Goal: Task Accomplishment & Management: Complete application form

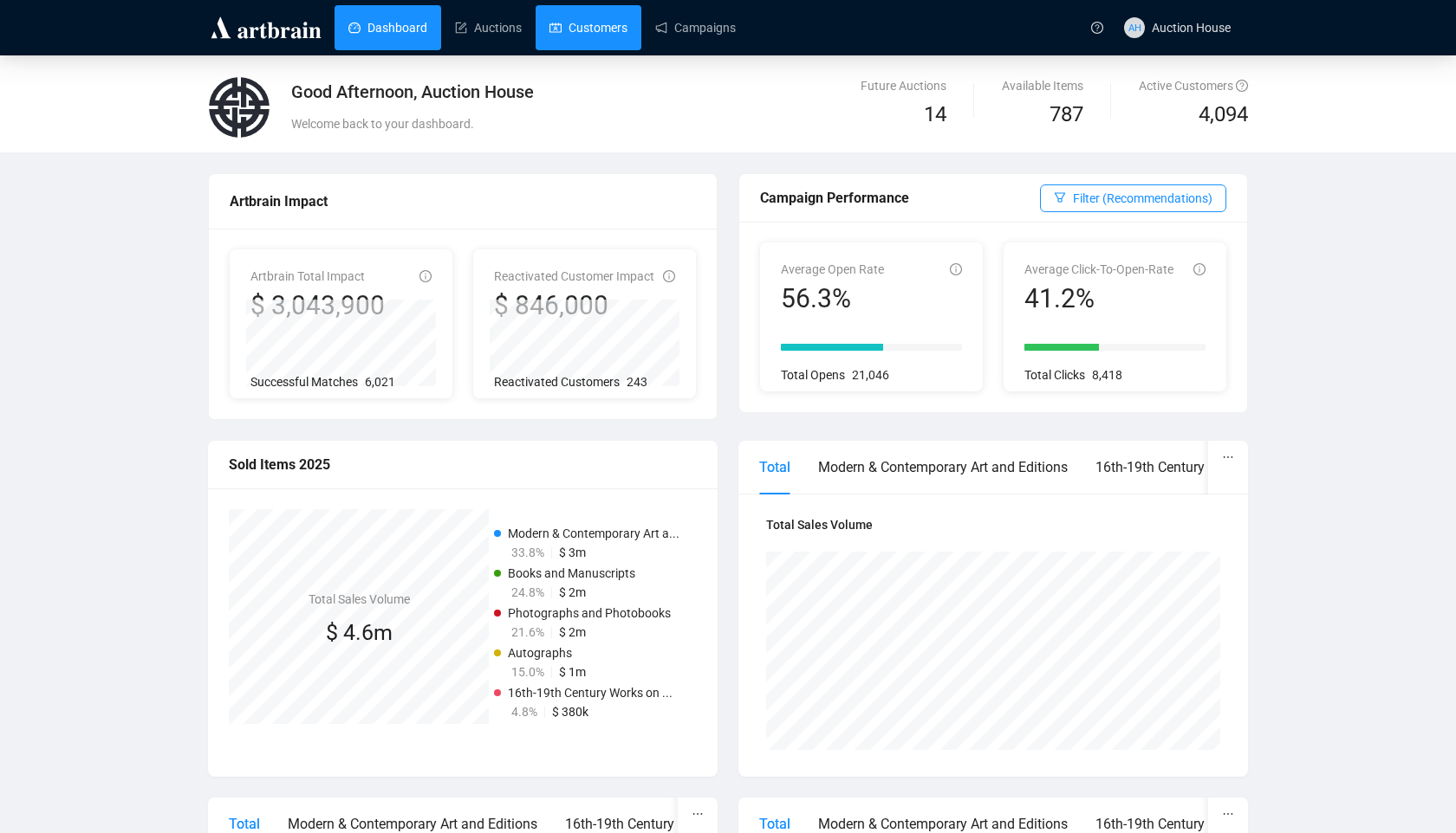
click at [579, 34] on link "Customers" at bounding box center [588, 28] width 78 height 45
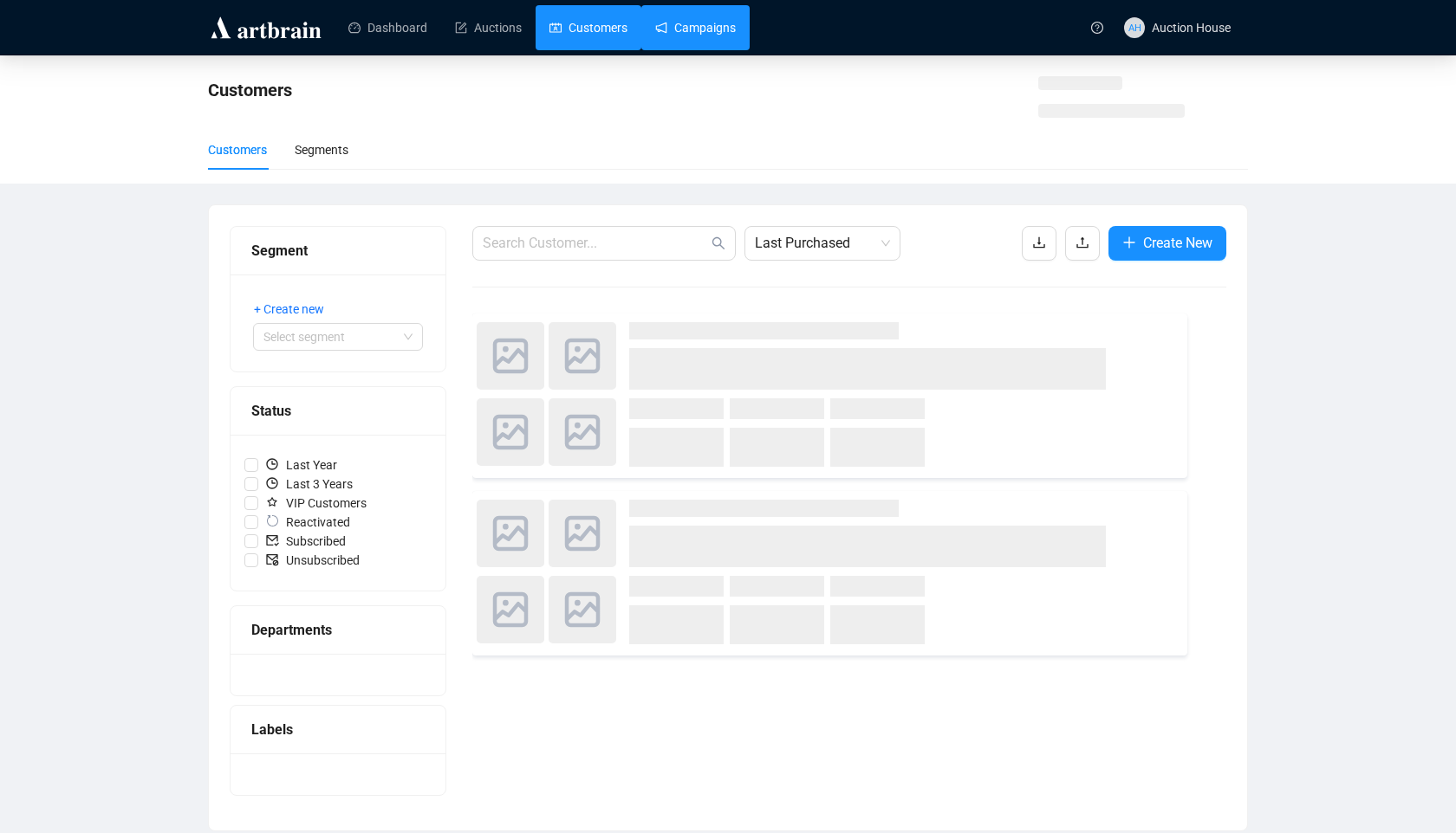
click at [690, 38] on link "Campaigns" at bounding box center [695, 28] width 80 height 45
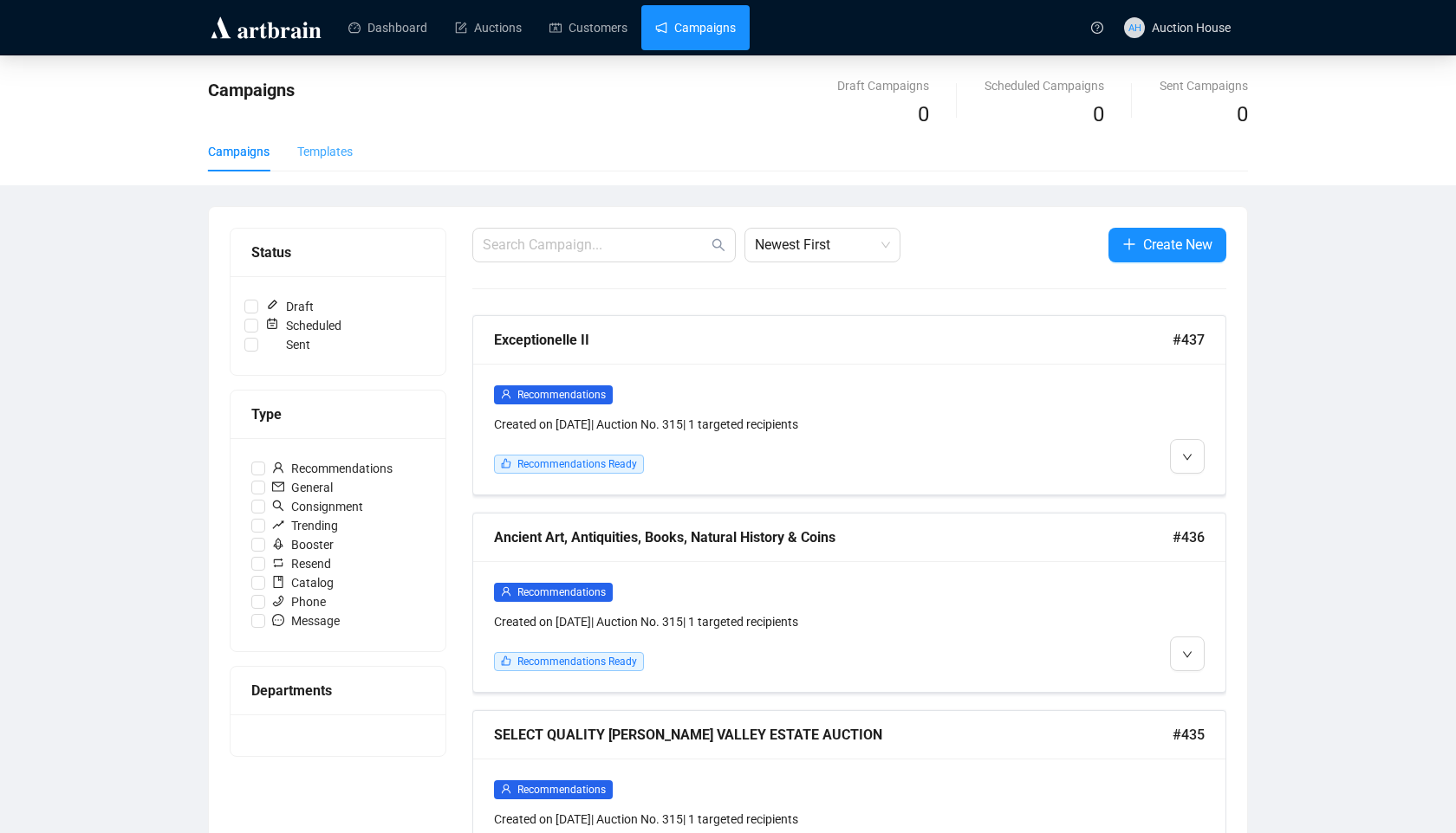
click at [337, 164] on div "Templates" at bounding box center [324, 152] width 55 height 40
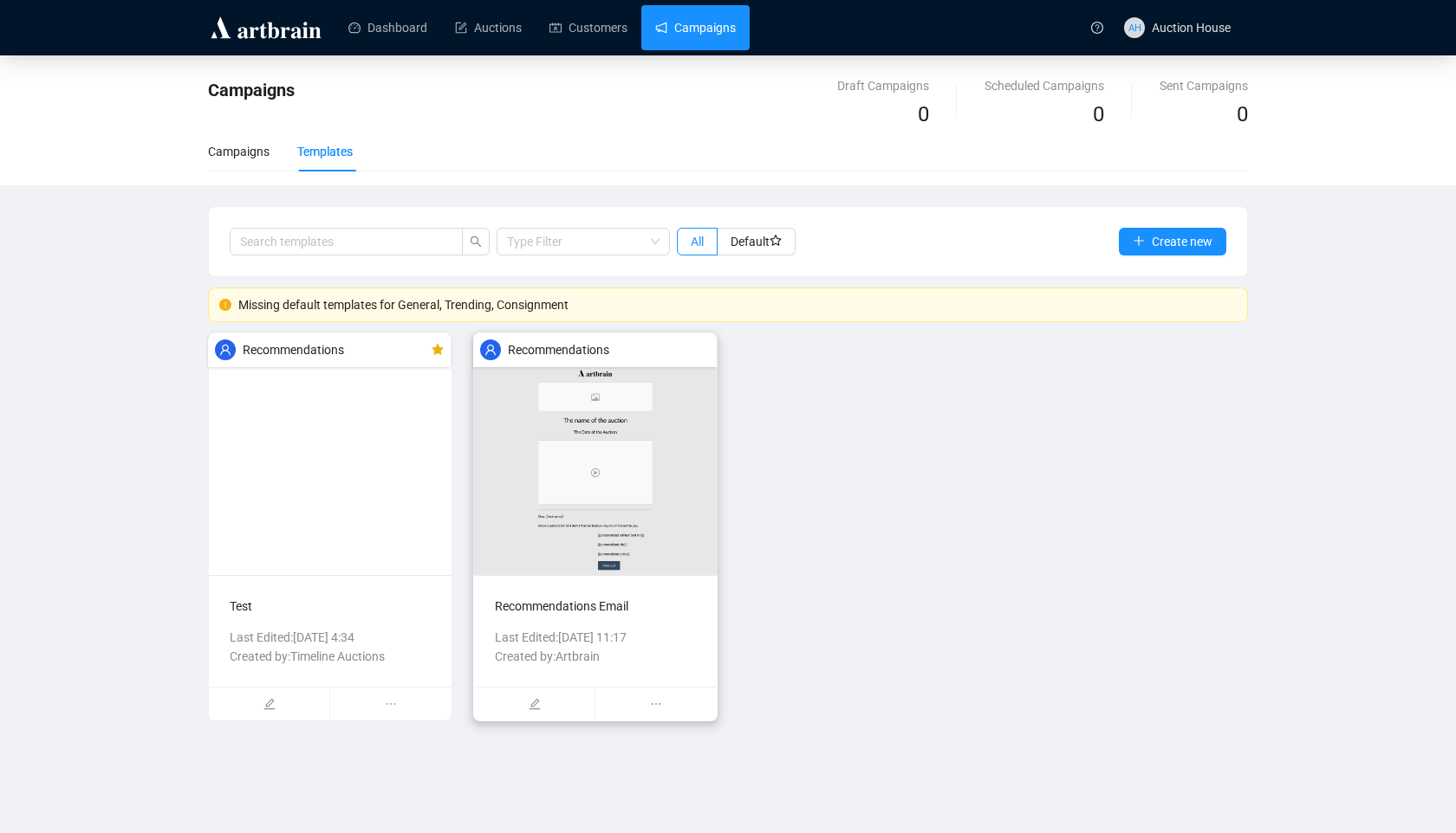
click at [641, 702] on span "ellipsis" at bounding box center [656, 704] width 121 height 33
click at [973, 430] on div "Recommendations Test Last Edited: [DATE] 4:34 Created by: Timeline Auctions Rec…" at bounding box center [728, 538] width 1040 height 410
click at [1123, 254] on button "Create new" at bounding box center [1172, 241] width 108 height 28
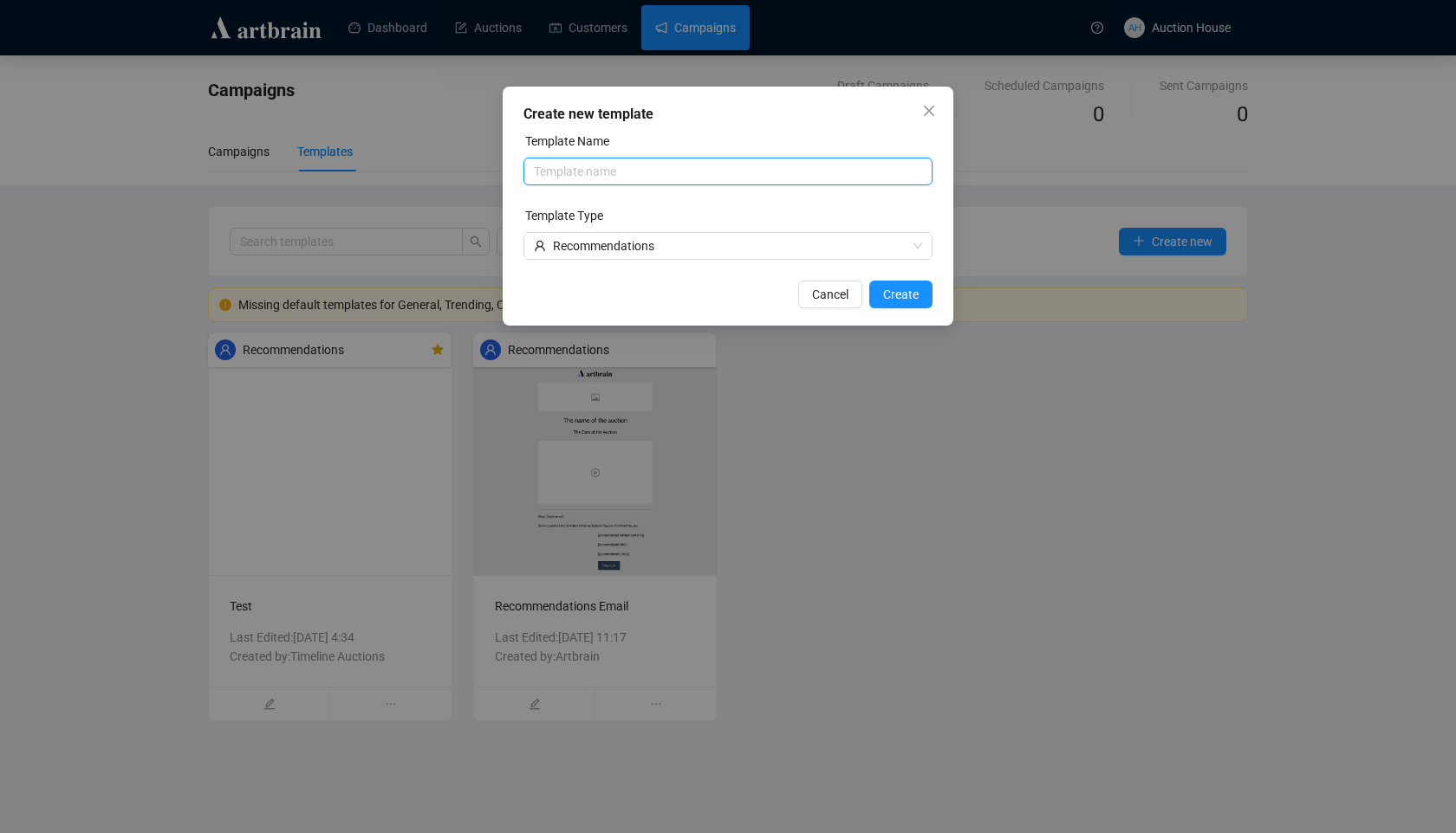
click at [672, 171] on input "text" at bounding box center [728, 172] width 409 height 28
click at [642, 245] on span "Recommendations" at bounding box center [604, 246] width 101 height 14
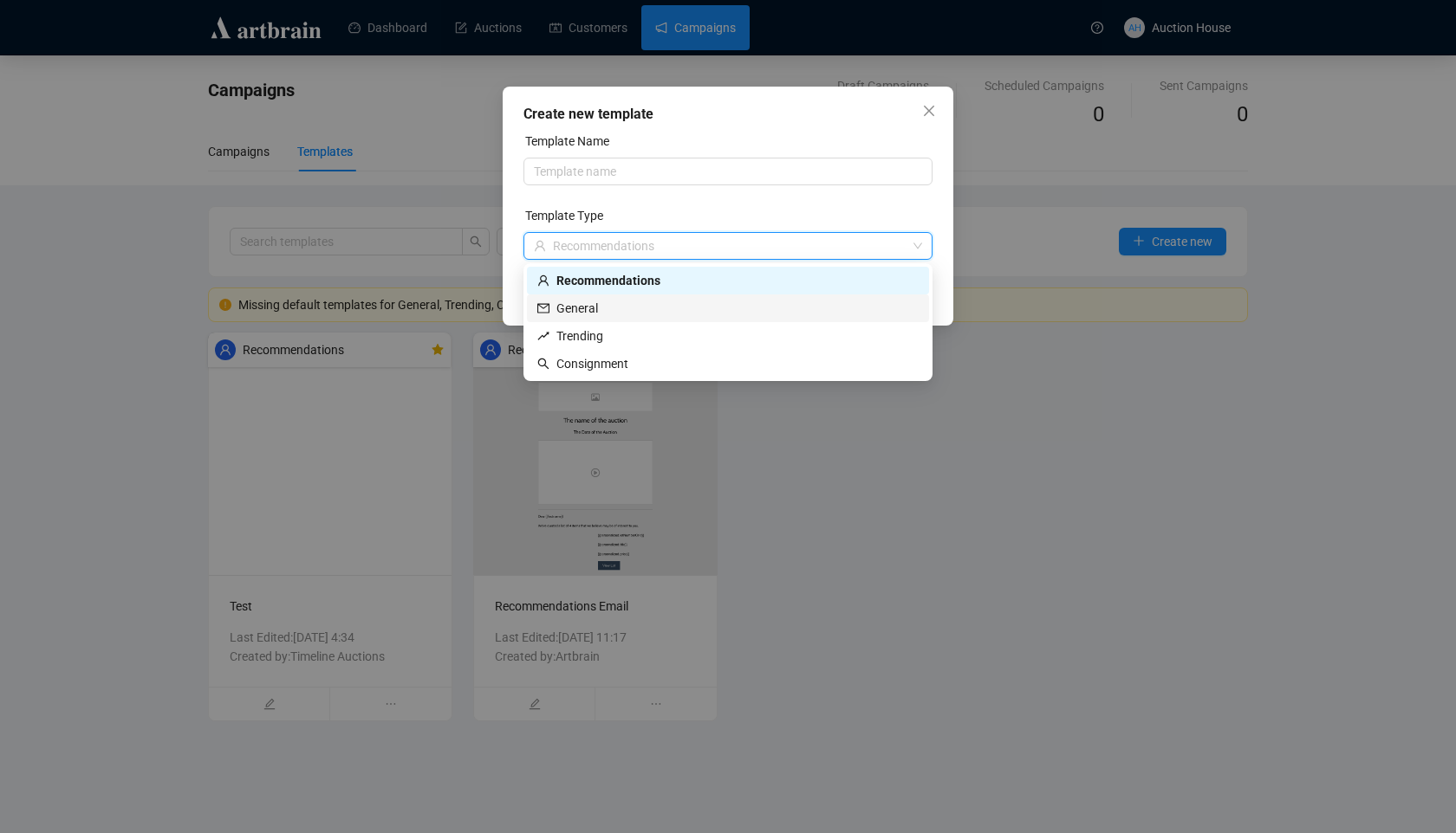
click at [639, 305] on div "General" at bounding box center [728, 308] width 381 height 19
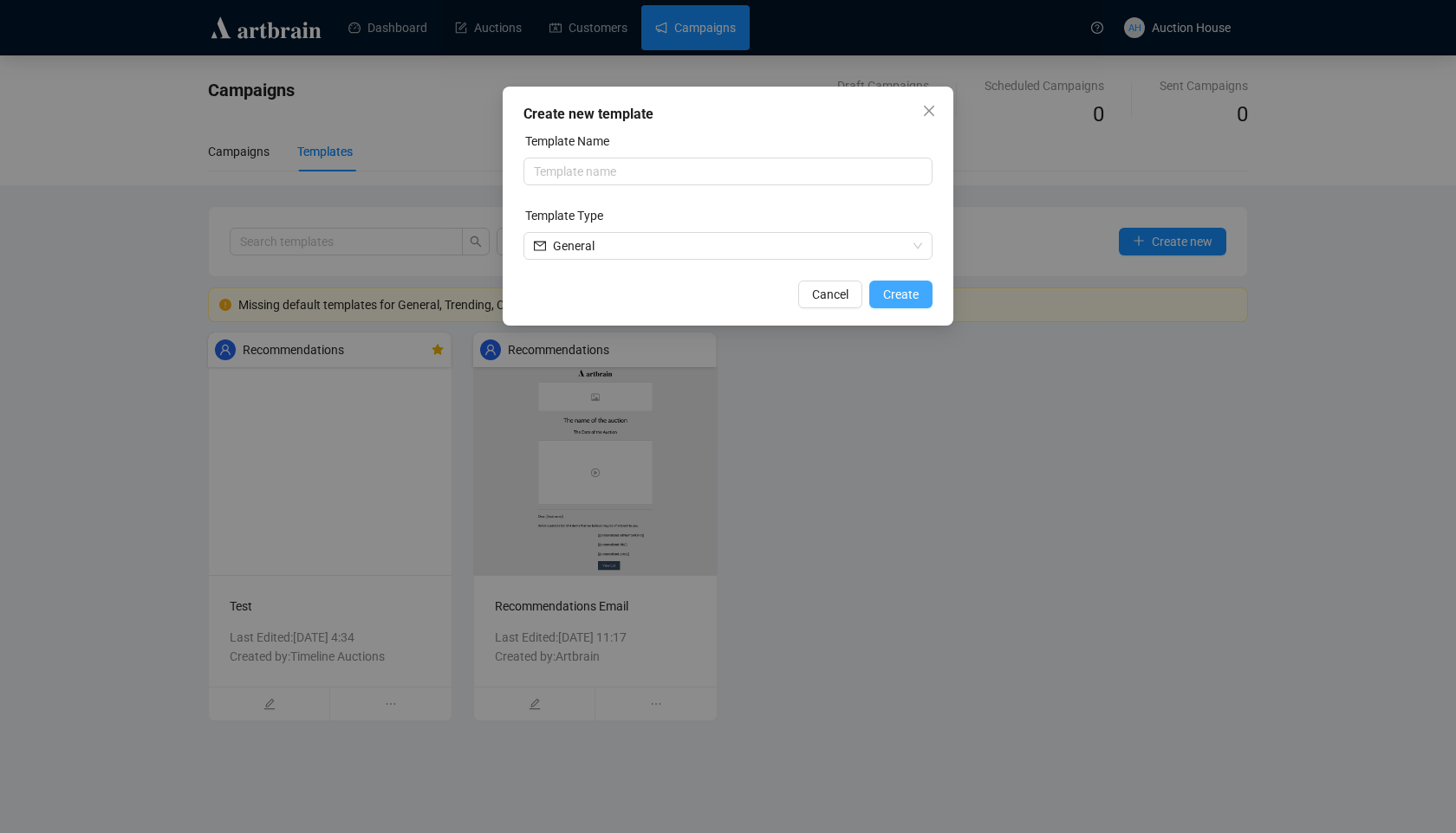
click at [916, 293] on span "Create" at bounding box center [900, 294] width 35 height 19
click at [671, 166] on input "text" at bounding box center [728, 172] width 409 height 28
type input "jjbcsei"
click at [927, 111] on icon "close" at bounding box center [928, 110] width 14 height 14
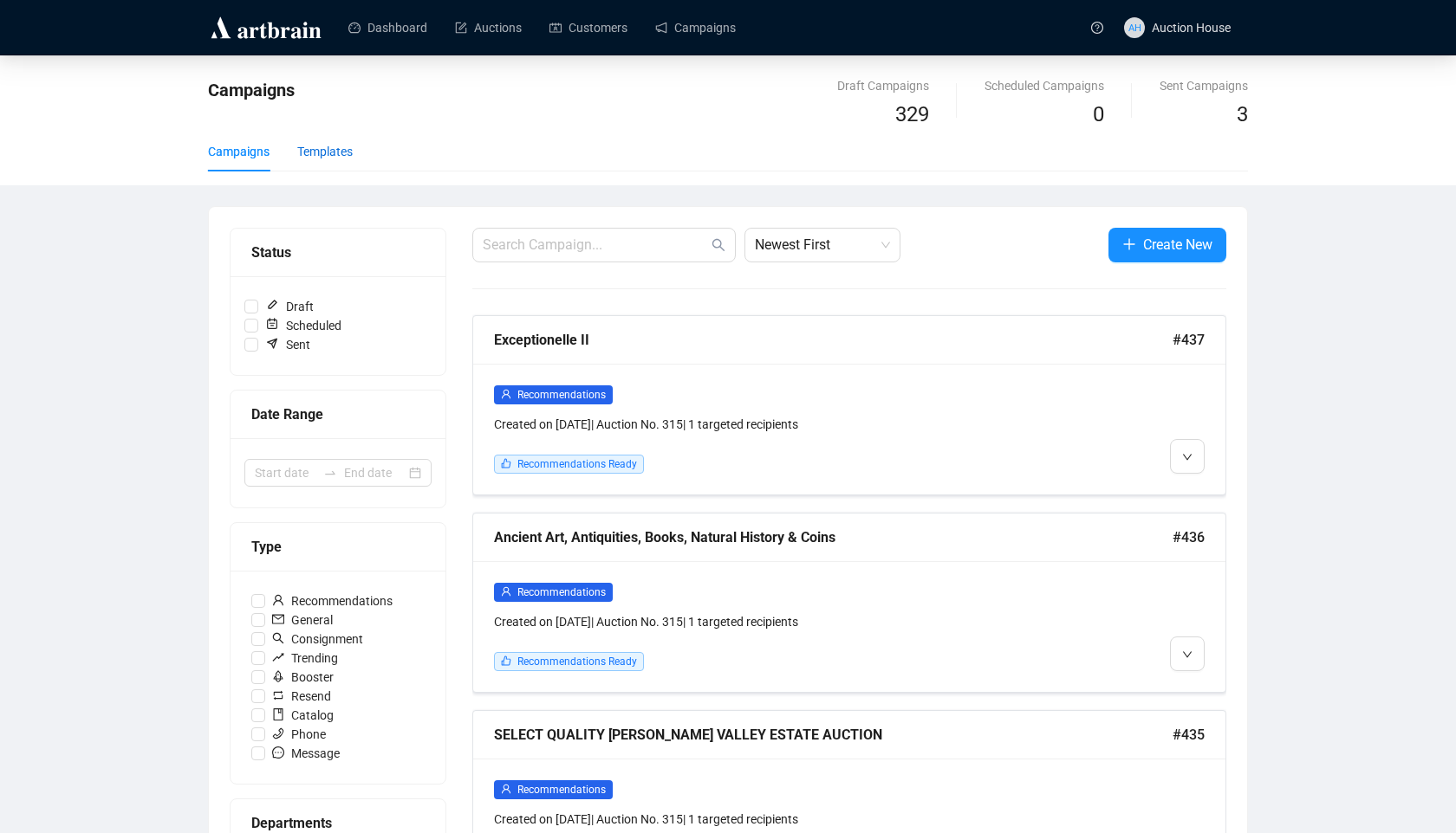
click at [343, 158] on div "Templates" at bounding box center [324, 151] width 55 height 19
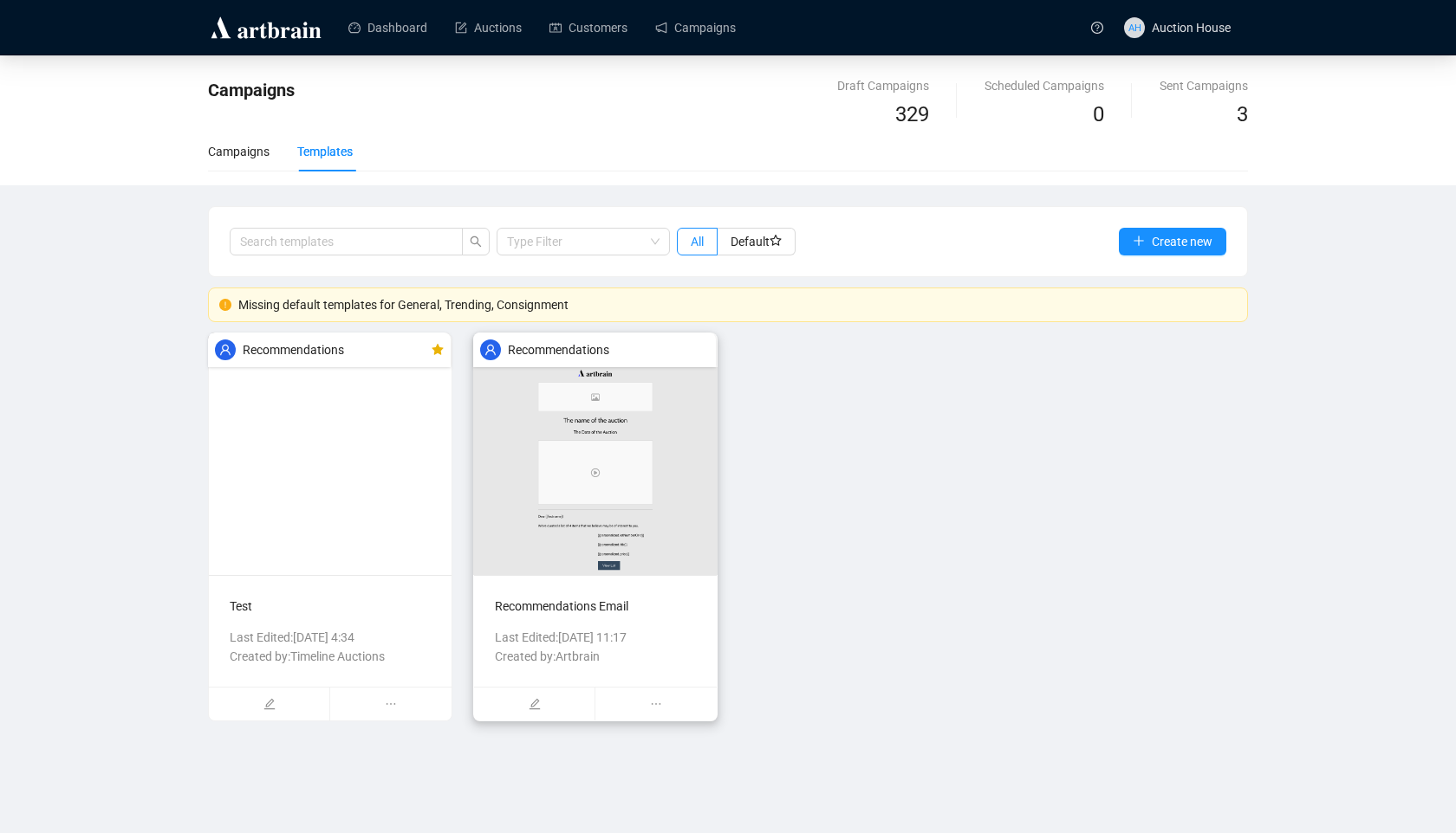
click at [604, 546] on img at bounding box center [596, 454] width 244 height 242
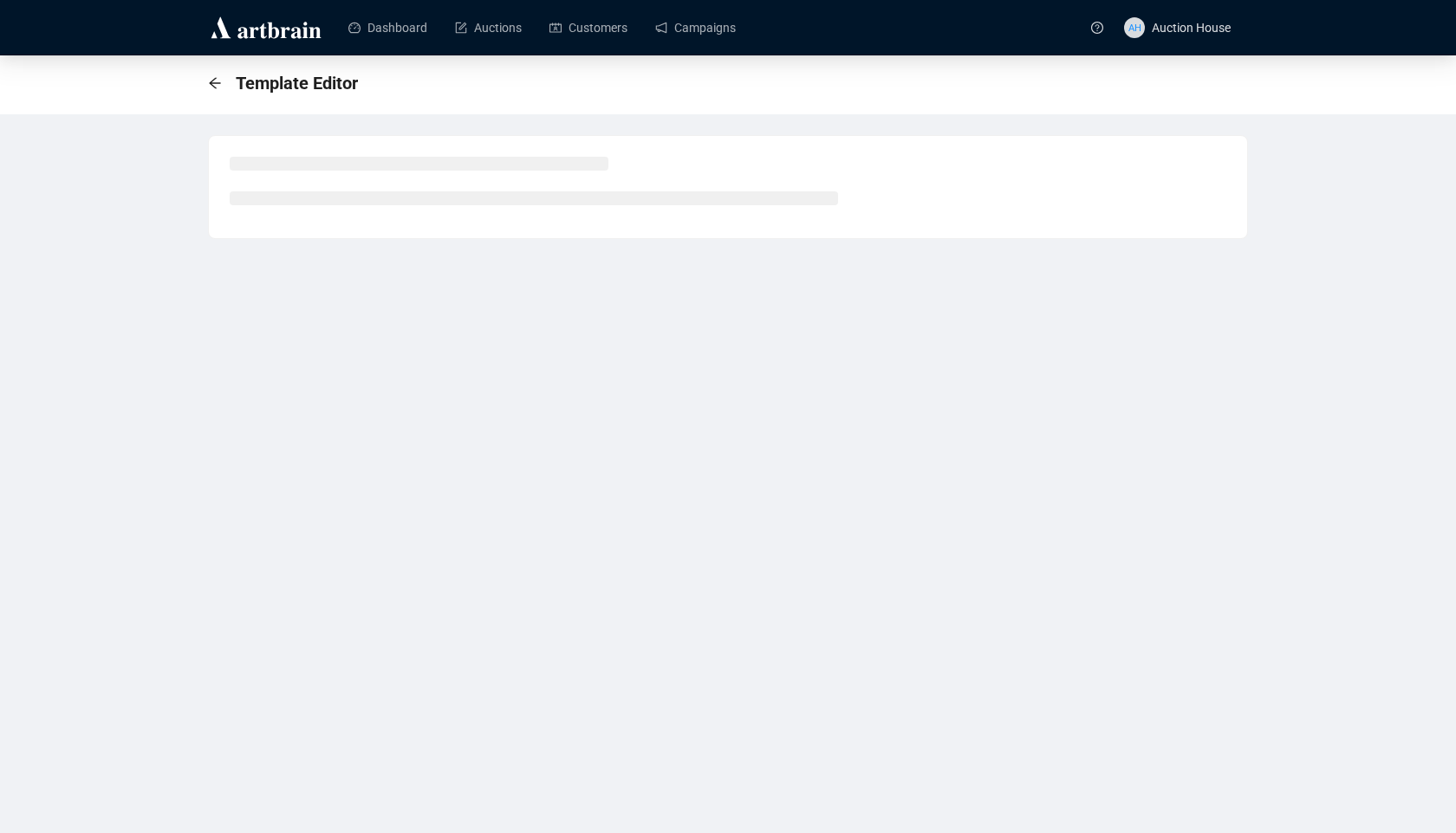
click at [604, 546] on div "Dashboard Auctions Customers Campaigns AH Auction House Template Editor 0 image…" at bounding box center [728, 416] width 1456 height 833
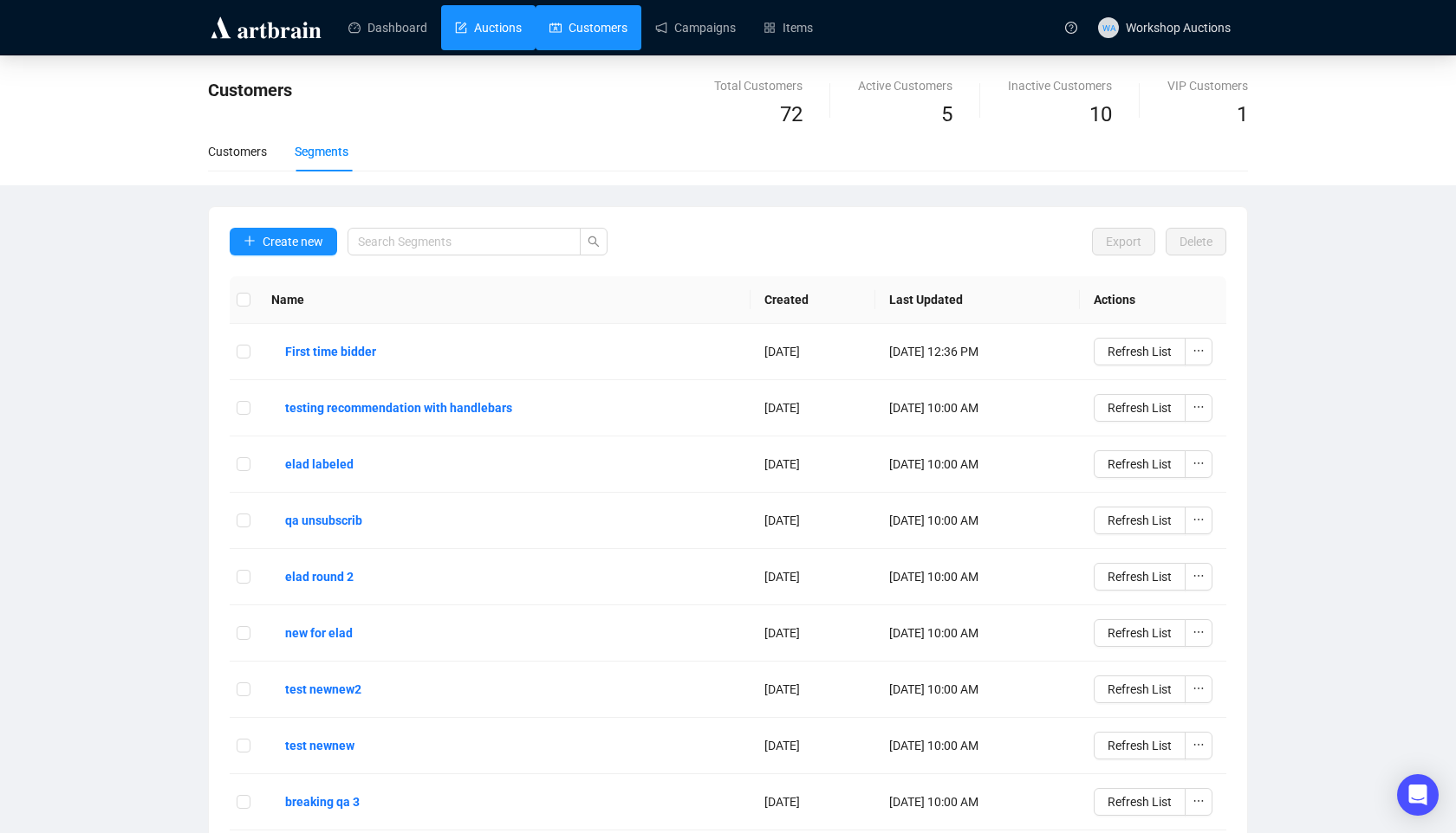
click at [488, 20] on link "Auctions" at bounding box center [488, 28] width 67 height 45
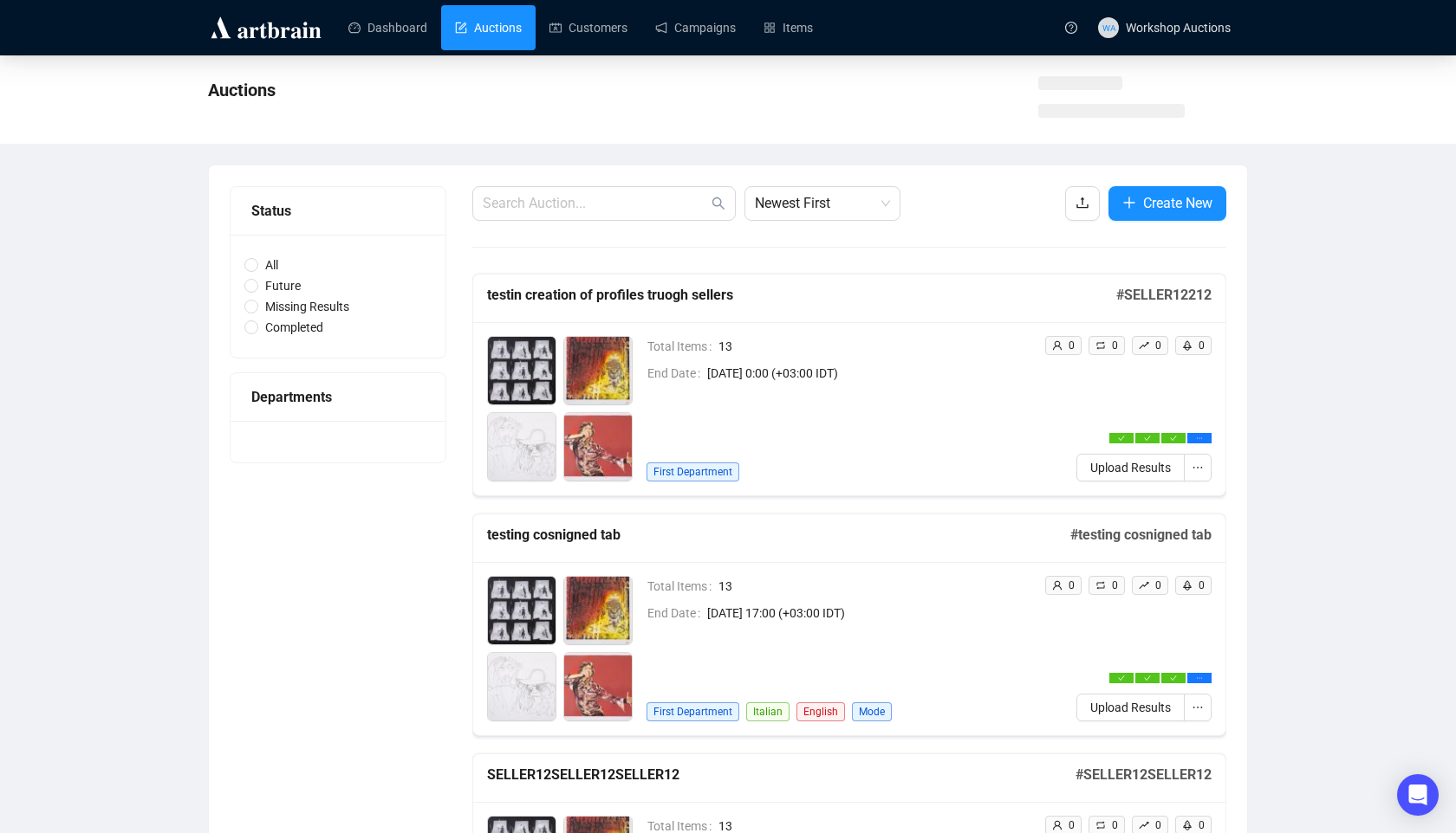
click at [611, 55] on div "Auctions" at bounding box center [728, 99] width 1456 height 89
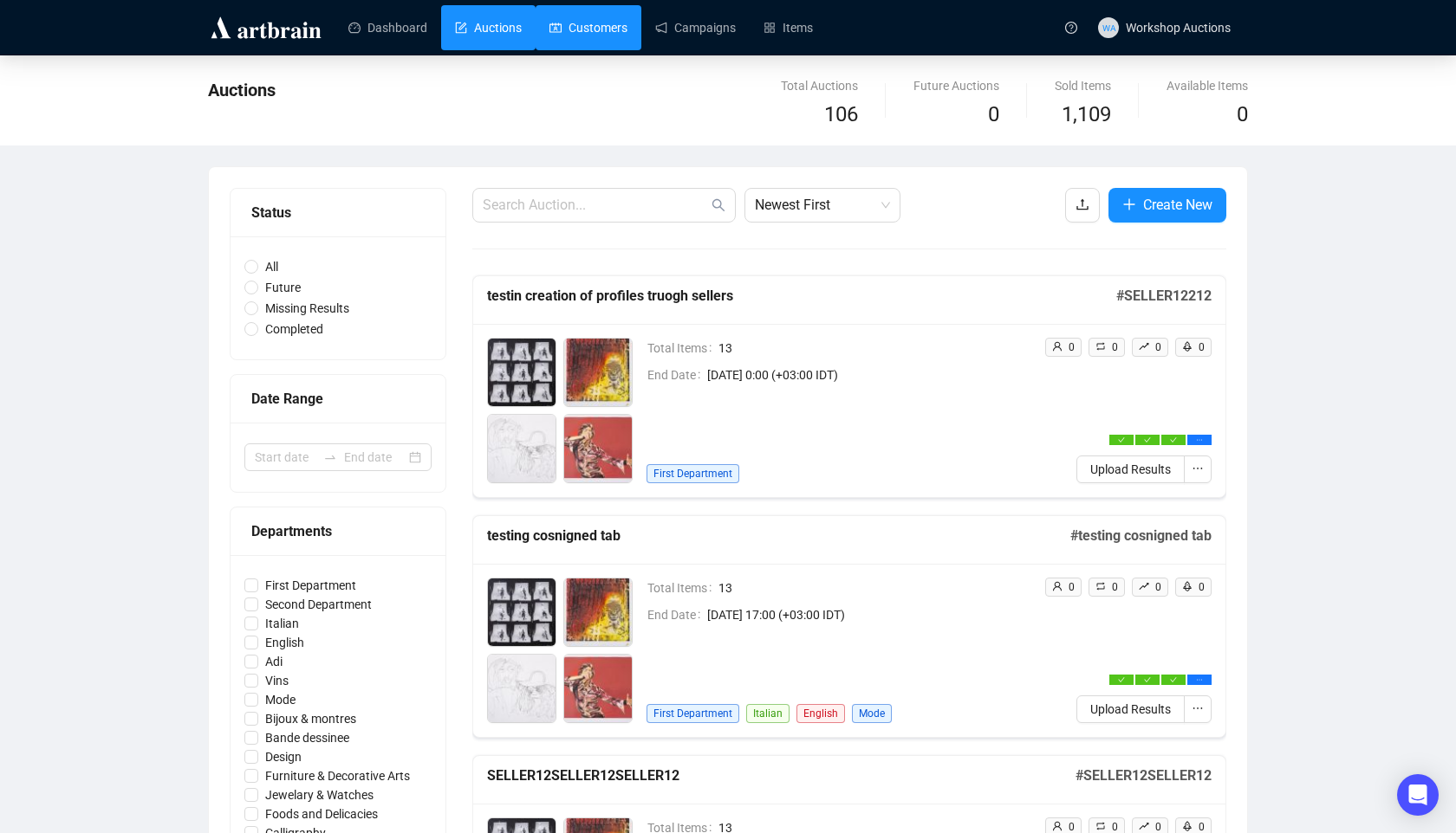
click at [623, 31] on link "Customers" at bounding box center [588, 28] width 78 height 45
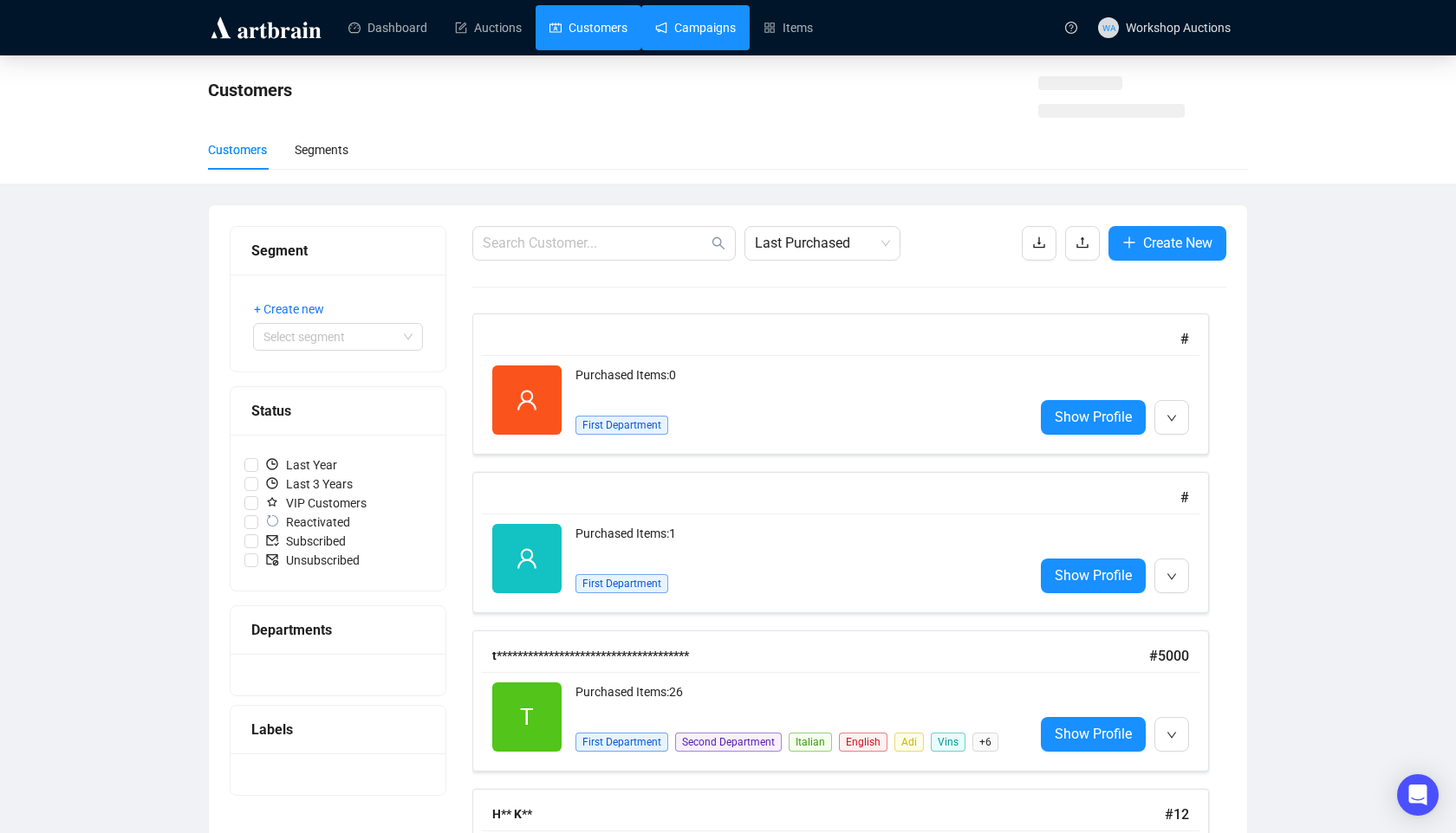
click at [693, 34] on link "Campaigns" at bounding box center [695, 28] width 80 height 45
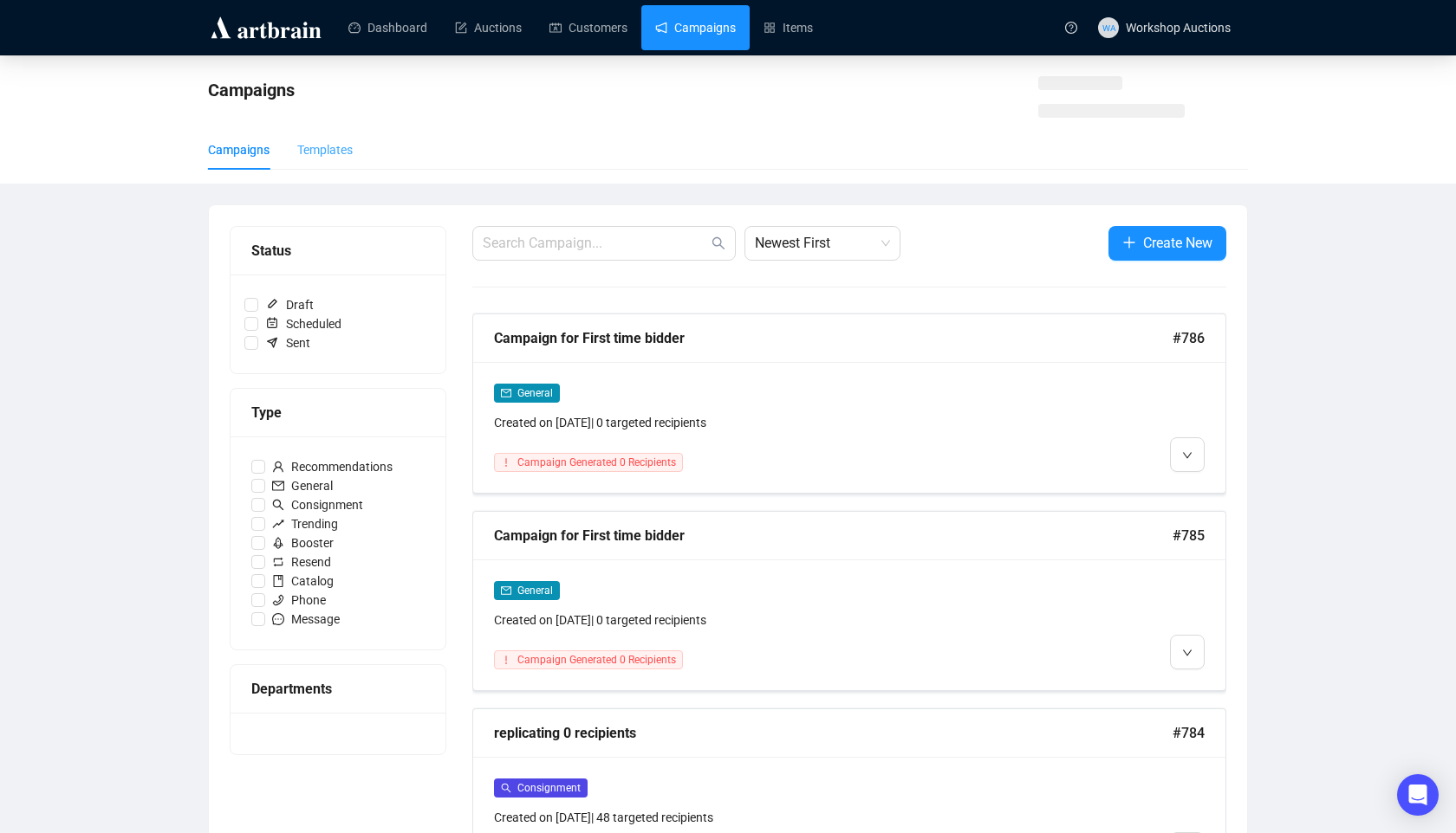
click at [333, 136] on div "Templates" at bounding box center [324, 150] width 55 height 40
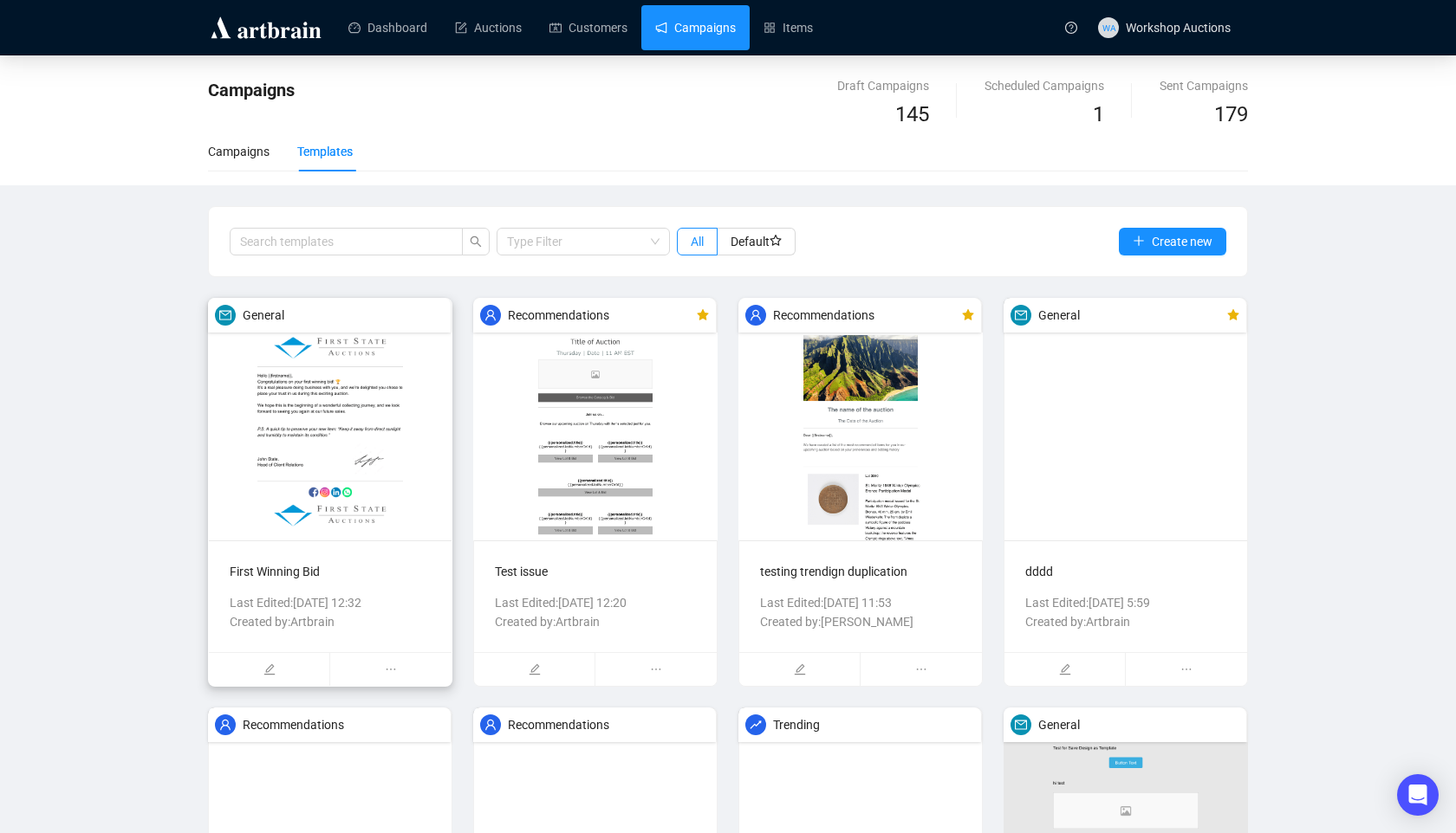
click at [411, 462] on img at bounding box center [330, 419] width 244 height 242
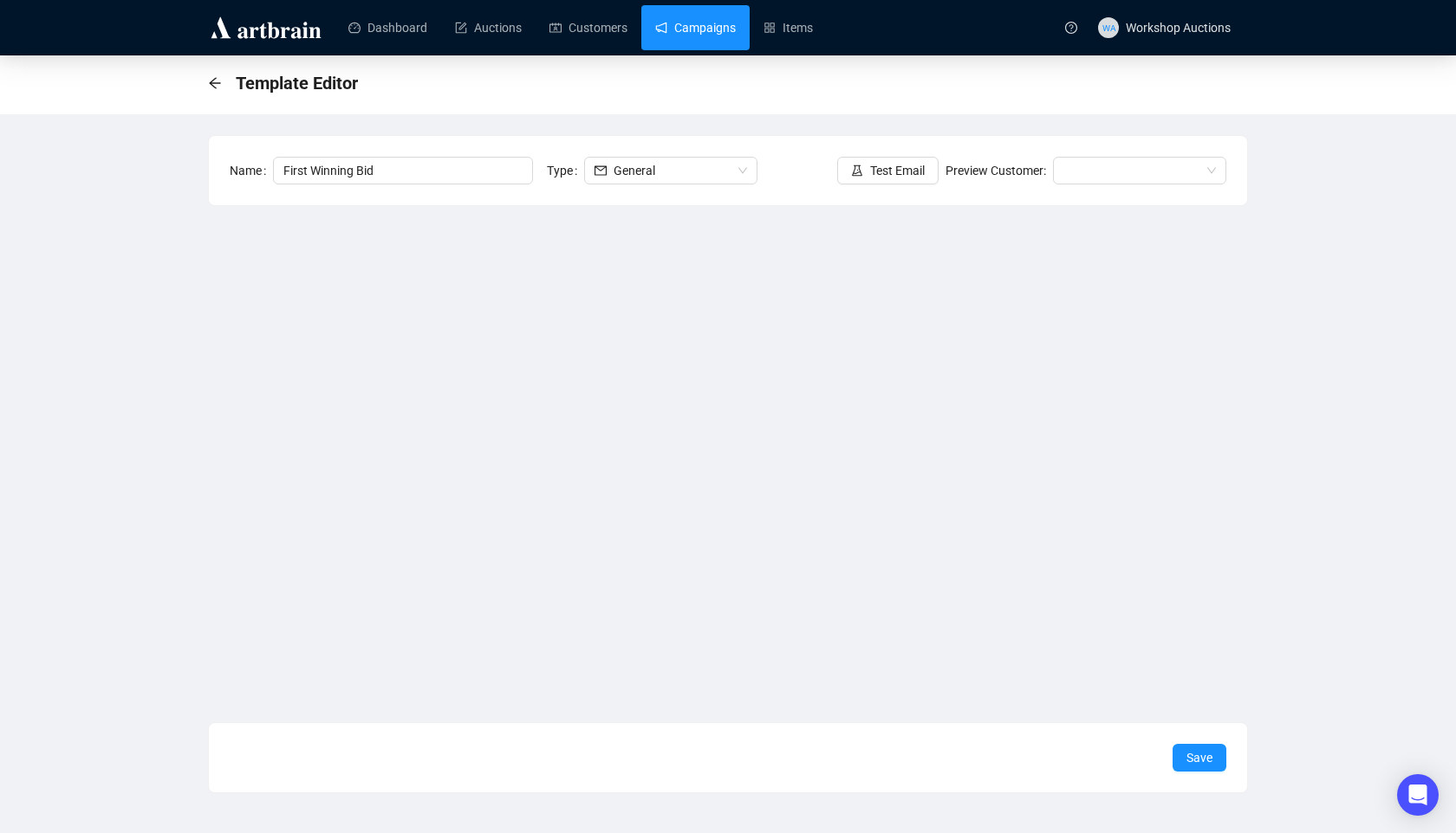
click at [696, 29] on link "Campaigns" at bounding box center [695, 28] width 80 height 45
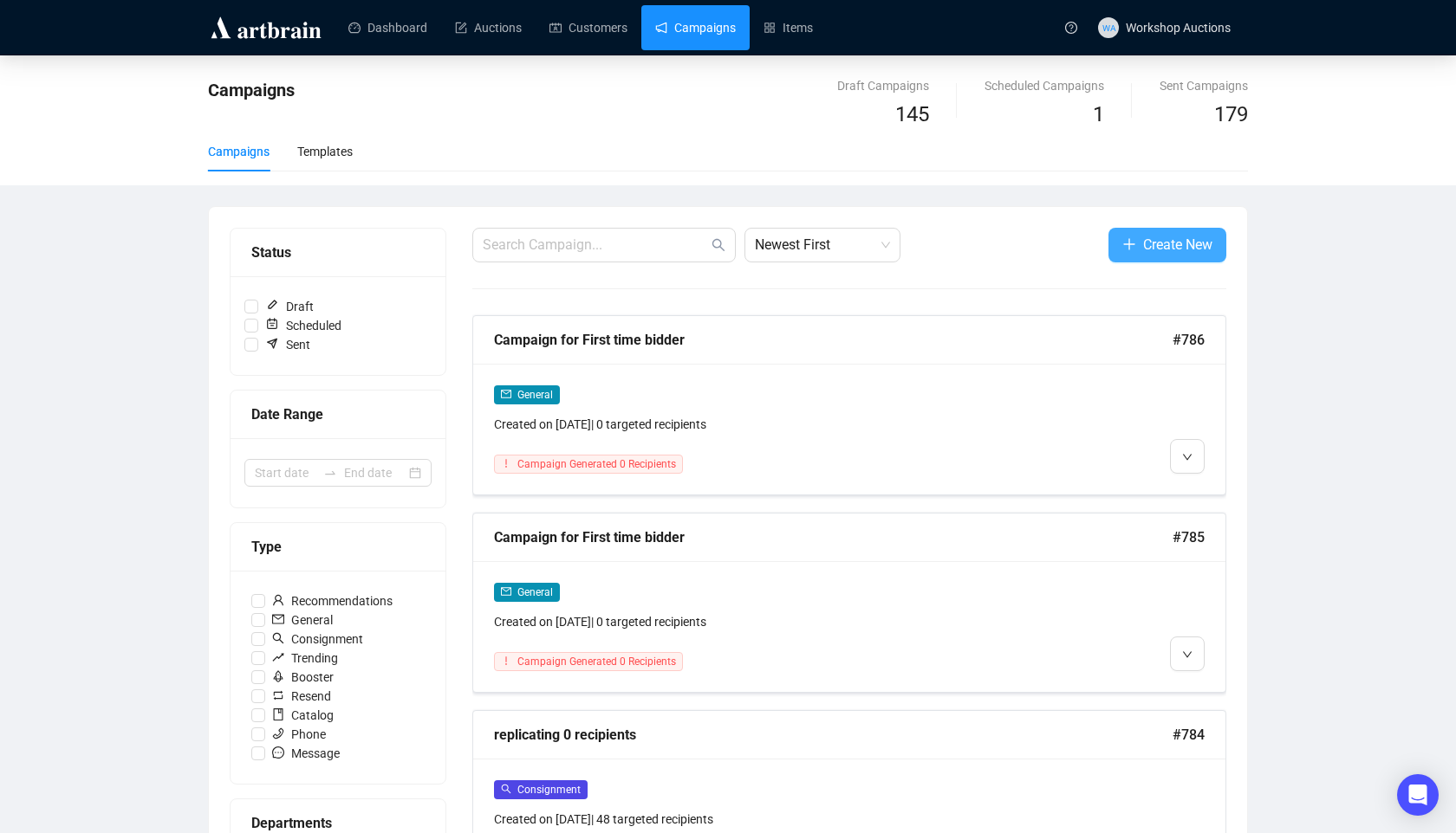
click at [1190, 247] on span "Create New" at bounding box center [1178, 245] width 70 height 22
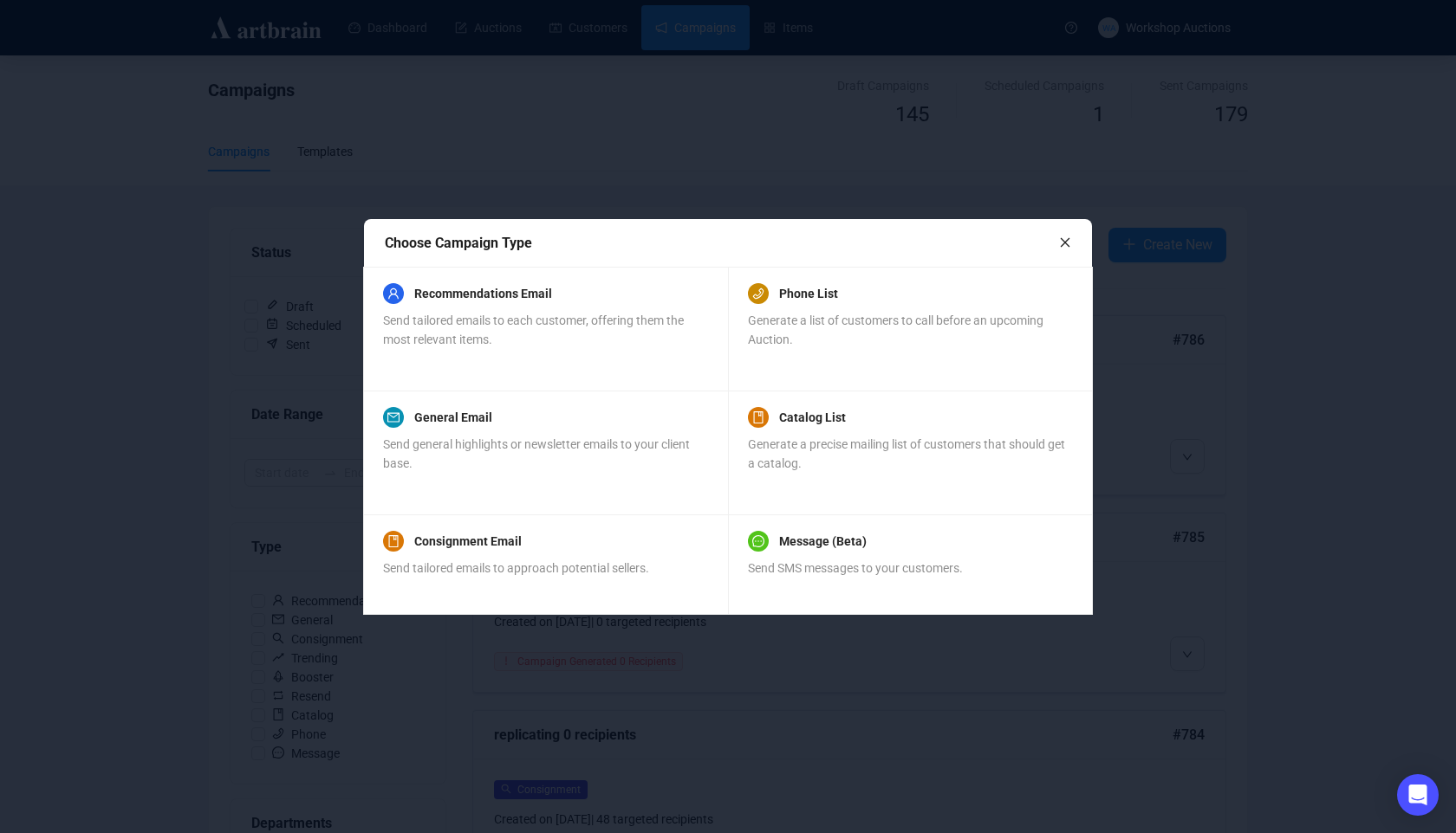
click at [1070, 240] on icon "close" at bounding box center [1065, 242] width 12 height 12
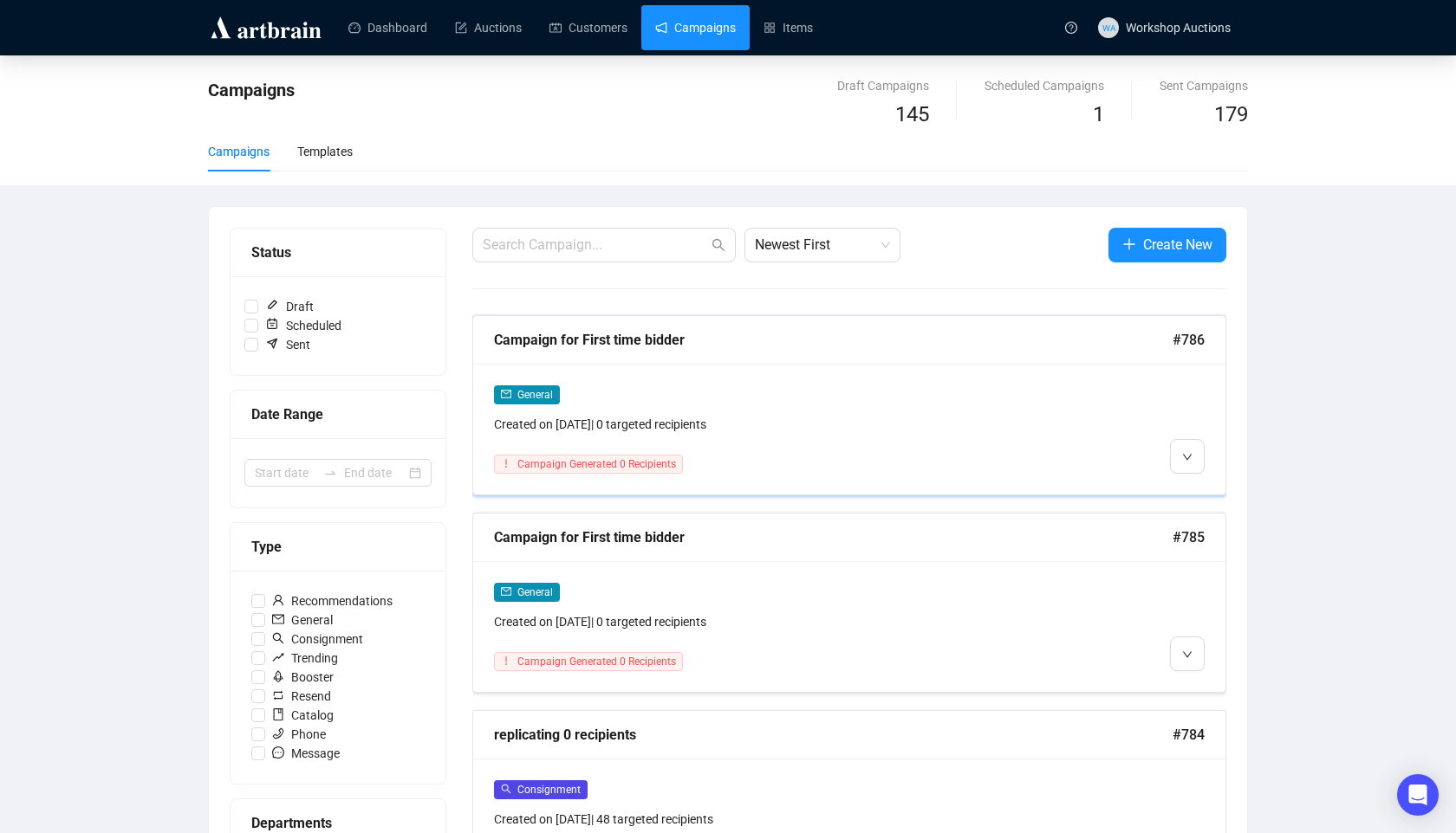
click at [763, 389] on div "General" at bounding box center [759, 395] width 531 height 20
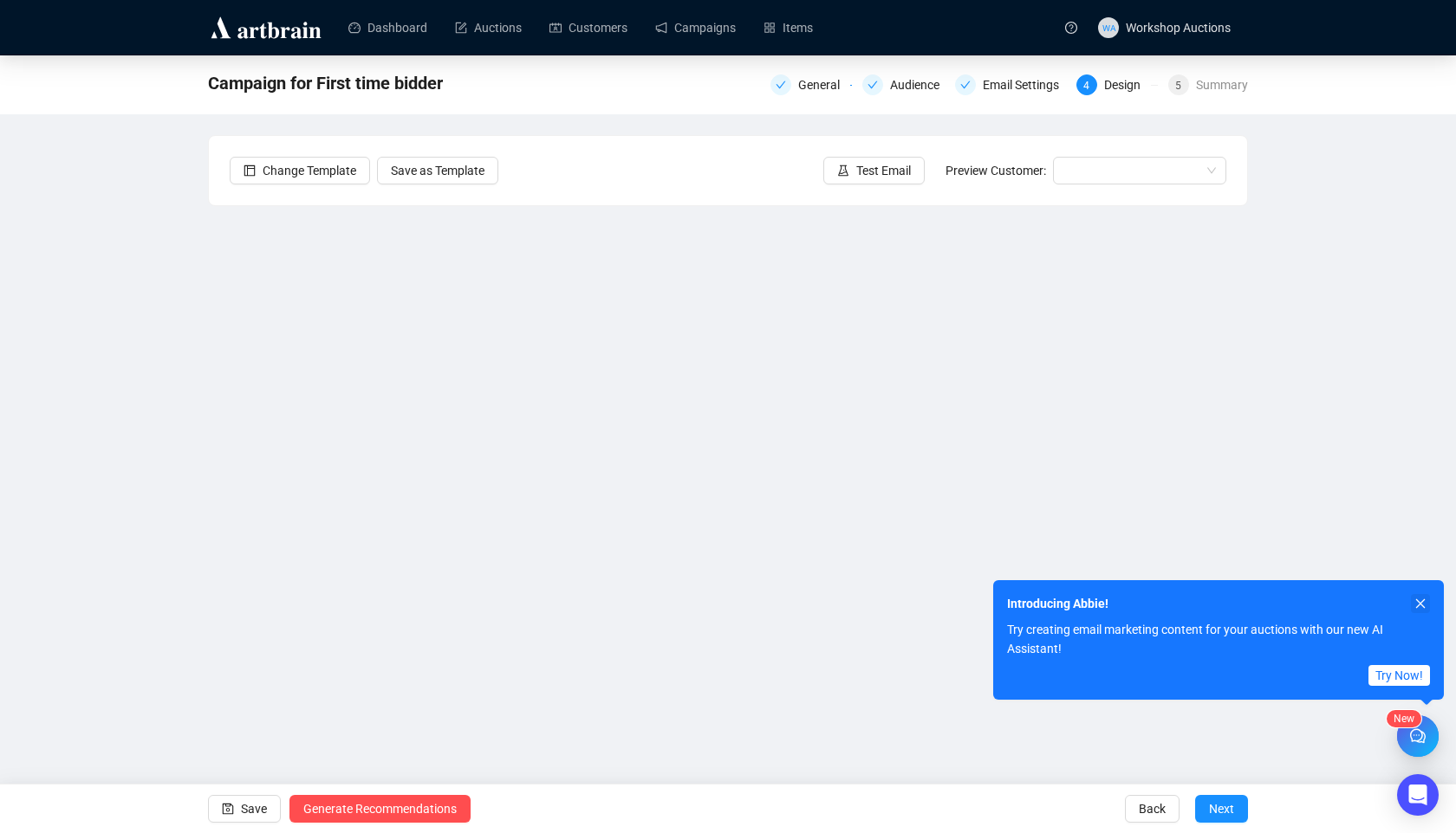
click at [1421, 610] on button "button" at bounding box center [1420, 604] width 19 height 19
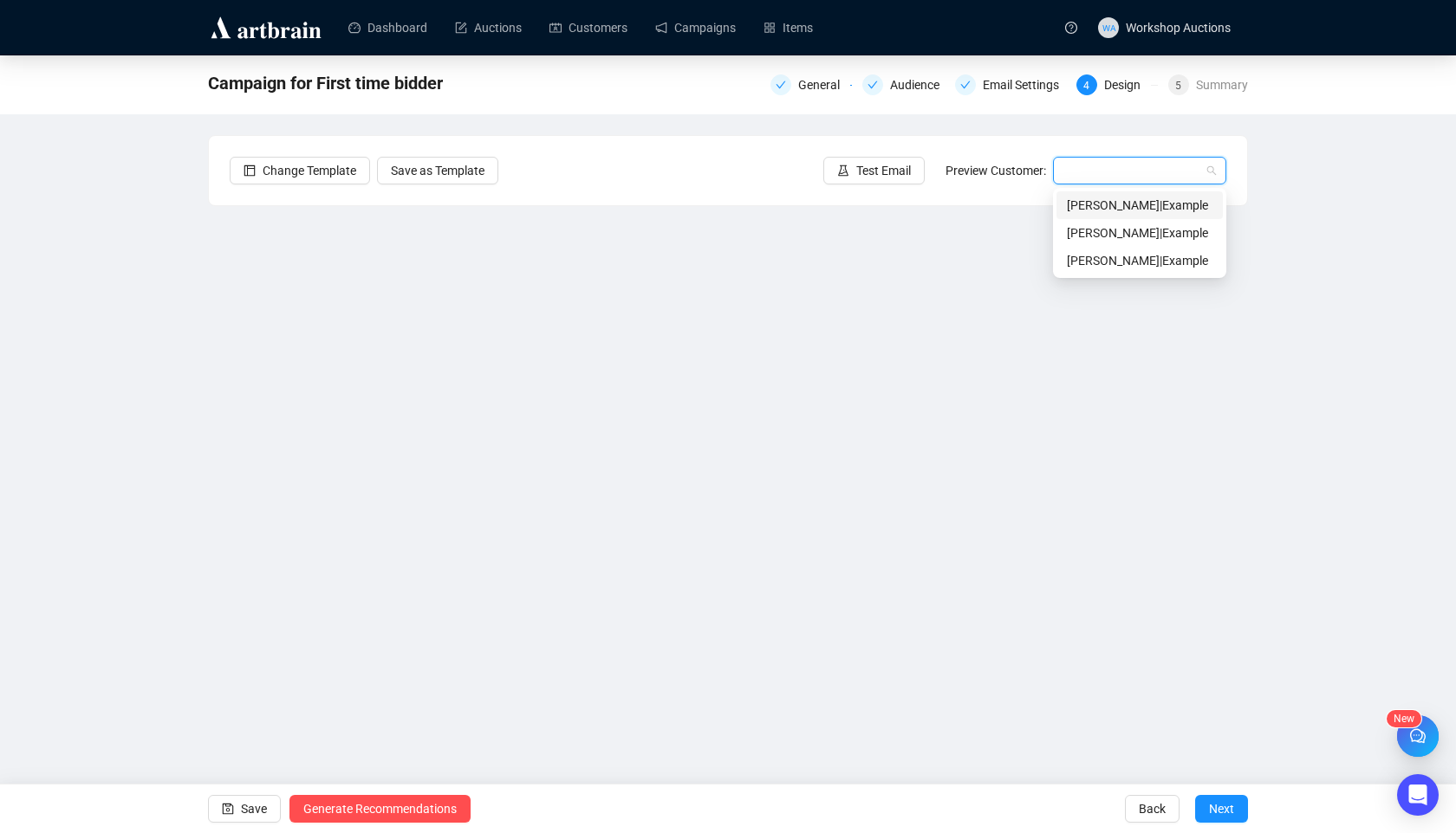
click at [1077, 164] on input "search" at bounding box center [1132, 171] width 137 height 26
click at [1064, 229] on div "Bob | Example" at bounding box center [1140, 233] width 166 height 28
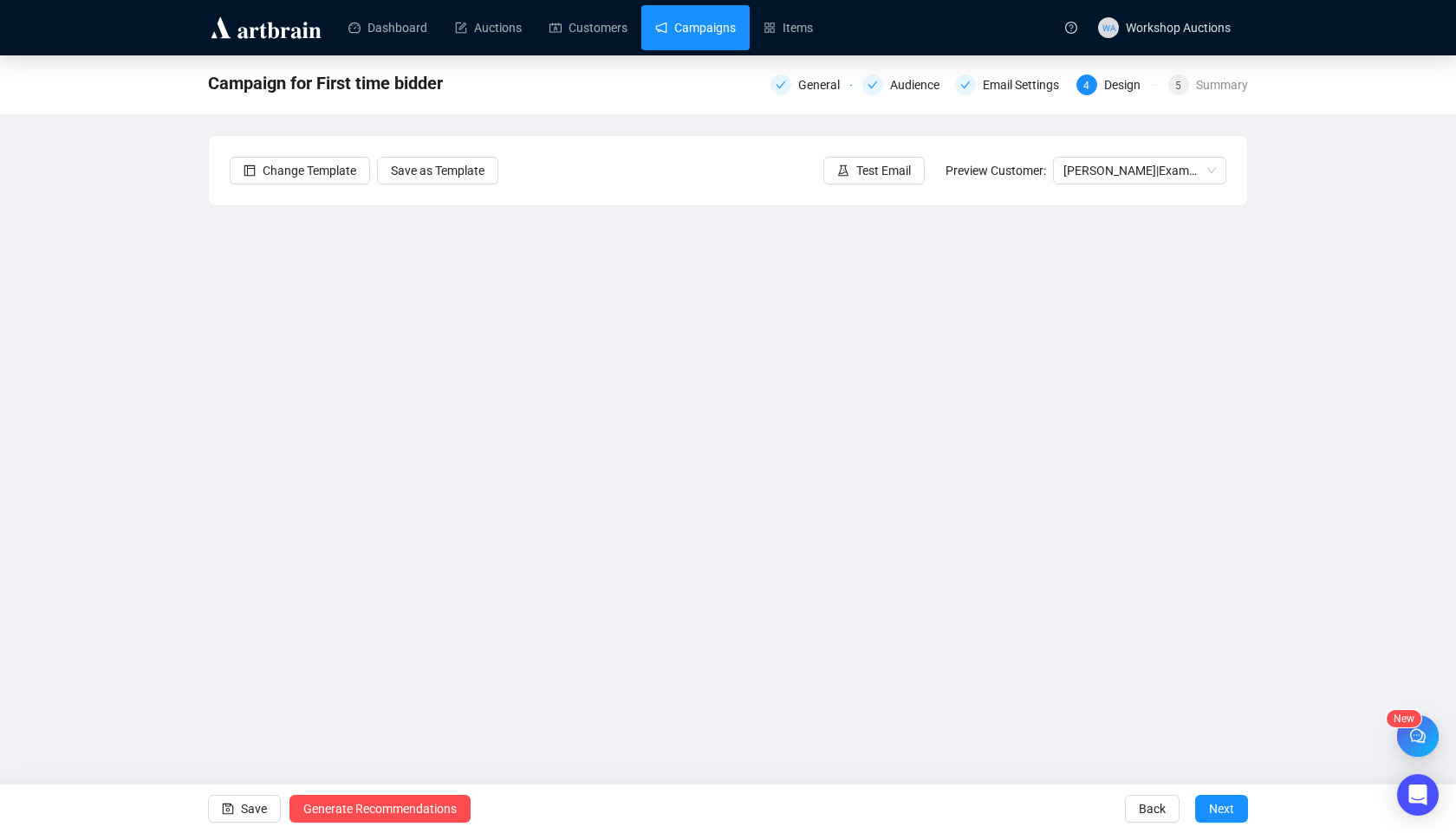
click at [736, 36] on link "Campaigns" at bounding box center [695, 28] width 80 height 45
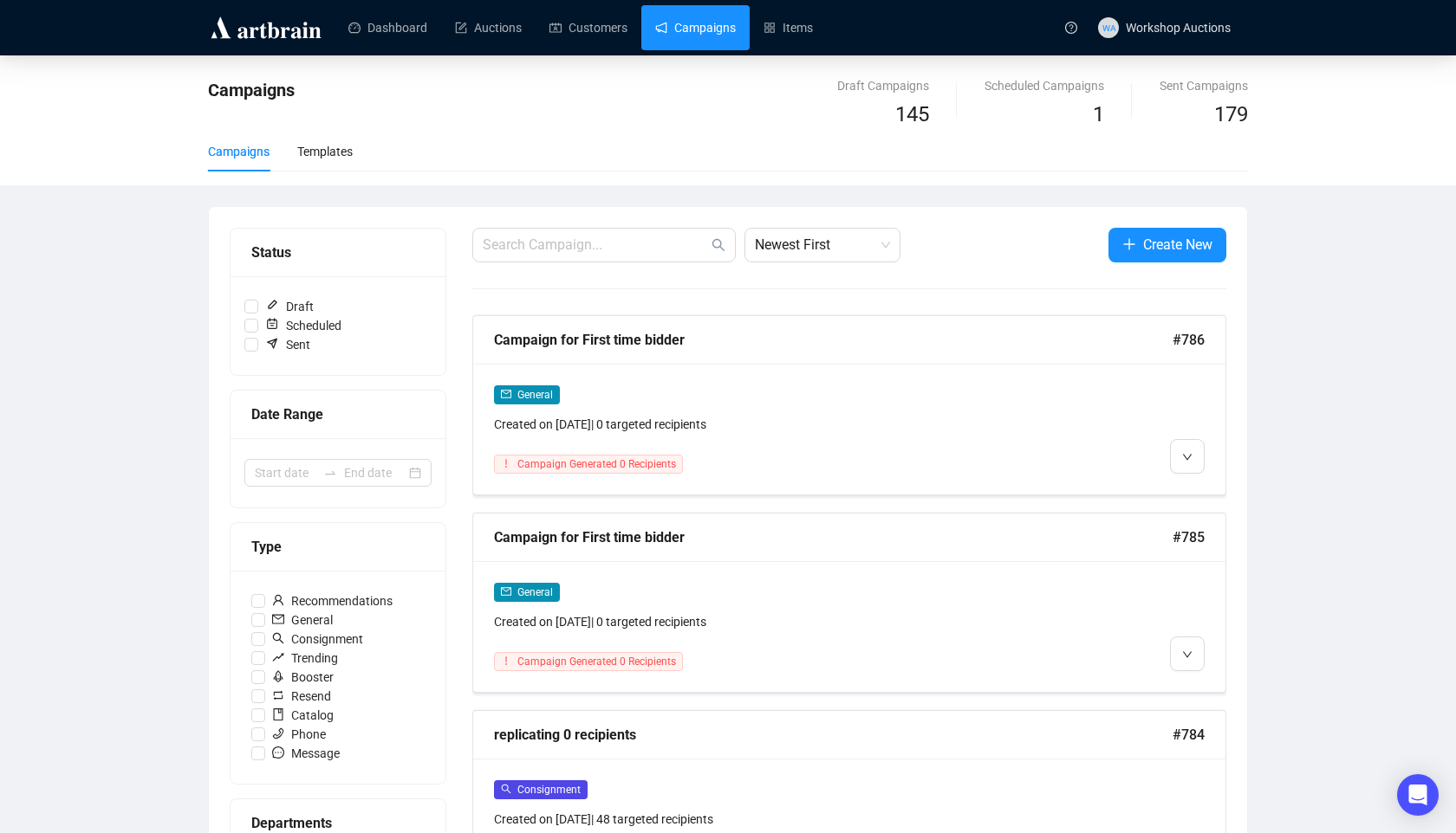
click at [310, 129] on div "Campaigns" at bounding box center [547, 103] width 678 height 55
click at [616, 20] on link "Customers" at bounding box center [588, 28] width 78 height 45
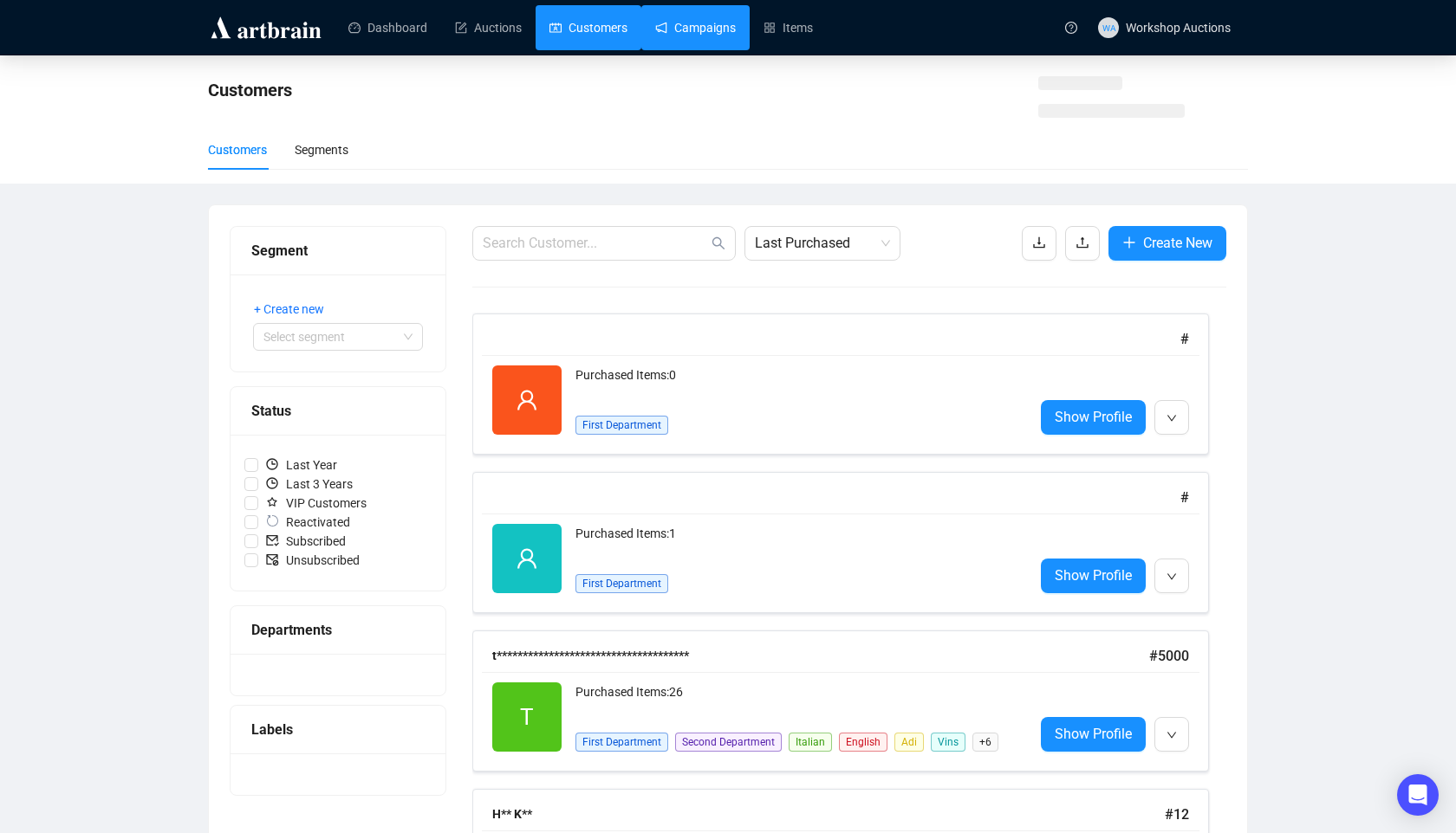
click at [714, 30] on link "Campaigns" at bounding box center [695, 28] width 80 height 45
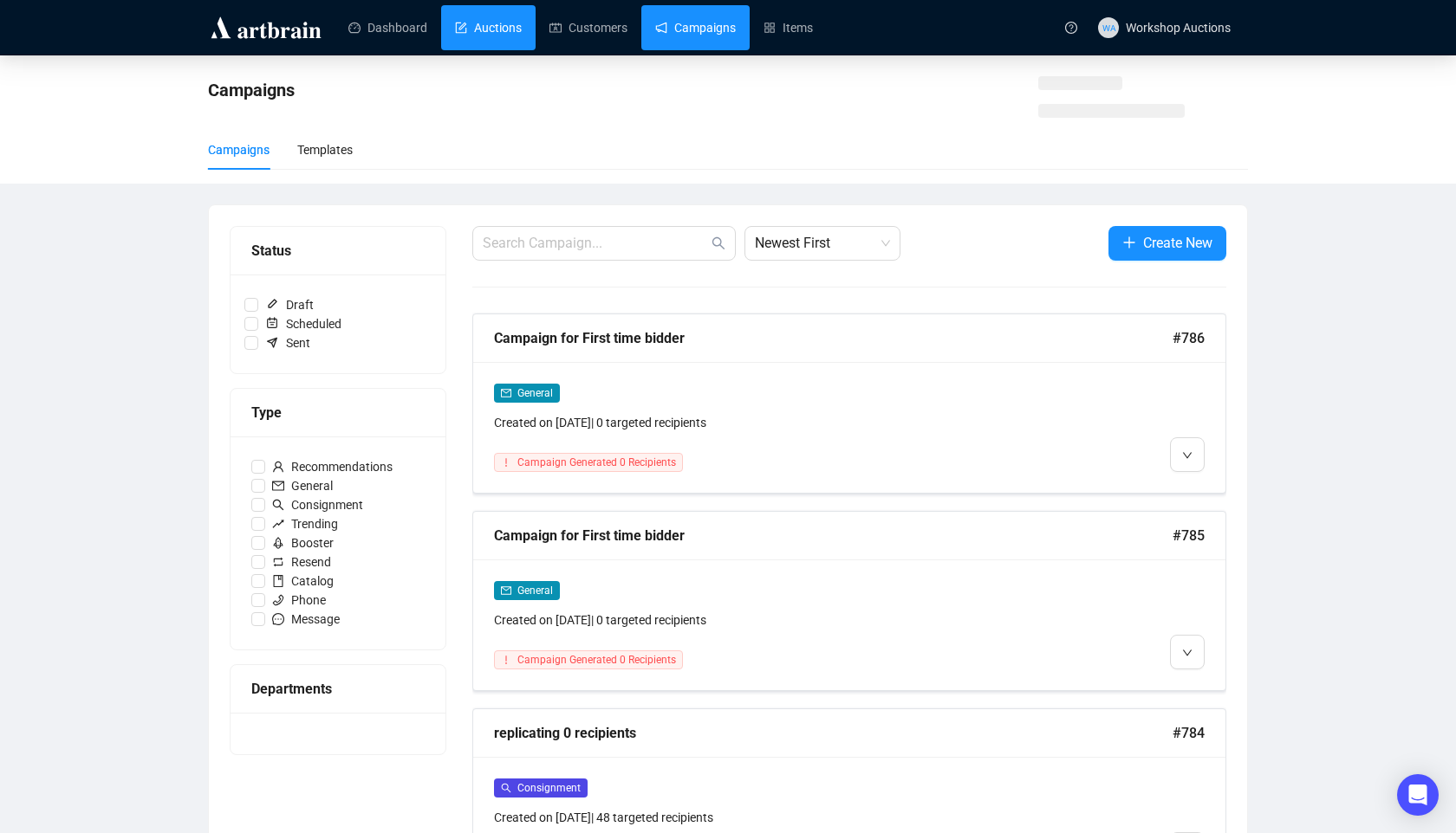
click at [487, 32] on link "Auctions" at bounding box center [488, 28] width 67 height 45
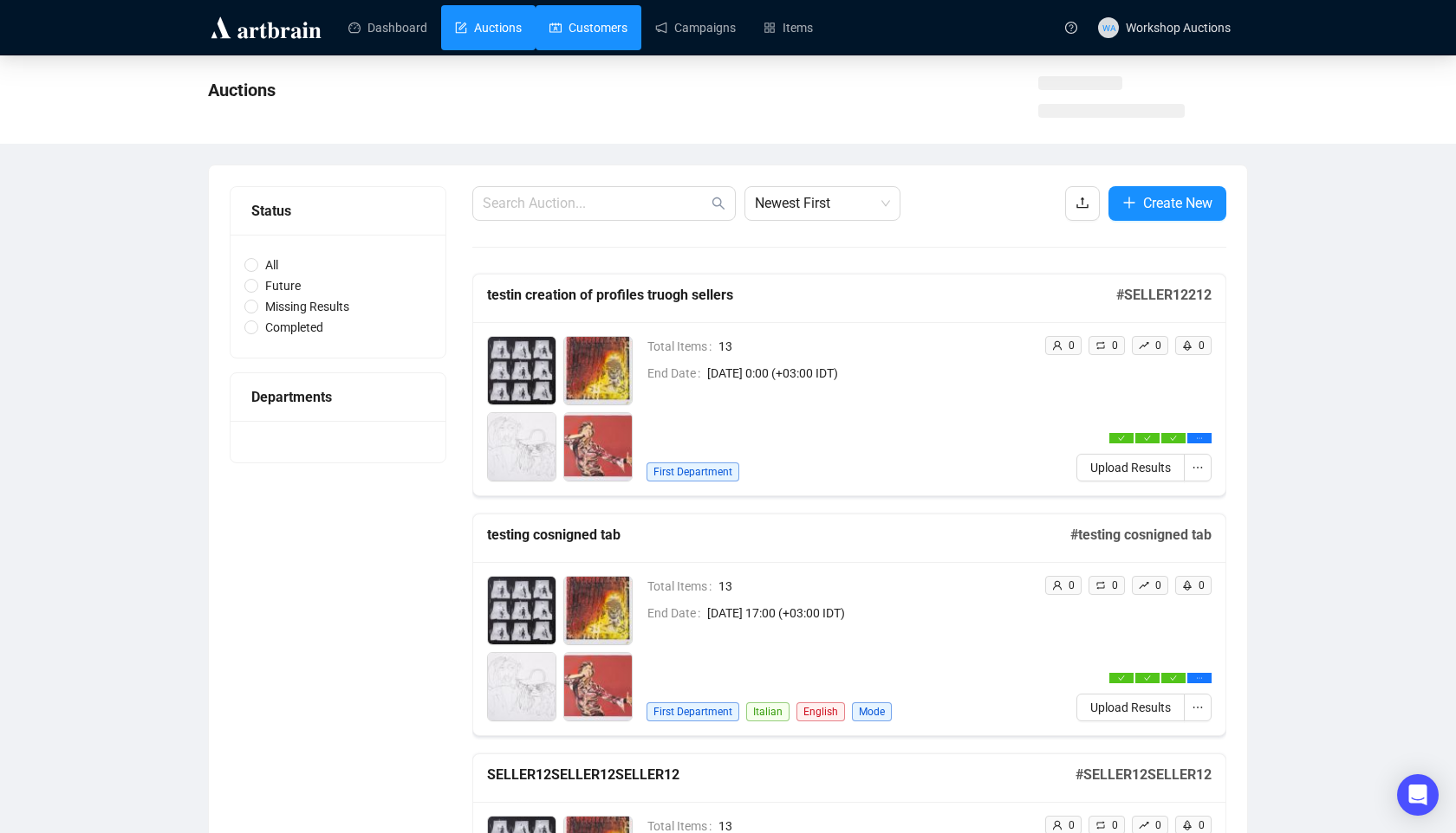
click at [576, 33] on link "Customers" at bounding box center [588, 28] width 78 height 45
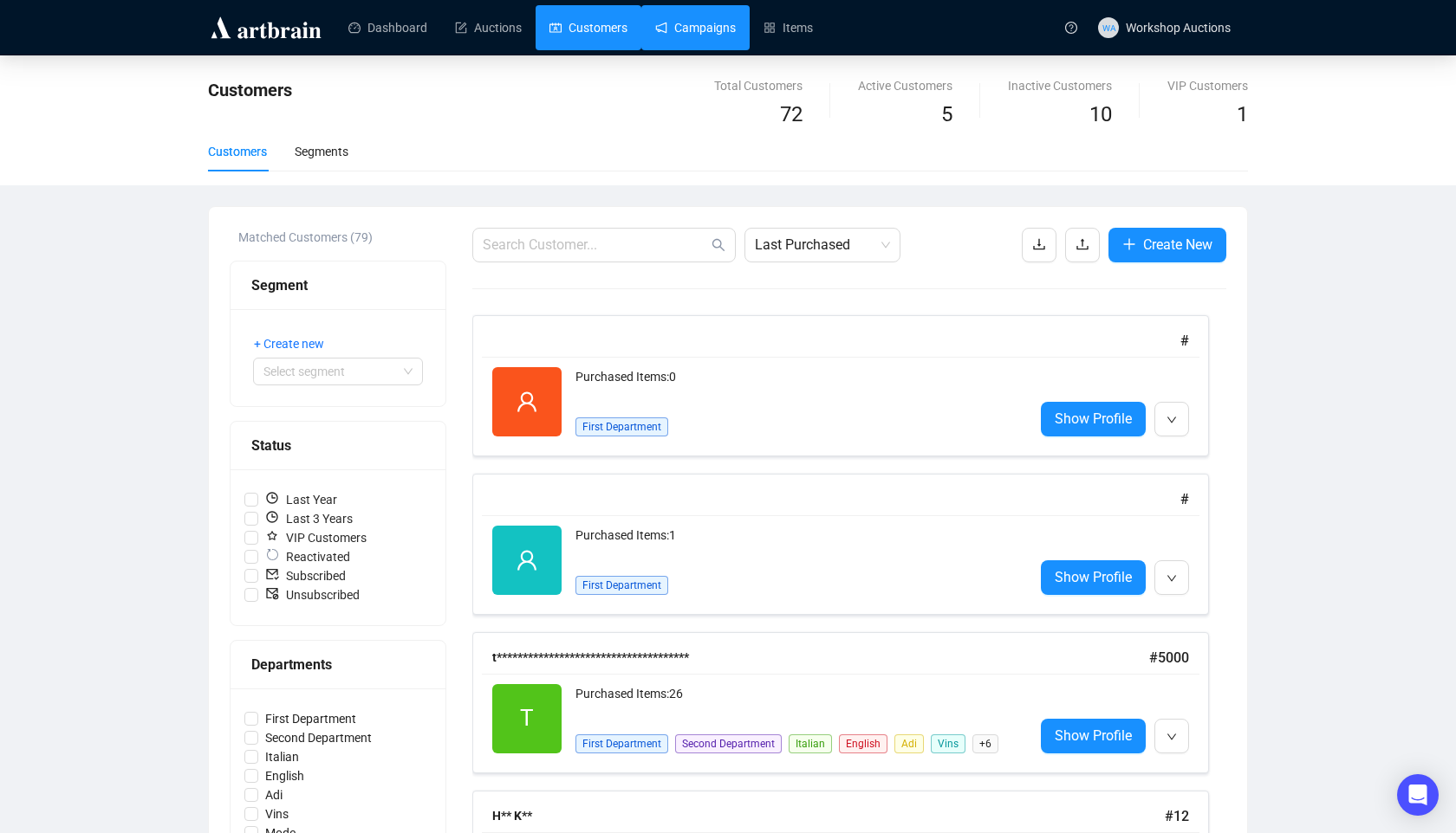
click at [683, 37] on link "Campaigns" at bounding box center [695, 28] width 80 height 45
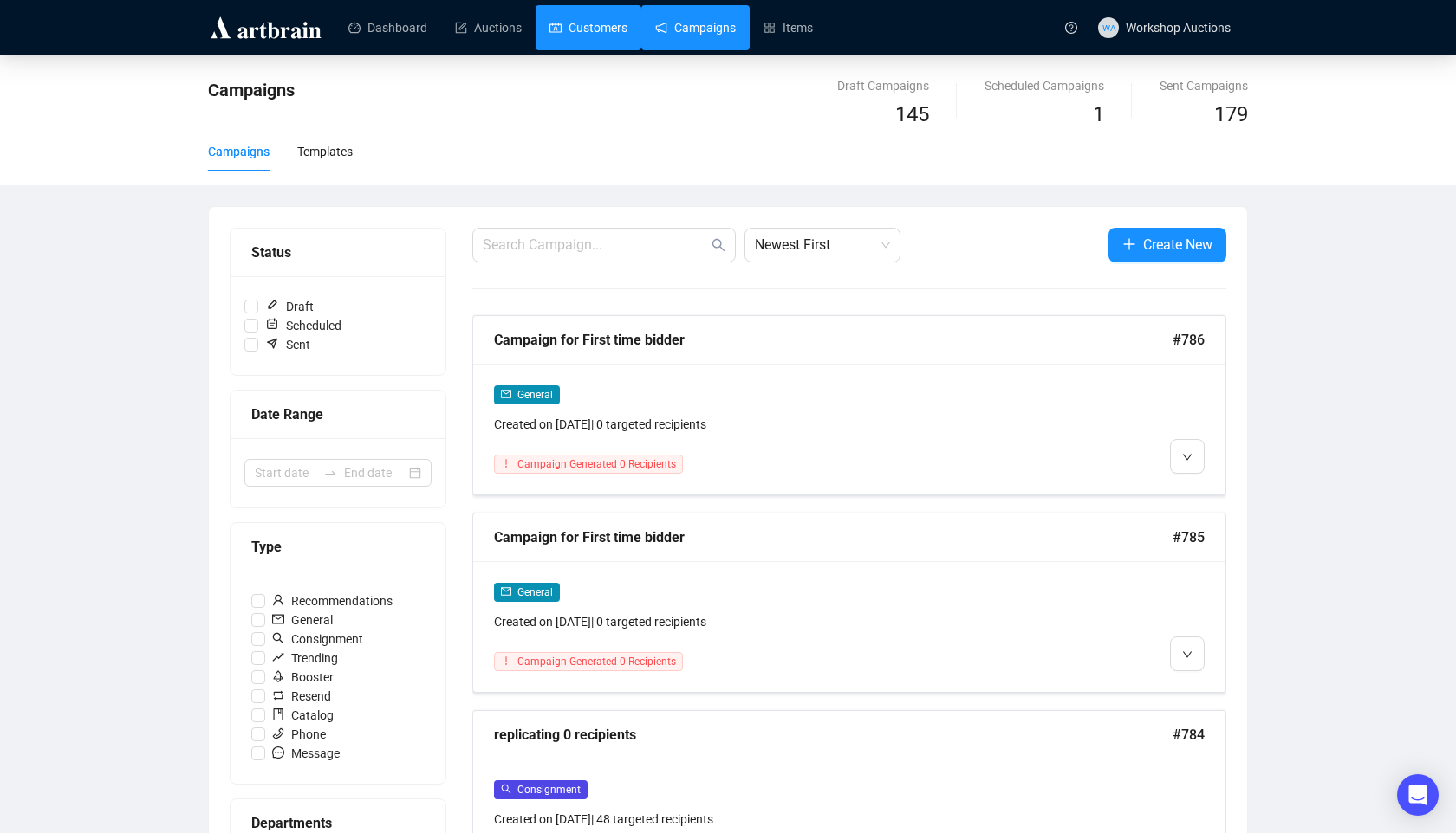
click at [552, 36] on link "Customers" at bounding box center [588, 28] width 78 height 45
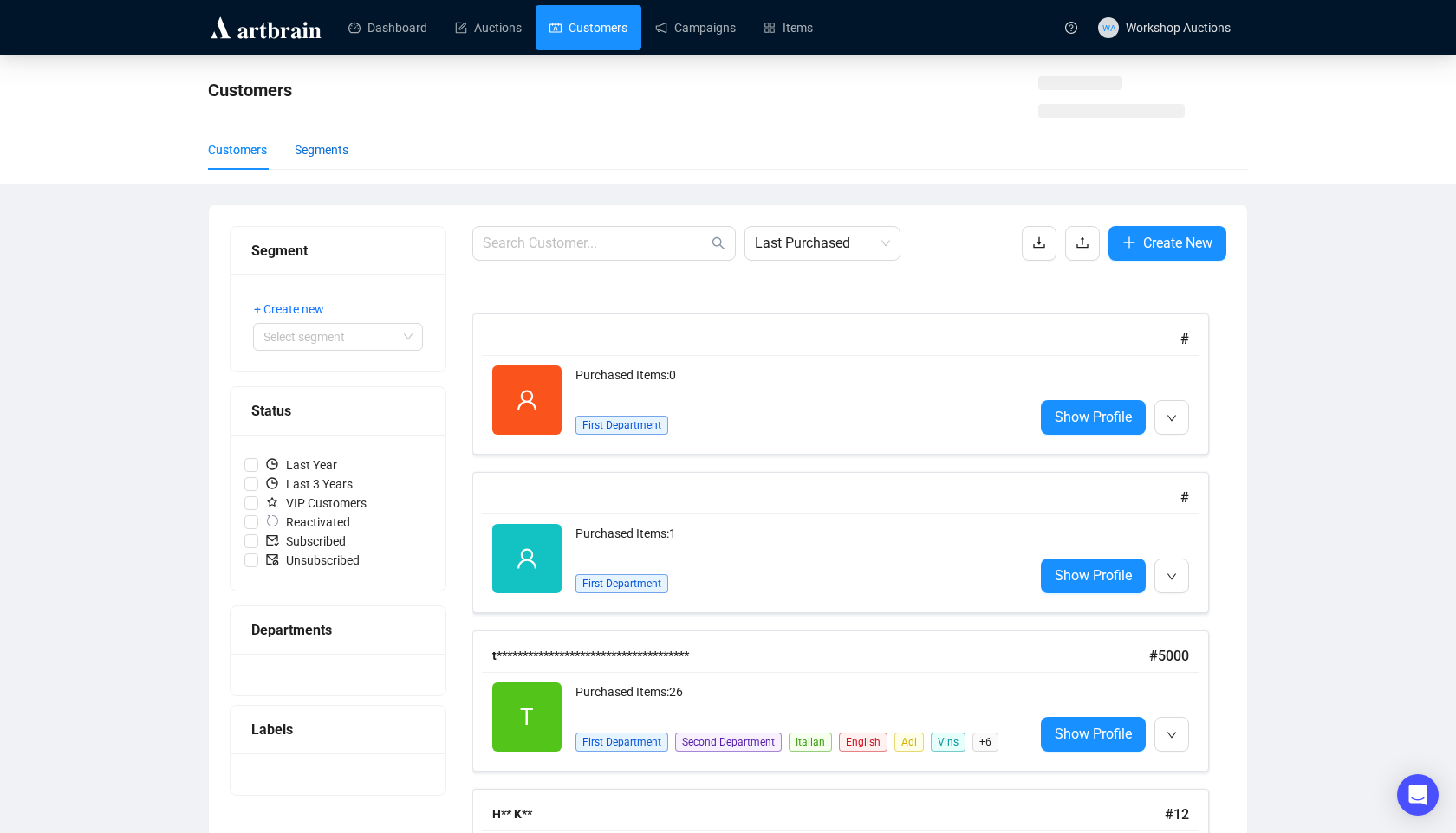
click at [332, 154] on div "Segments" at bounding box center [321, 149] width 53 height 19
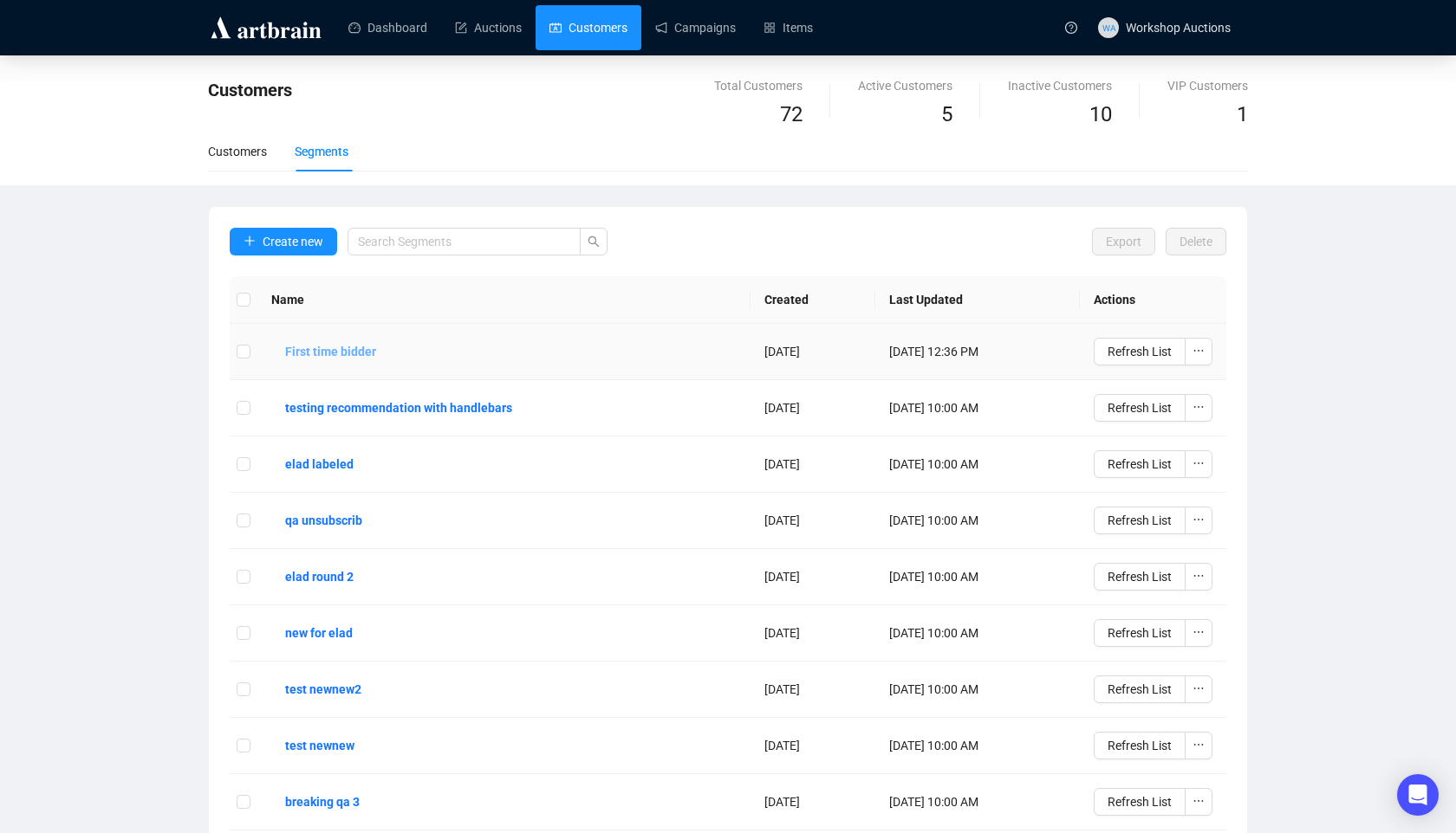
click at [370, 353] on b "First time bidder" at bounding box center [330, 351] width 91 height 19
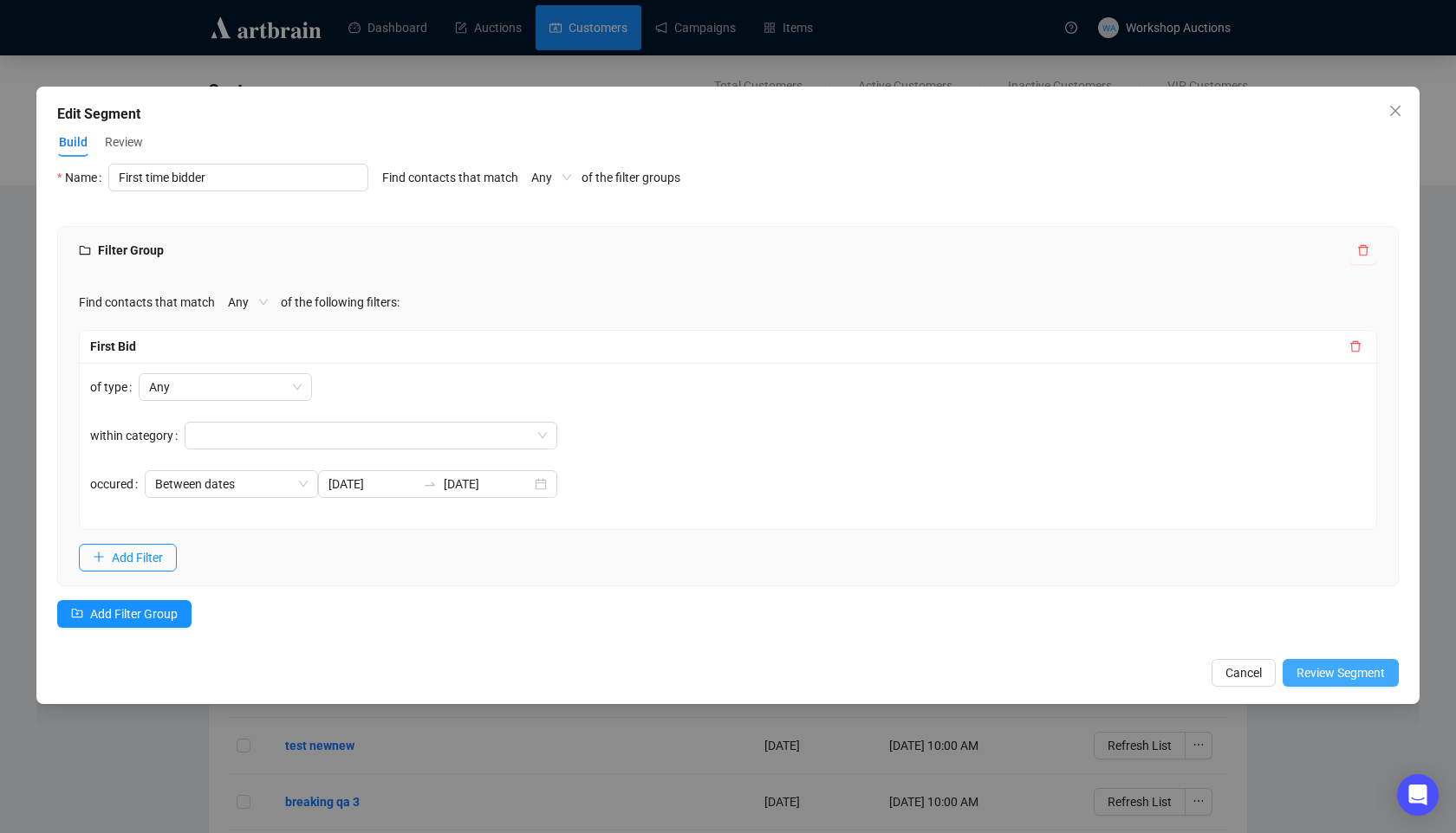
click at [1326, 674] on span "Review Segment" at bounding box center [1340, 672] width 89 height 19
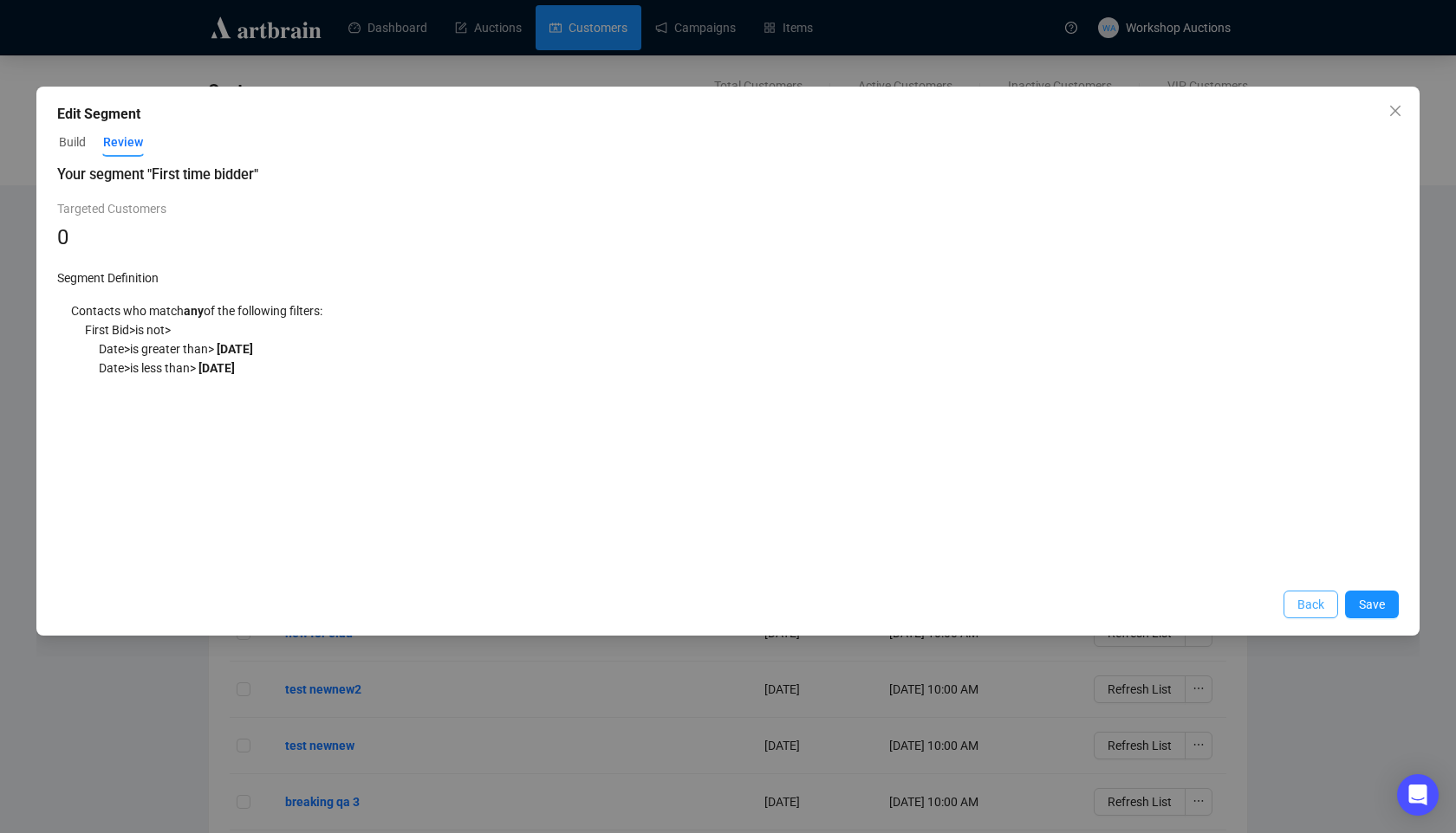
click at [1327, 605] on button "Back" at bounding box center [1310, 604] width 54 height 28
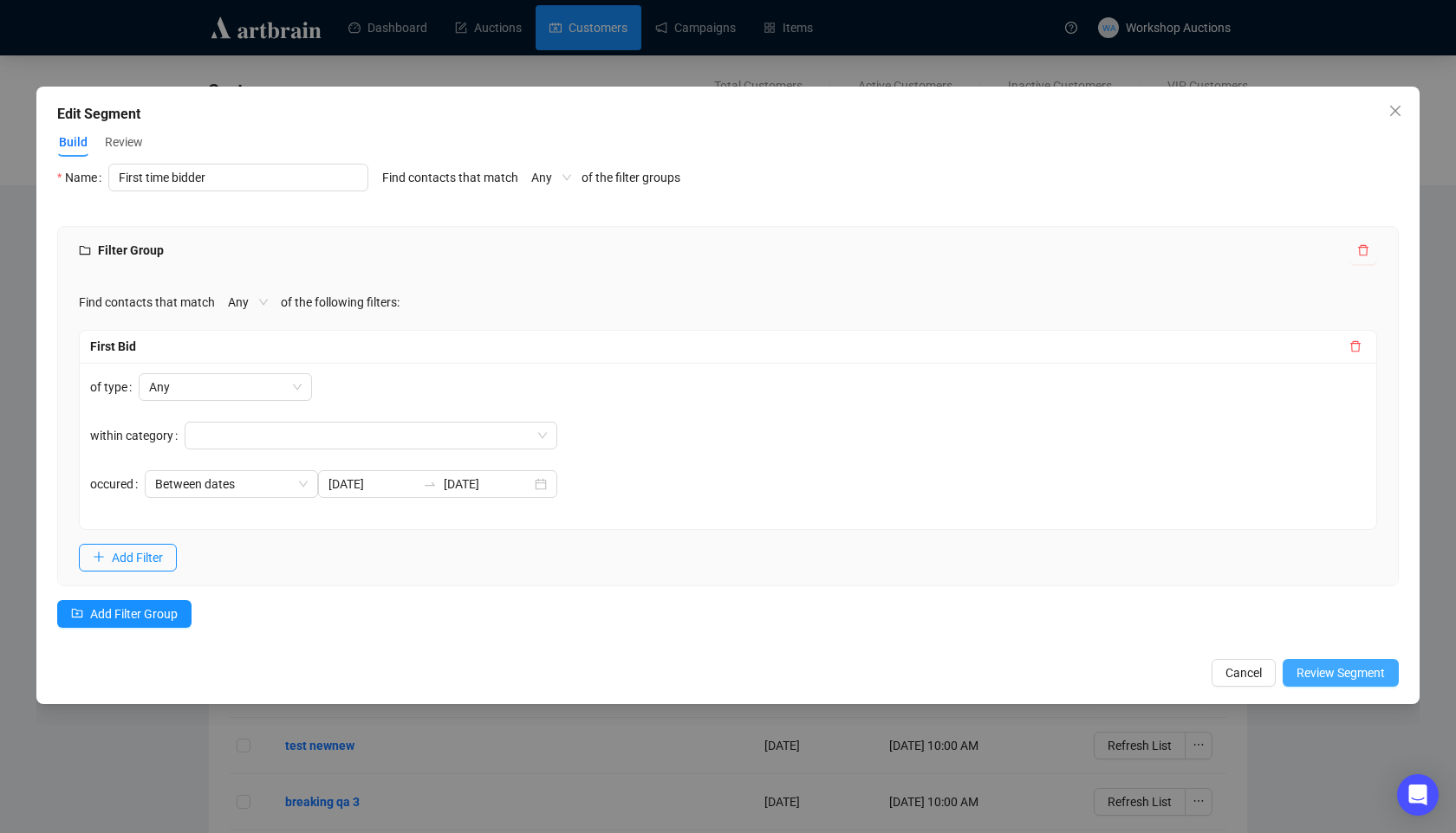
click at [1325, 675] on span "Review Segment" at bounding box center [1340, 672] width 89 height 19
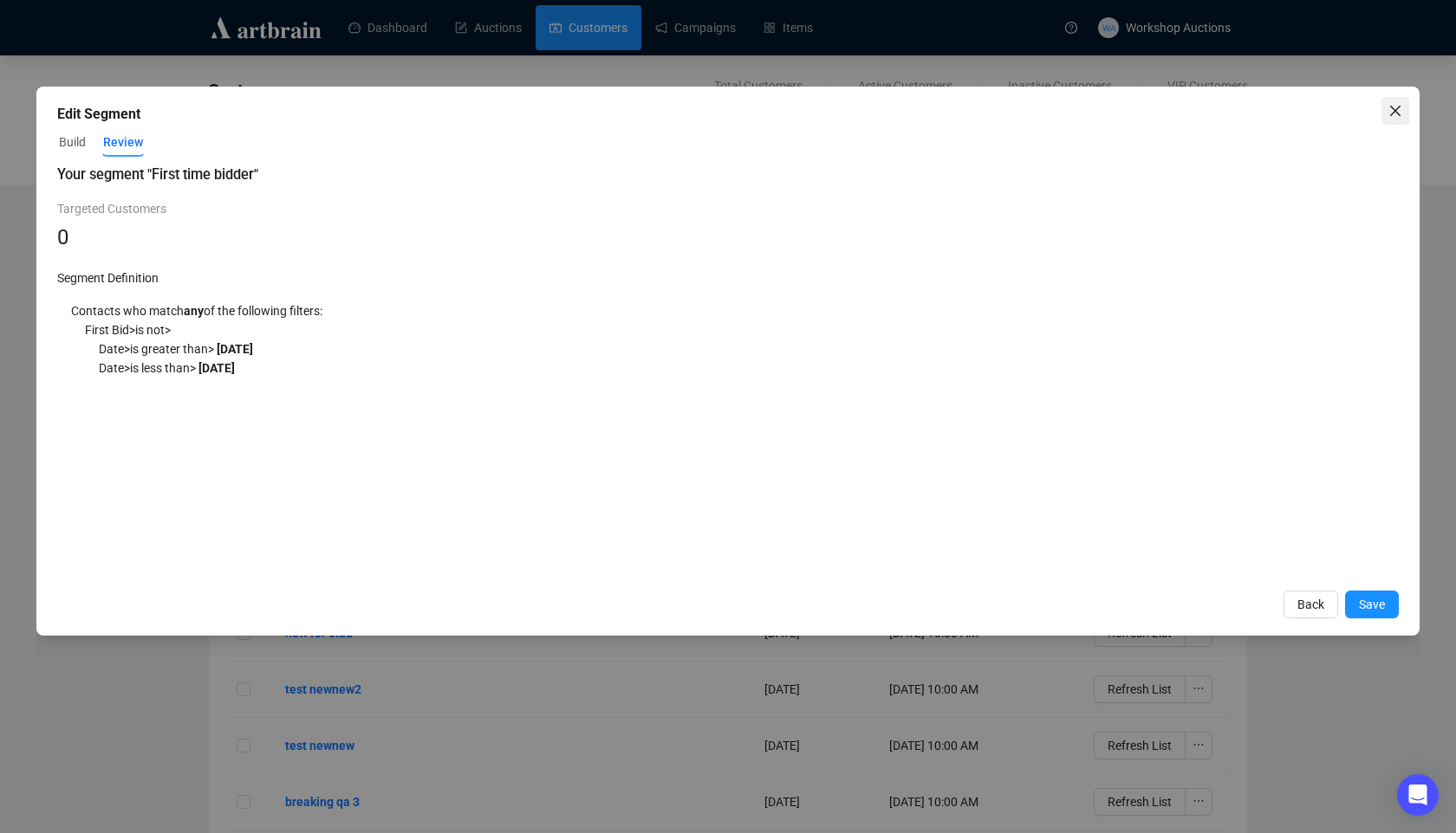
click at [1398, 114] on icon "close" at bounding box center [1395, 111] width 11 height 11
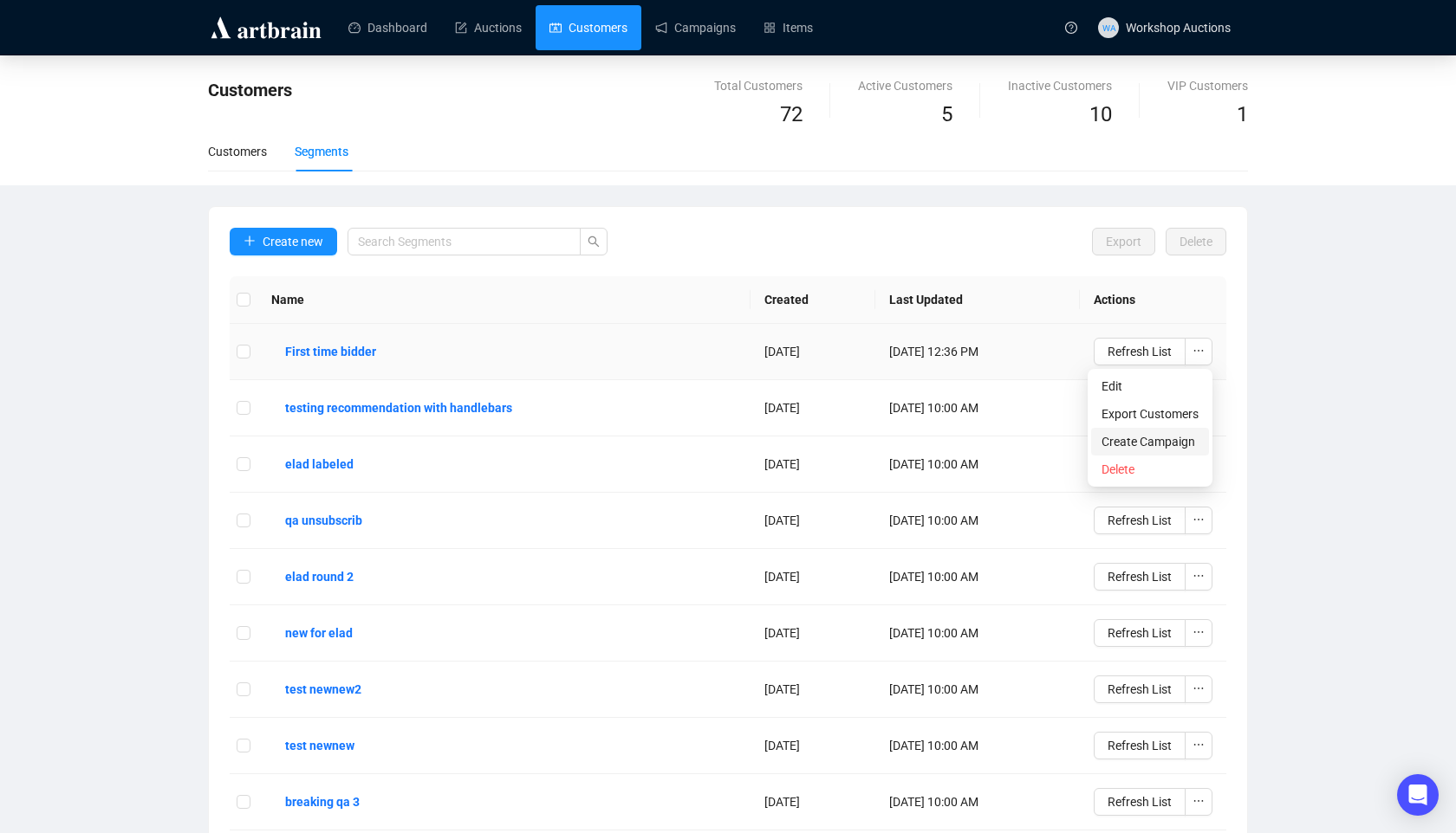
click at [1158, 443] on span "Create Campaign" at bounding box center [1150, 441] width 97 height 19
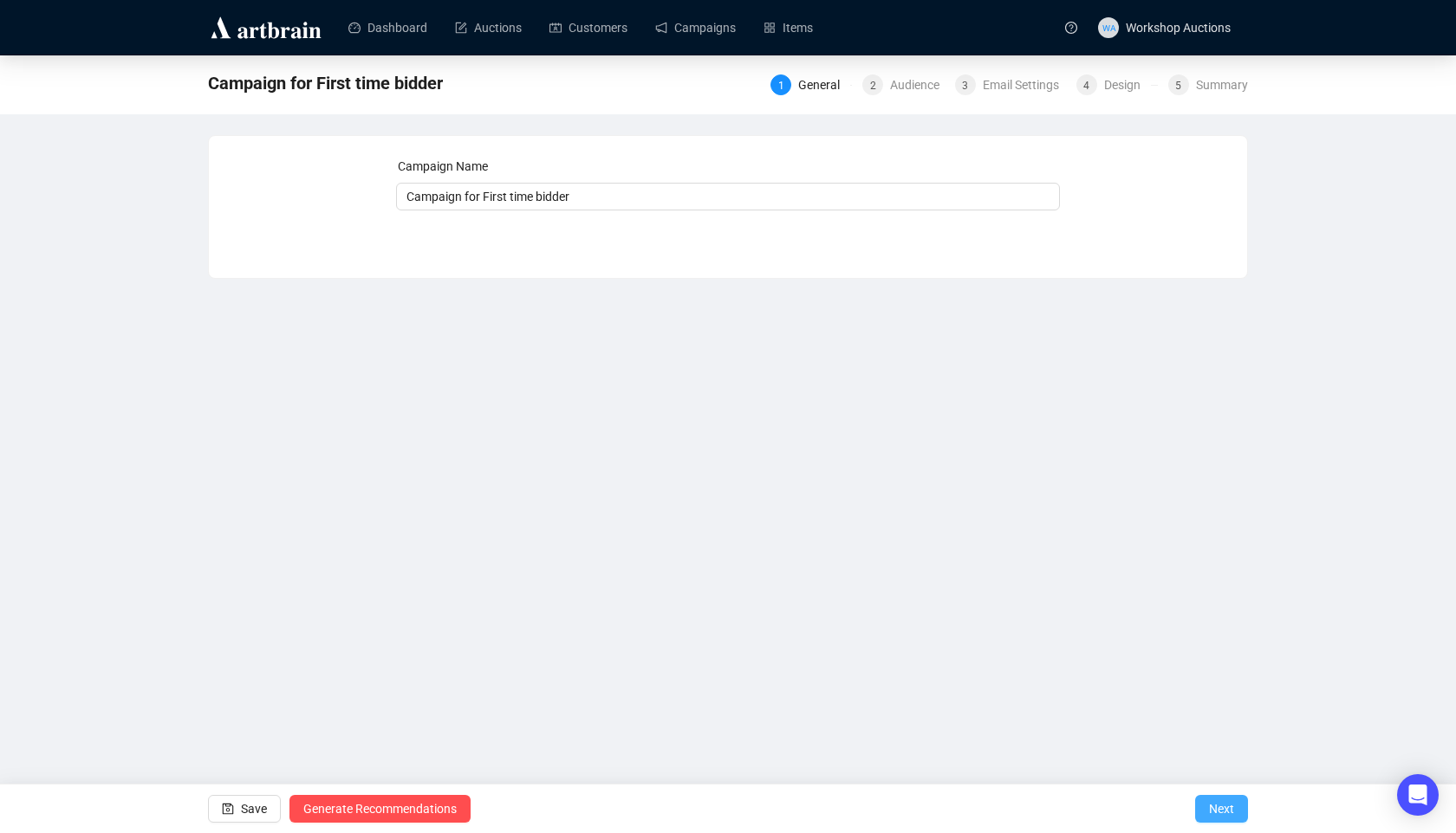
click at [1218, 811] on span "Next" at bounding box center [1222, 810] width 25 height 49
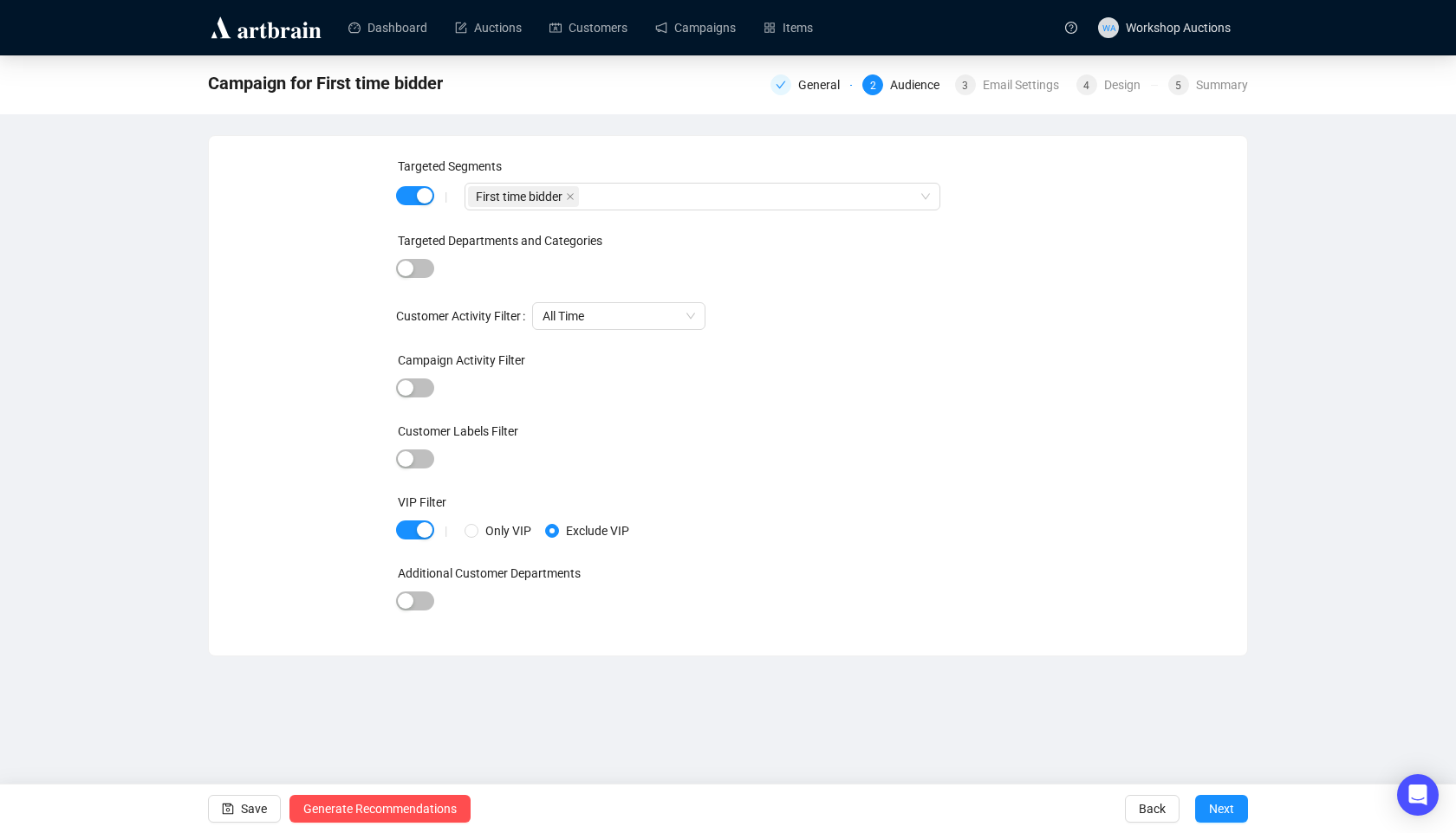
drag, startPoint x: 422, startPoint y: 524, endPoint x: 437, endPoint y: 525, distance: 15.0
click at [422, 525] on div "button" at bounding box center [424, 529] width 15 height 15
click at [1214, 807] on span "Next" at bounding box center [1222, 810] width 25 height 49
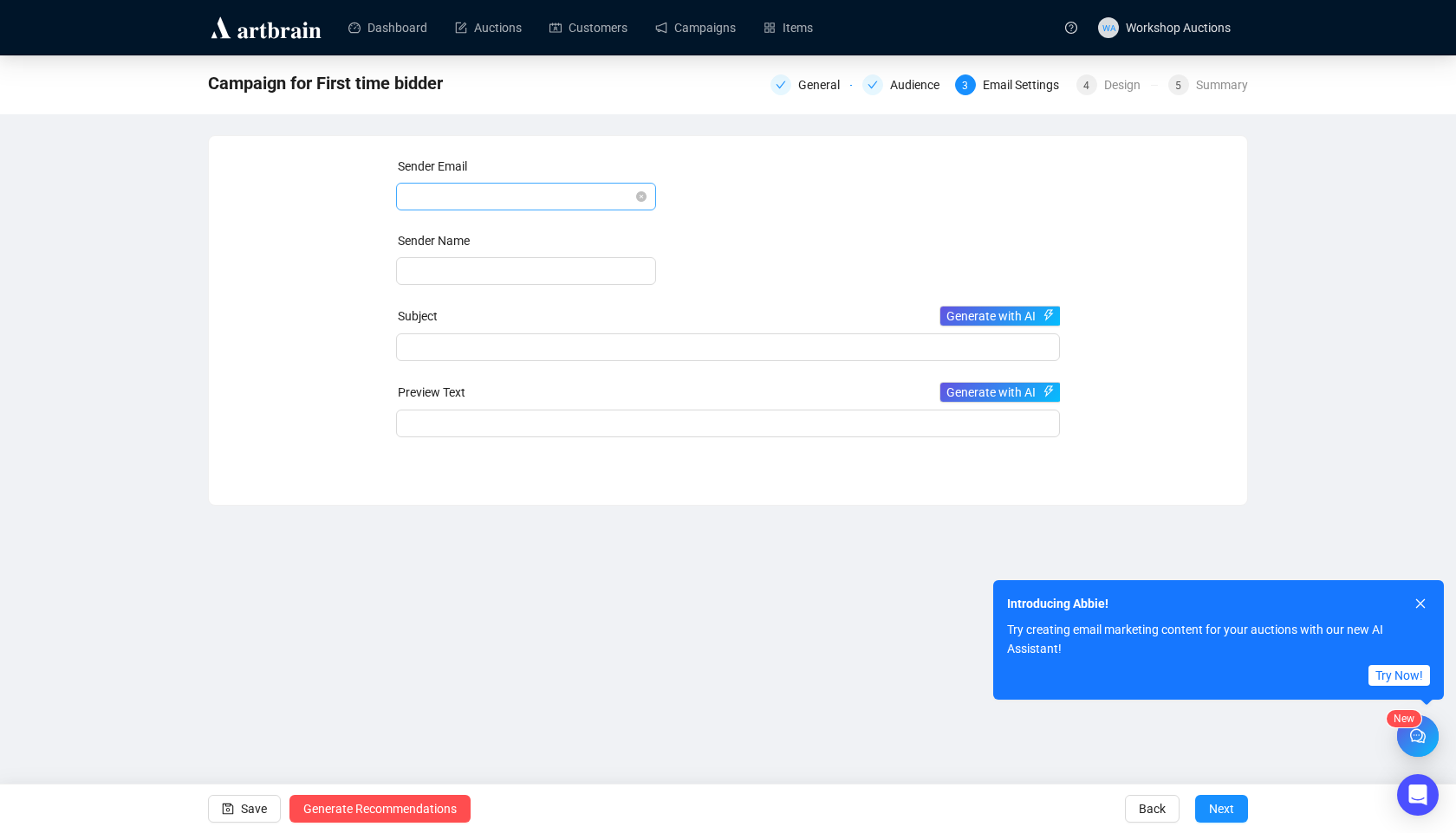
click at [529, 195] on span at bounding box center [526, 196] width 240 height 26
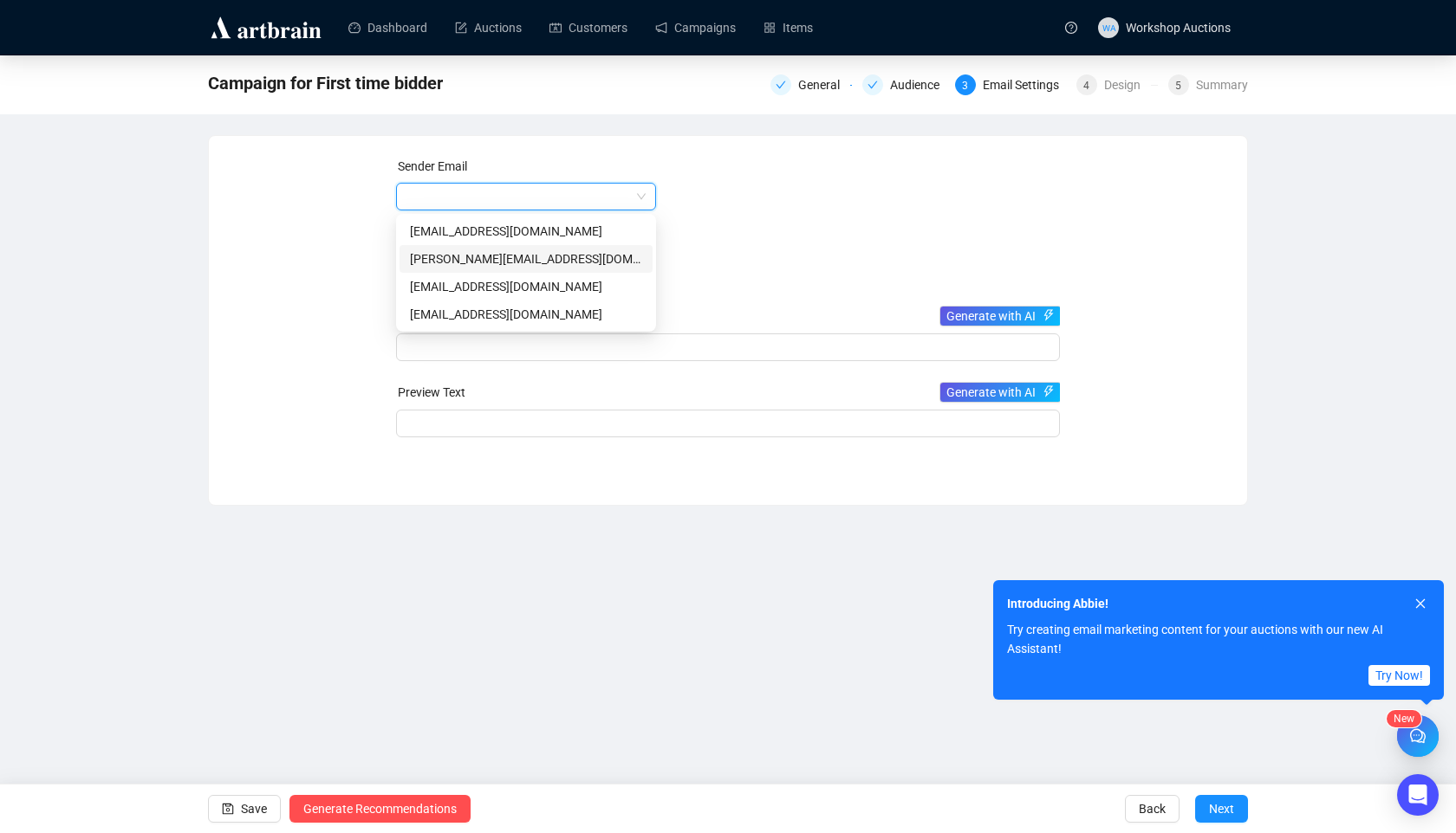
click at [508, 251] on div "rebecca.e@staging.artbrain.co" at bounding box center [526, 258] width 232 height 19
type input "Rebecca"
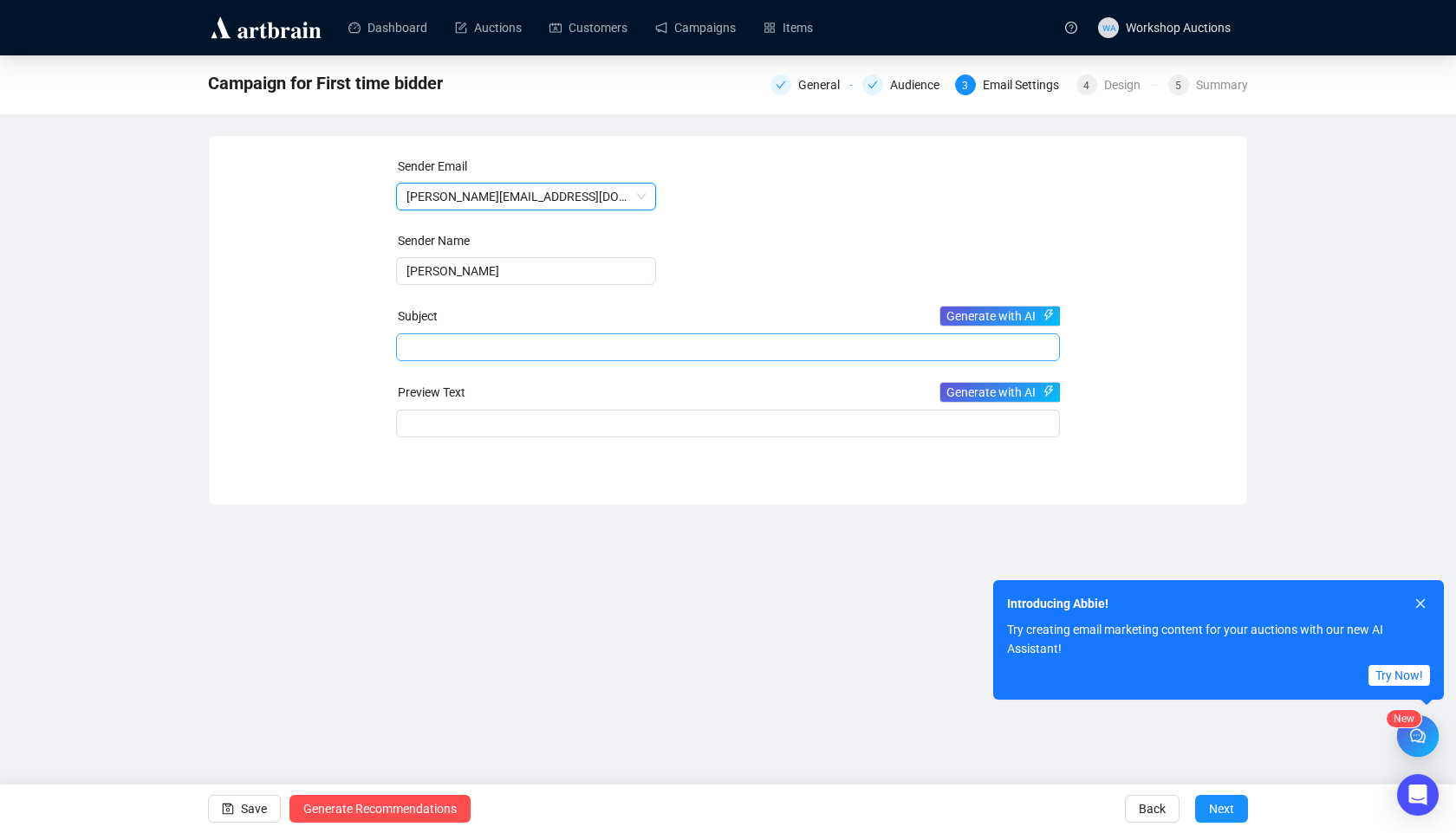
click at [493, 341] on span at bounding box center [728, 347] width 664 height 14
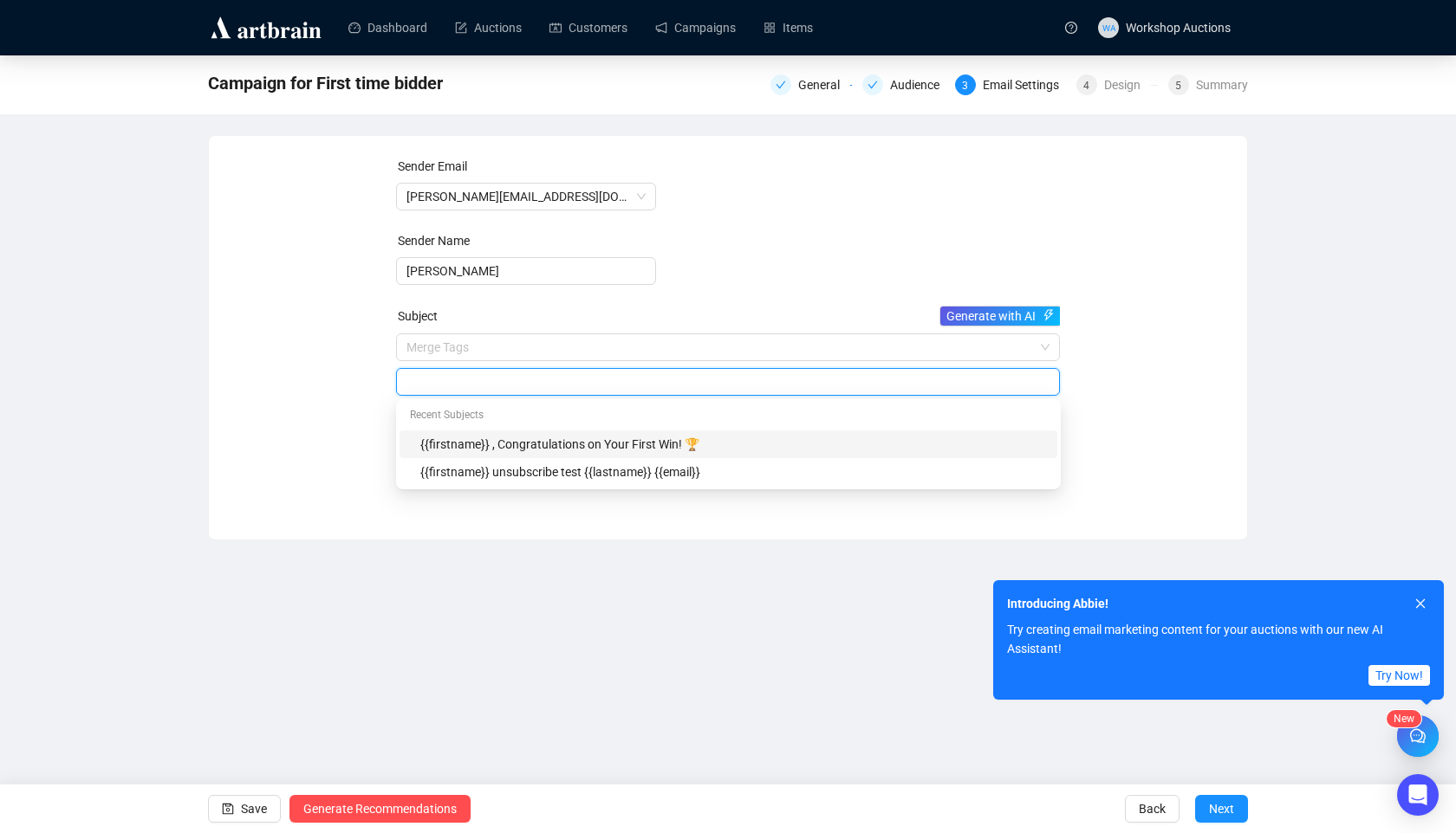
click at [617, 439] on div "{{firstname}} , Congratulations on Your First Win! 🏆" at bounding box center [733, 444] width 626 height 19
type input "{{firstname}} , Congratulations on Your First Win! 🏆"
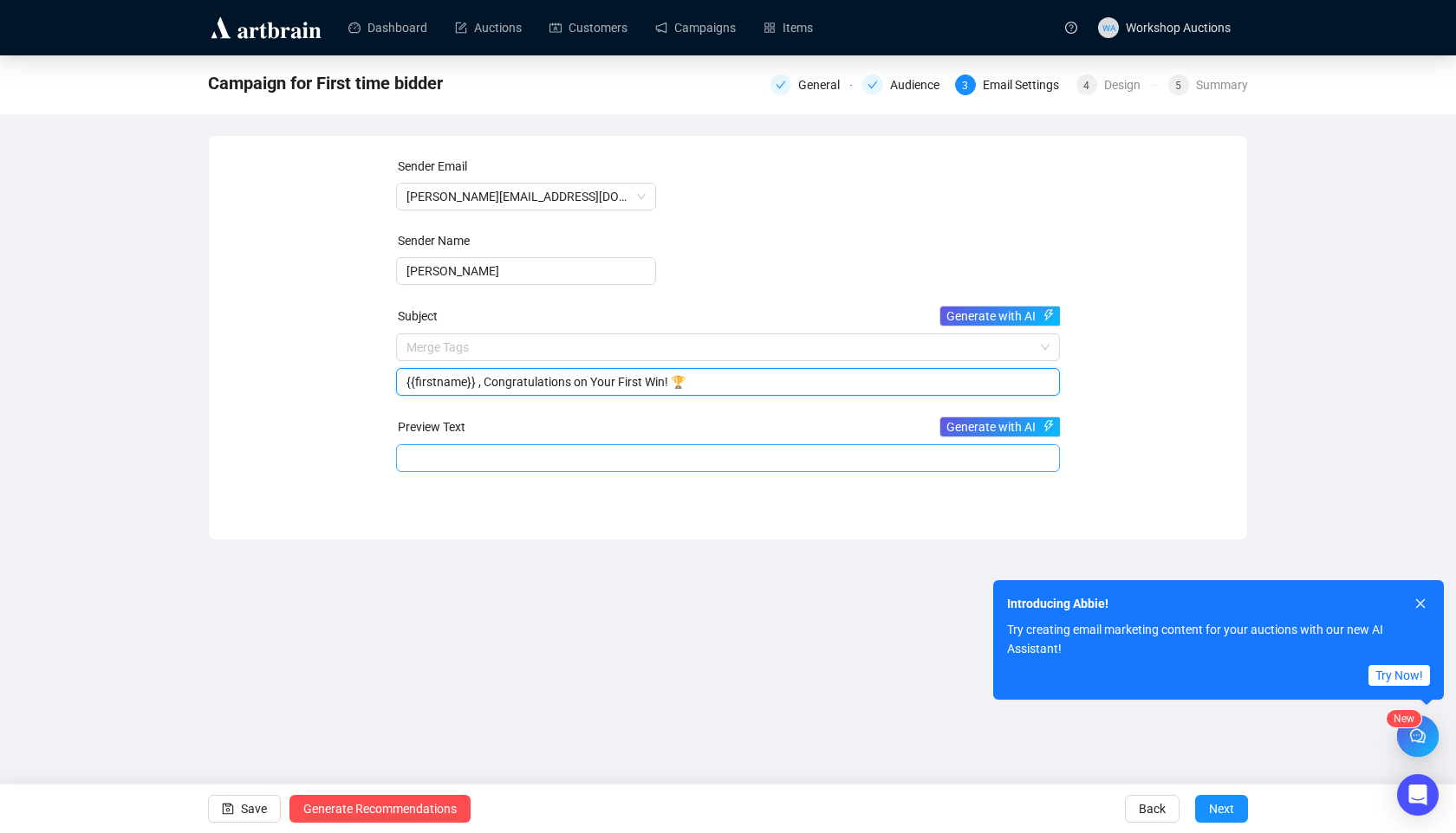
click at [493, 470] on input "search" at bounding box center [728, 458] width 643 height 26
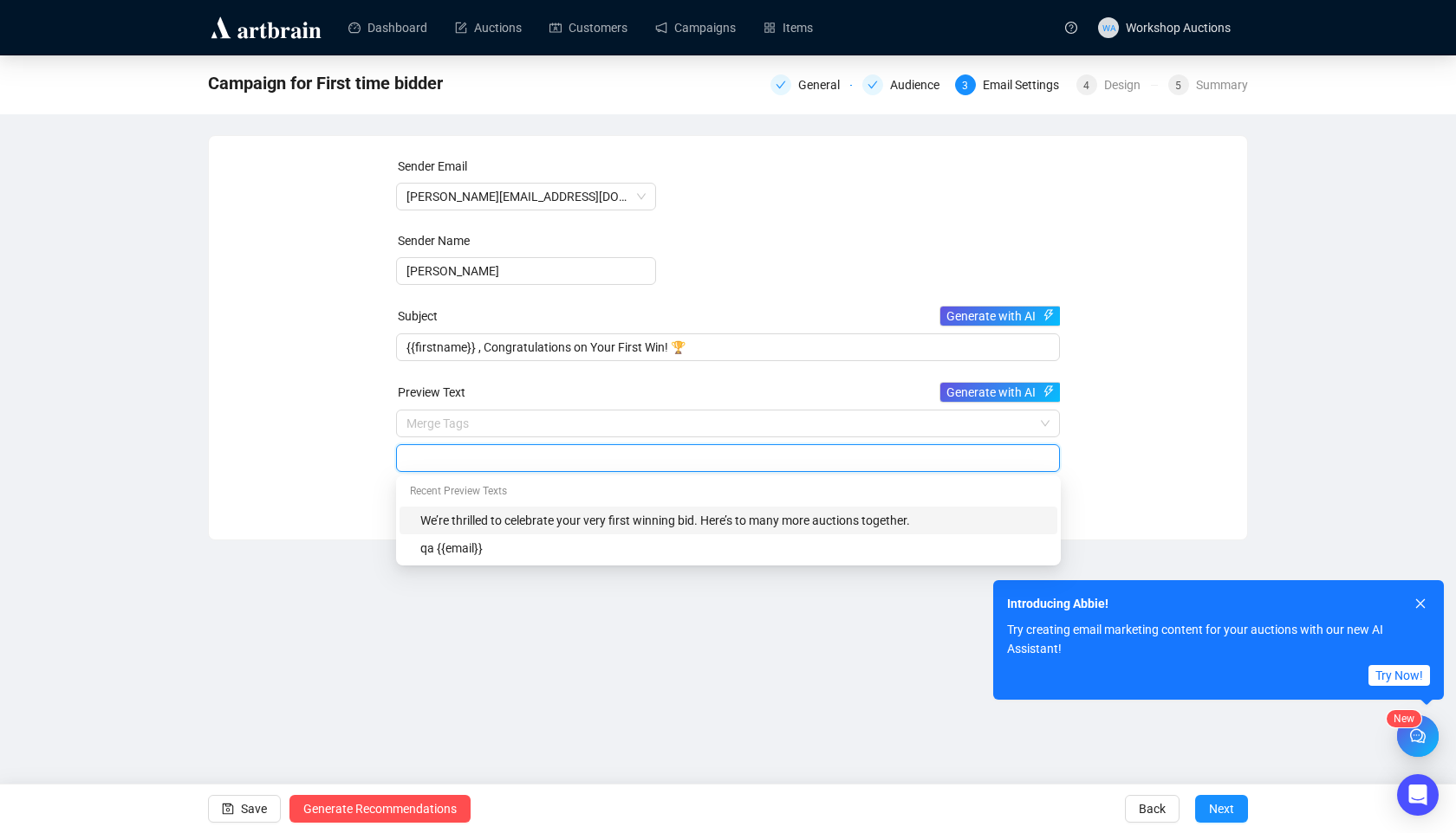
click at [509, 523] on div "We’re thrilled to celebrate your very first winning bid. Here’s to many more au…" at bounding box center [733, 520] width 626 height 19
type input "We’re thrilled to celebrate your very first winning bid. Here’s to many more au…"
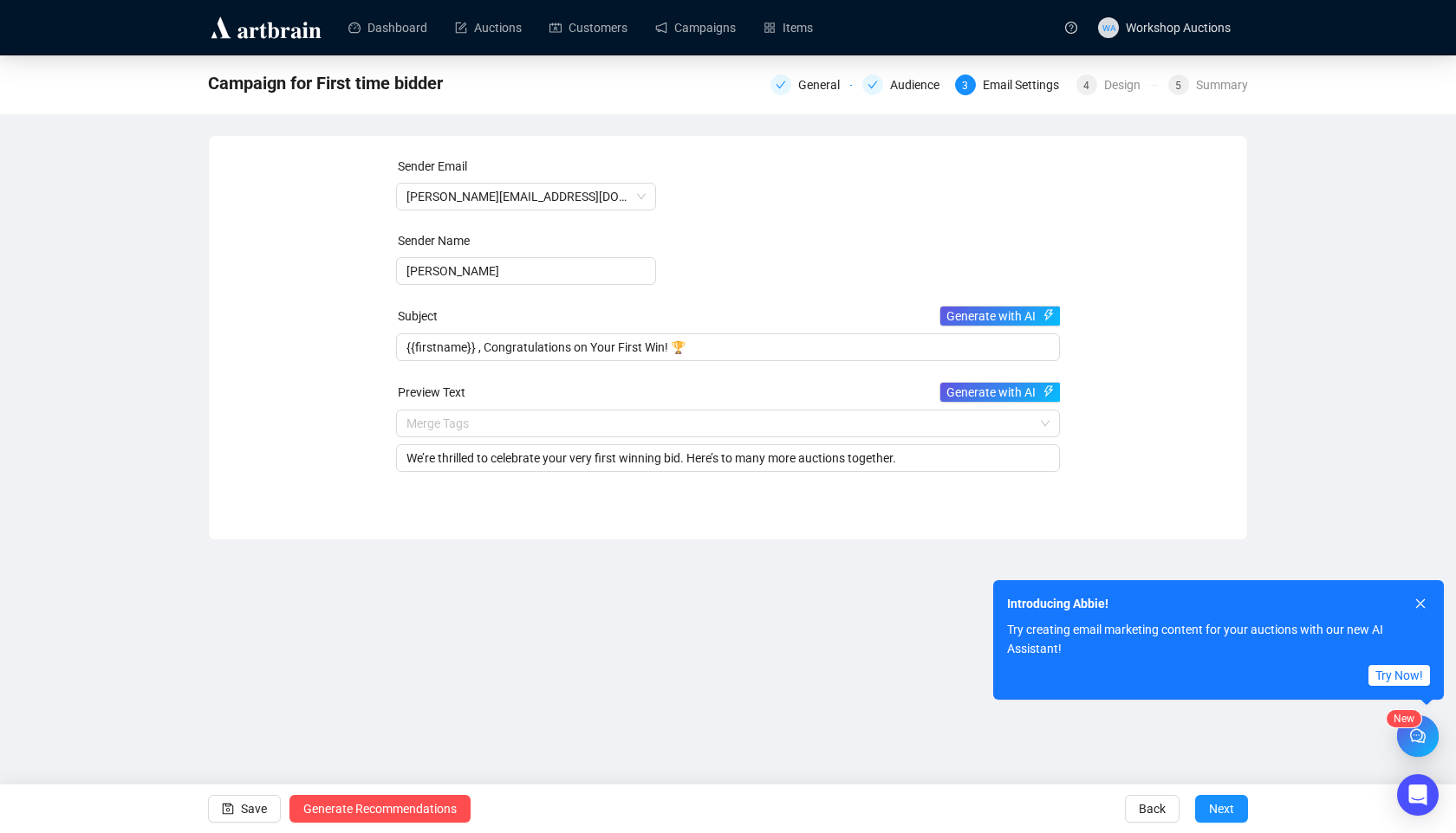
click at [713, 649] on div "New Dashboard Auctions Customers Campaigns Items WA Workshop Auctions Campaign …" at bounding box center [728, 416] width 1456 height 833
click at [1427, 595] on button "button" at bounding box center [1420, 604] width 19 height 19
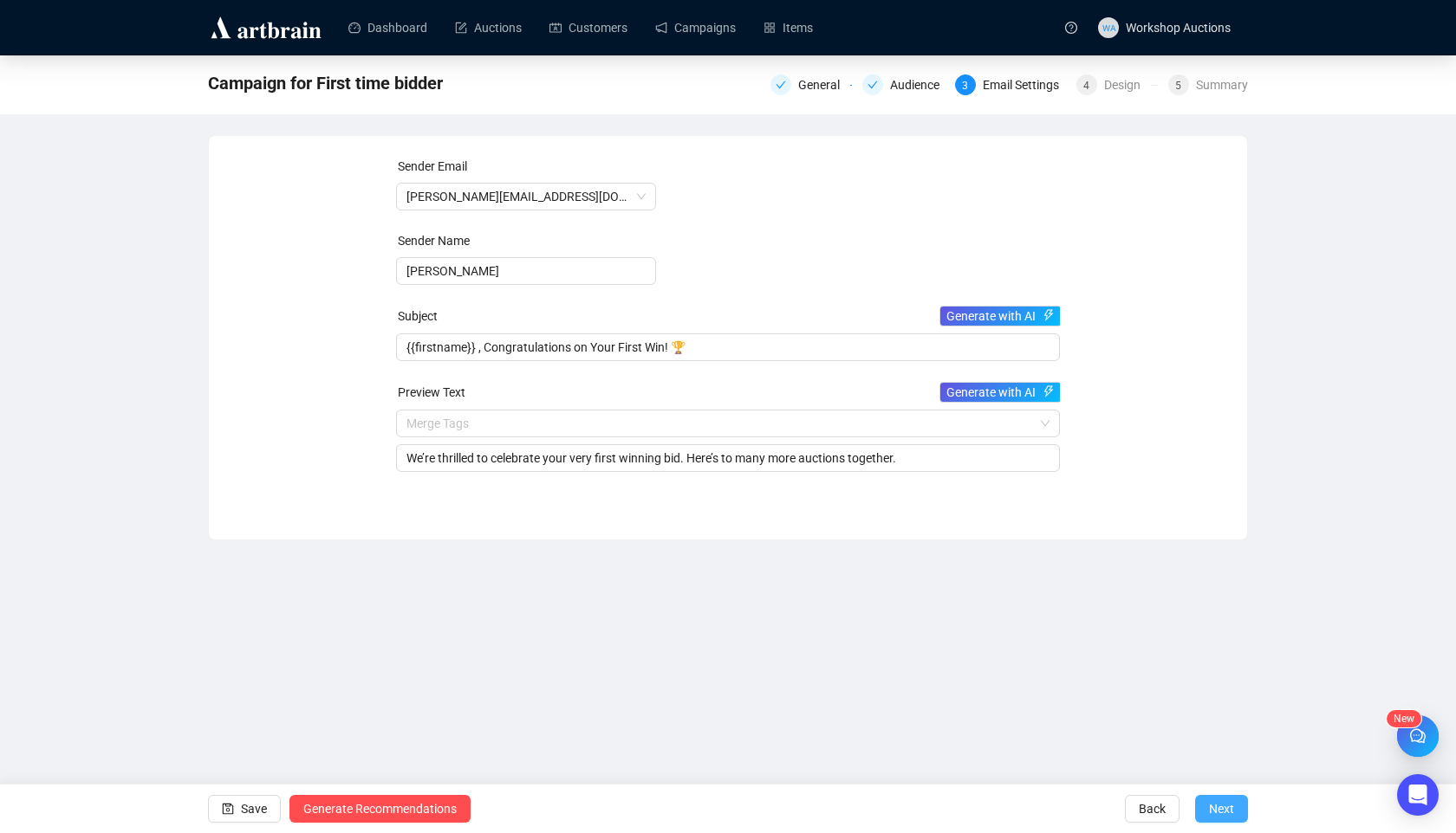
click at [1210, 809] on span "Next" at bounding box center [1222, 810] width 25 height 49
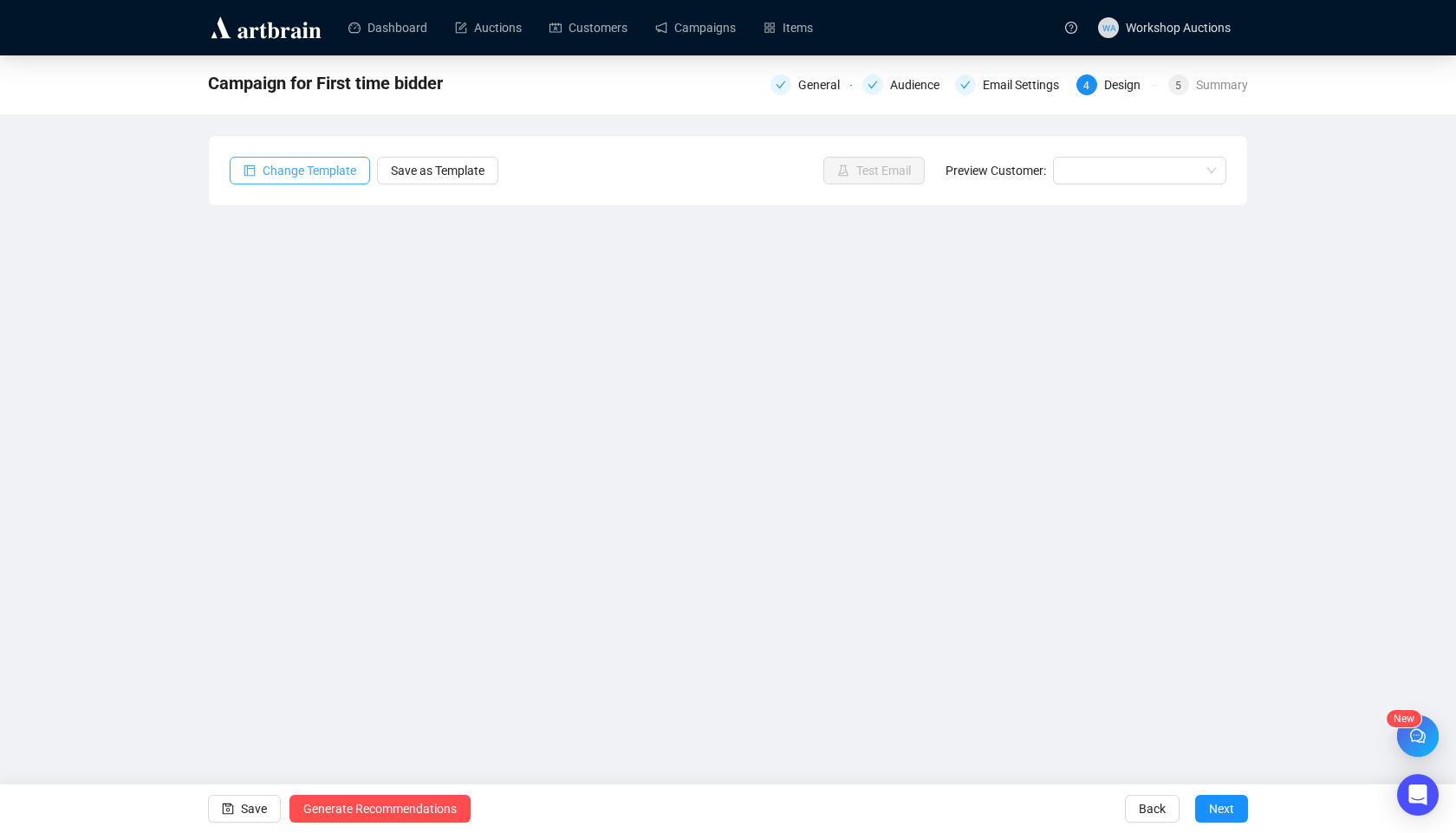
click at [291, 163] on span "Change Template" at bounding box center [310, 170] width 94 height 19
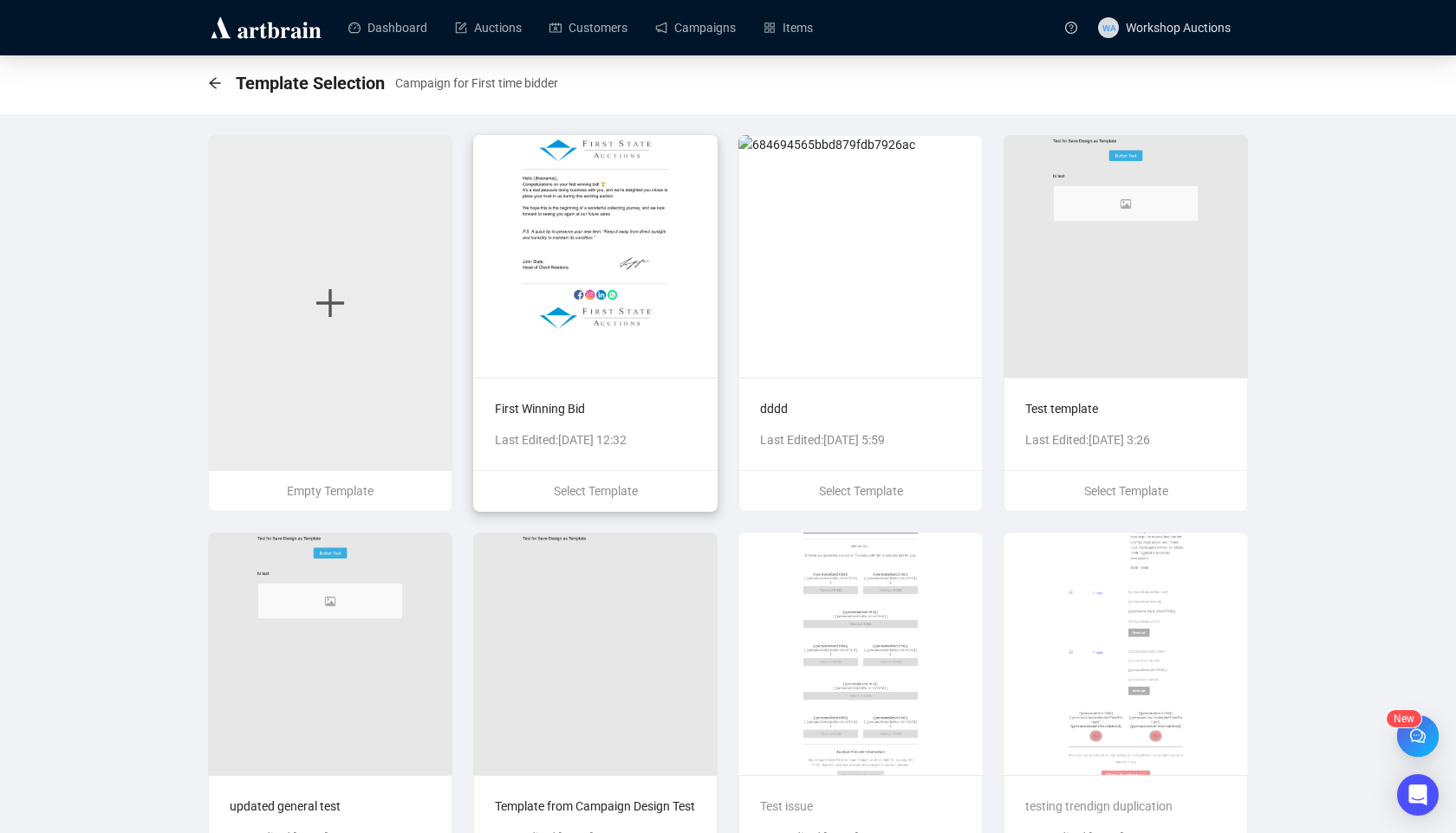
click at [608, 293] on img at bounding box center [596, 257] width 244 height 242
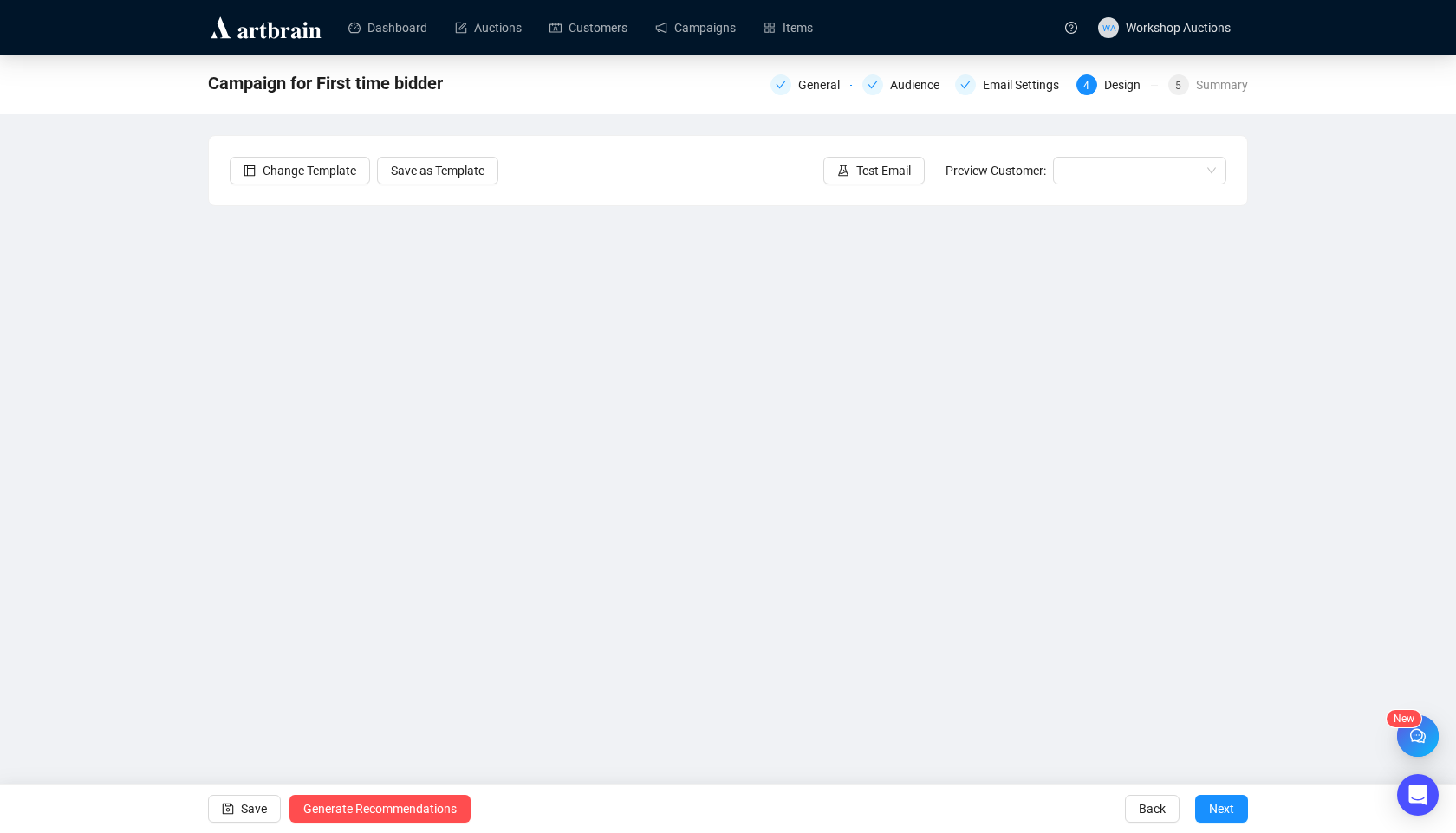
click at [960, 155] on div "Change Template Save as Template Test Email Preview Customer:" at bounding box center [728, 171] width 1038 height 70
click at [1209, 88] on div "Summary" at bounding box center [1222, 84] width 52 height 21
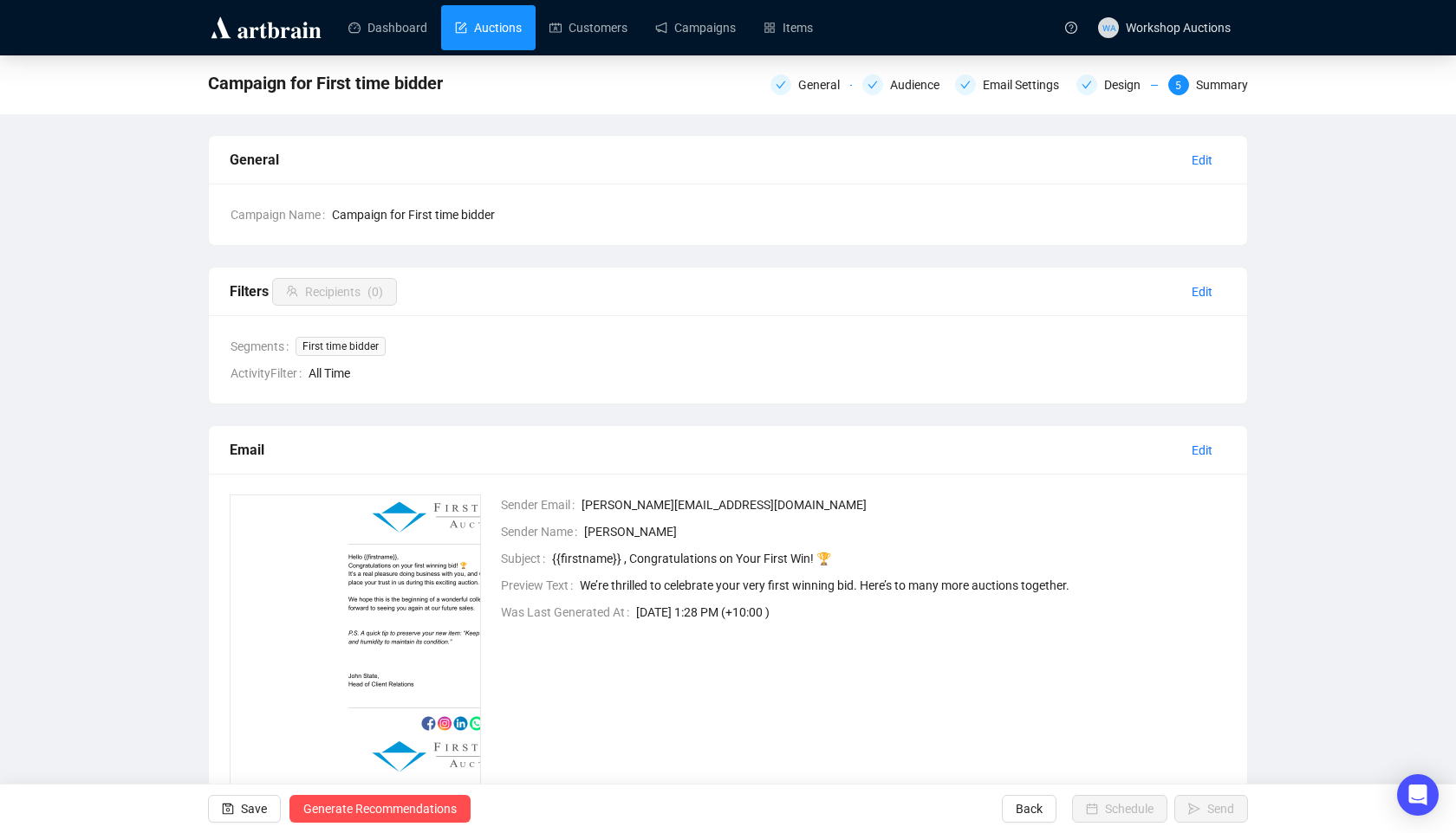
click at [521, 33] on link "Auctions" at bounding box center [488, 28] width 67 height 45
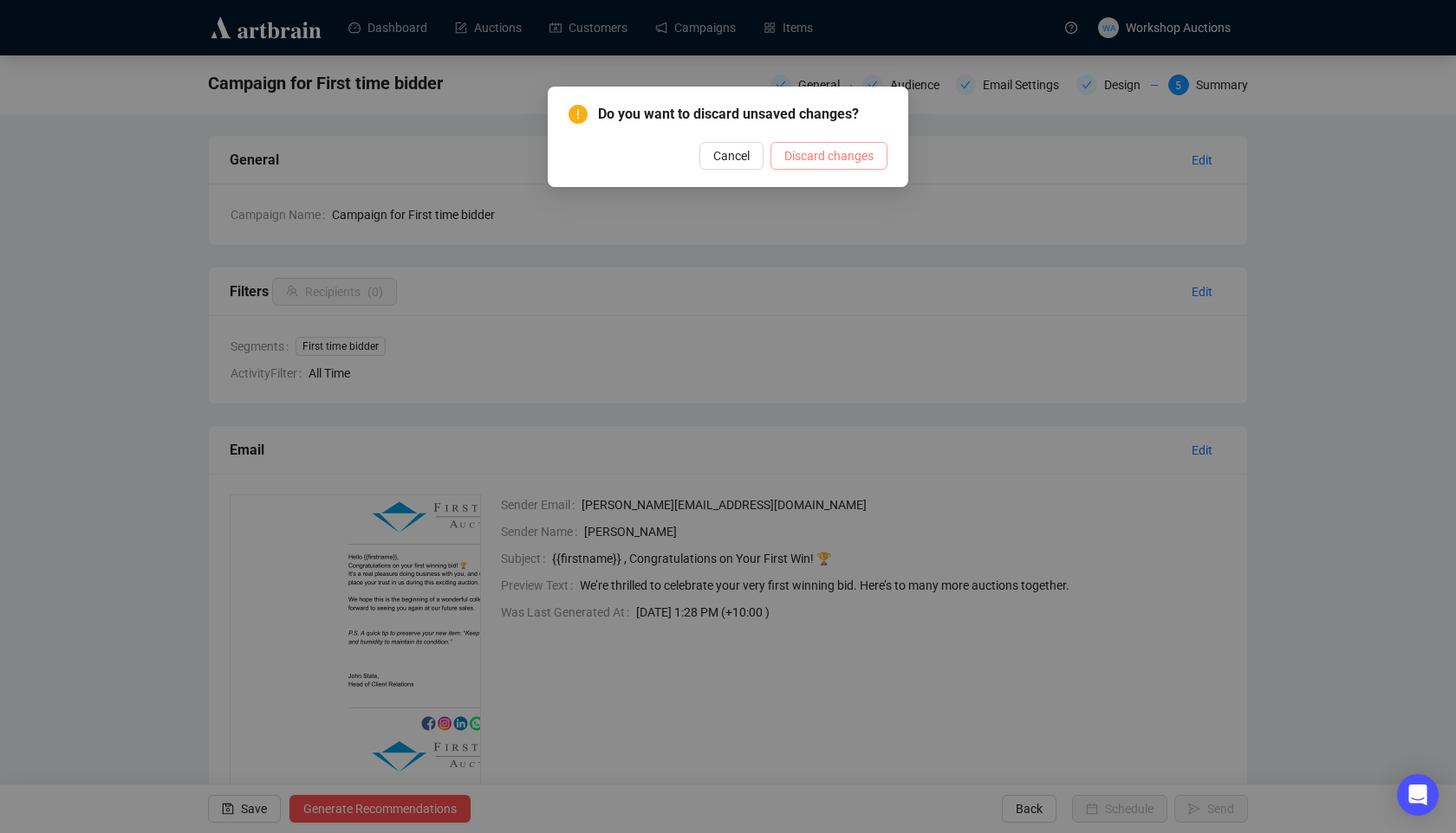
click at [826, 167] on button "Discard changes" at bounding box center [828, 155] width 117 height 28
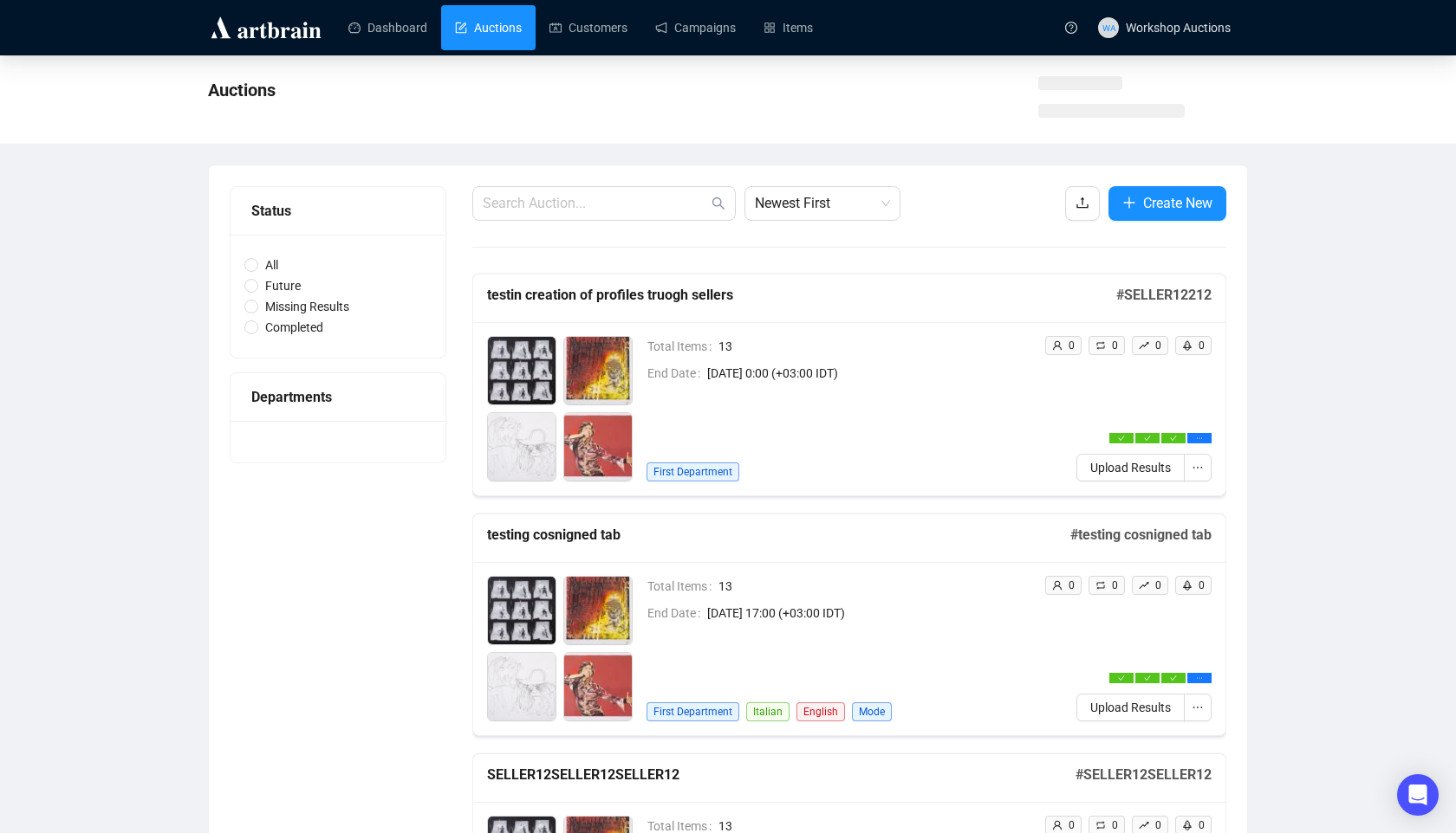
click at [499, 23] on link "Auctions" at bounding box center [488, 28] width 67 height 45
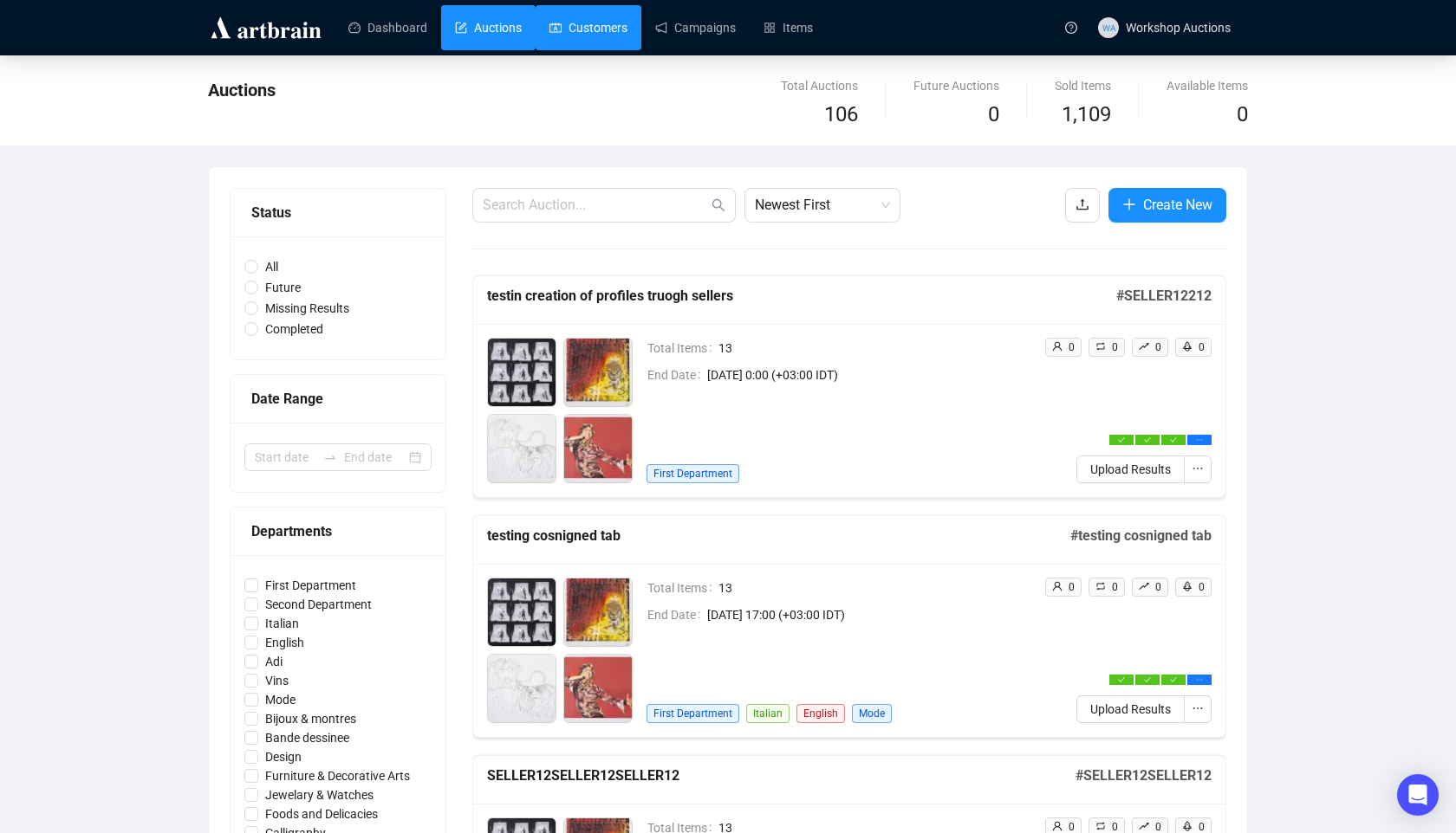
click at [590, 37] on link "Customers" at bounding box center [588, 28] width 78 height 45
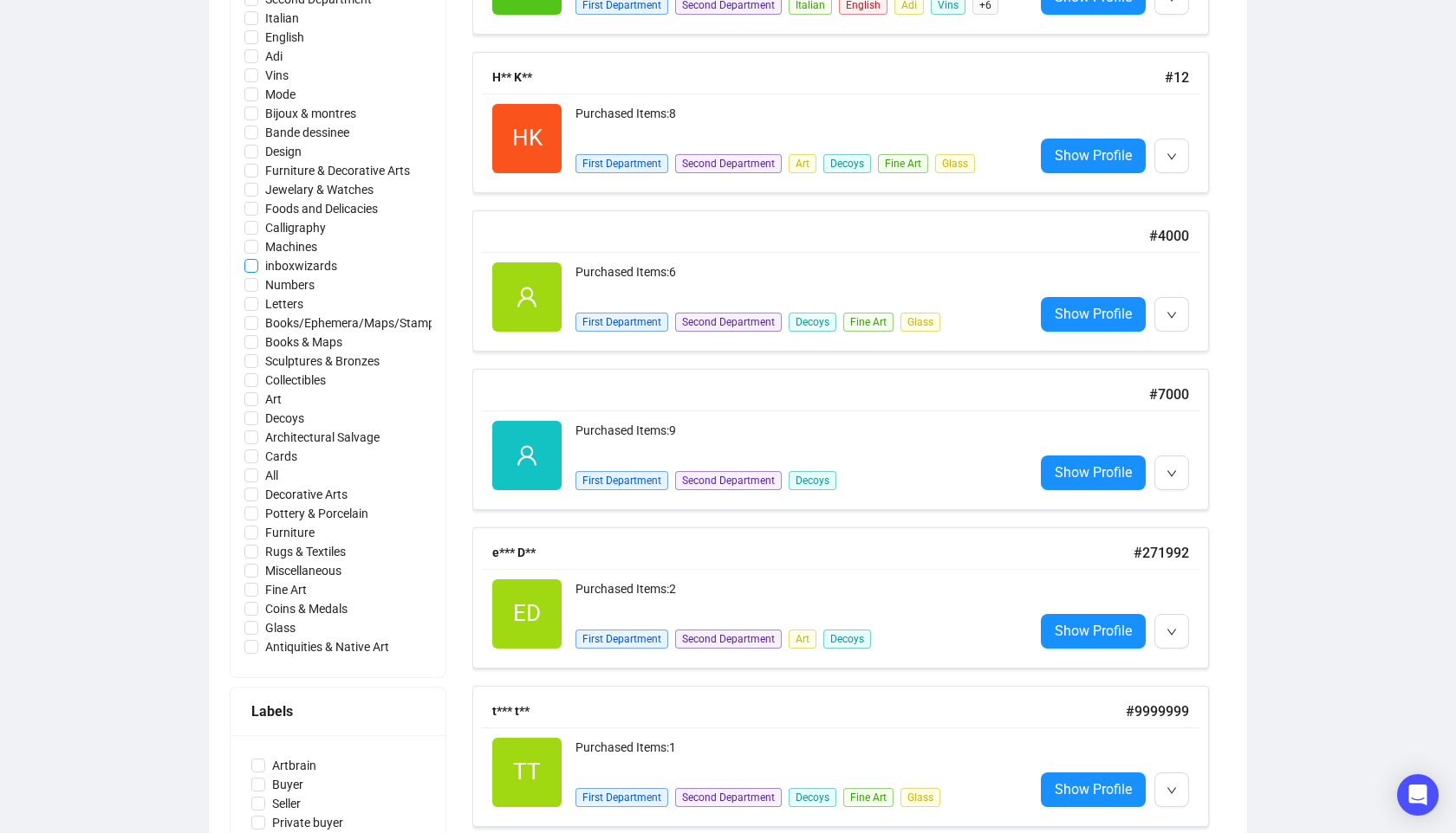
scroll to position [1133, 0]
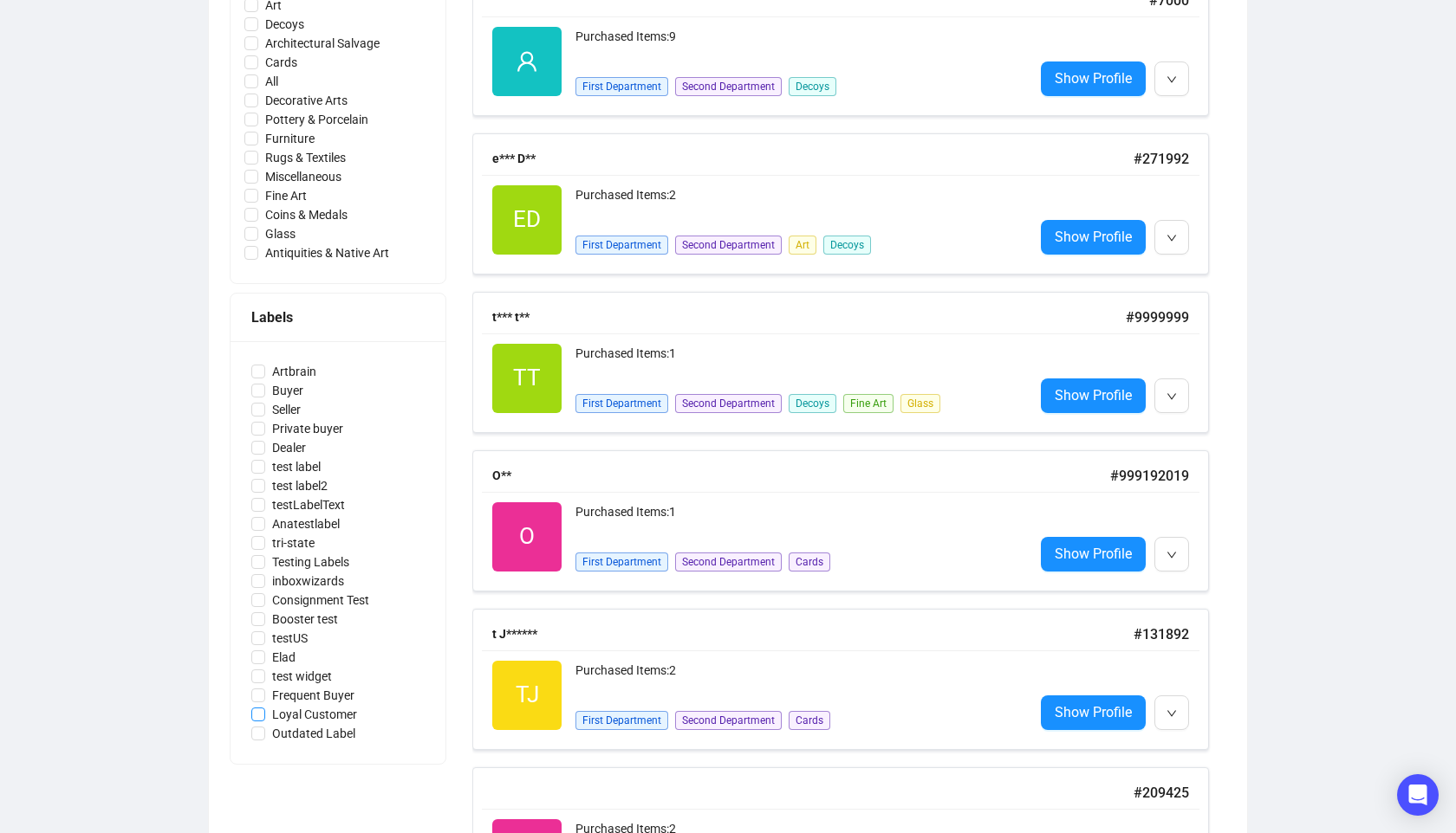
click at [263, 716] on input "Loyal Customer" at bounding box center [258, 714] width 14 height 14
checkbox input "true"
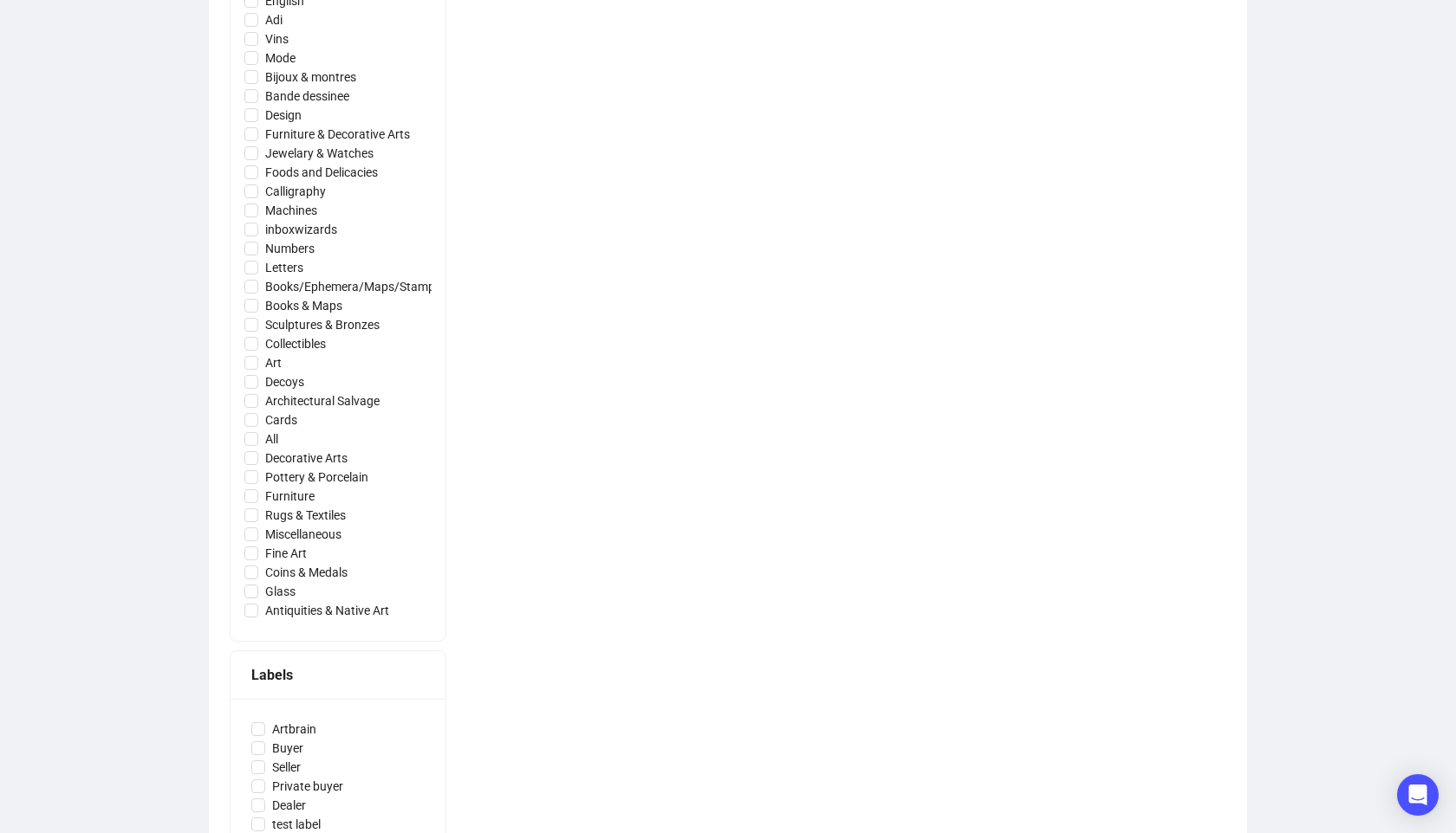
scroll to position [1069, 0]
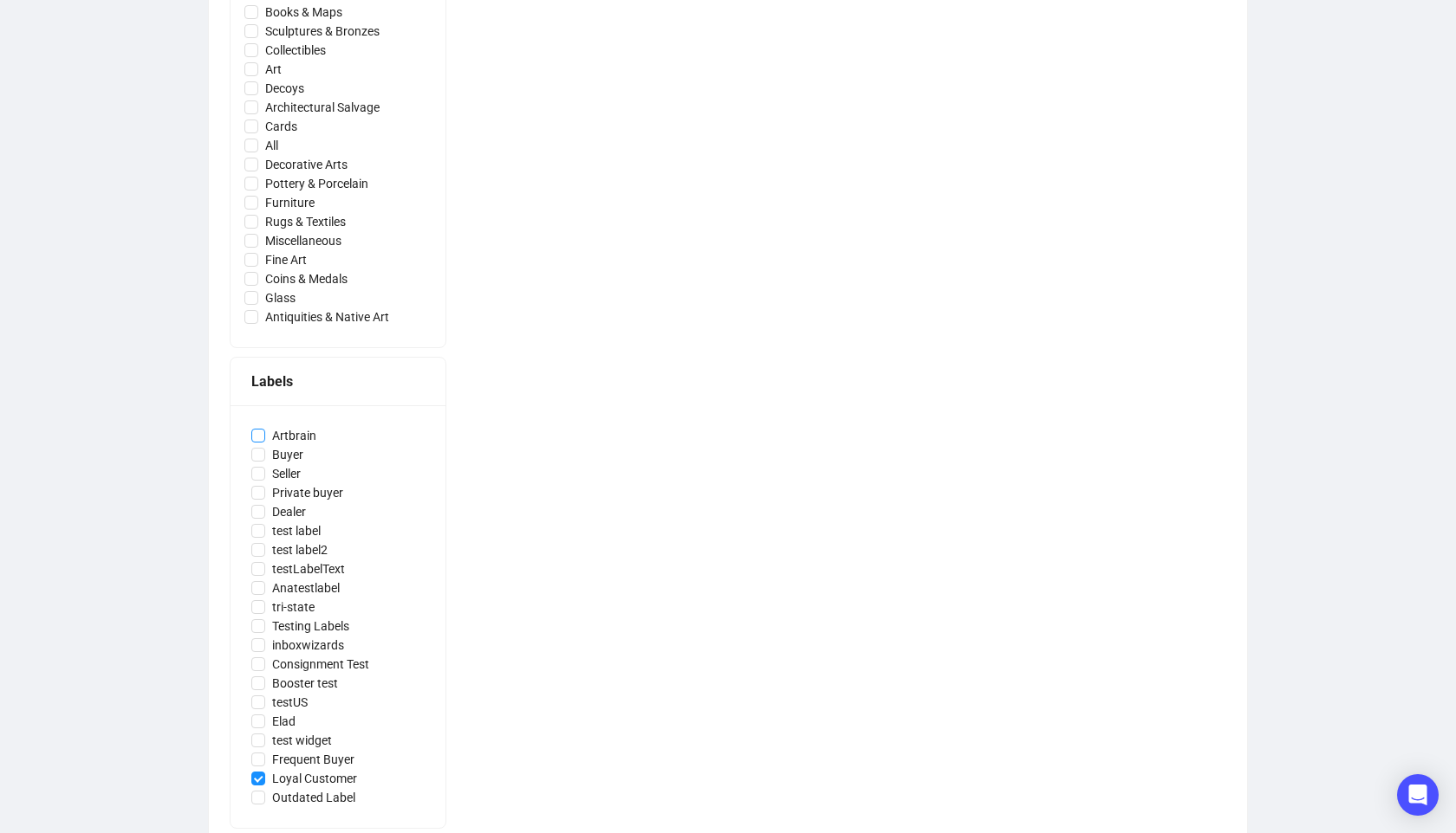
click at [266, 443] on span "Artbrain" at bounding box center [294, 435] width 58 height 19
click at [265, 443] on input "Artbrain" at bounding box center [258, 435] width 14 height 14
checkbox input "true"
click at [258, 776] on input "Loyal Customer" at bounding box center [258, 778] width 14 height 14
checkbox input "false"
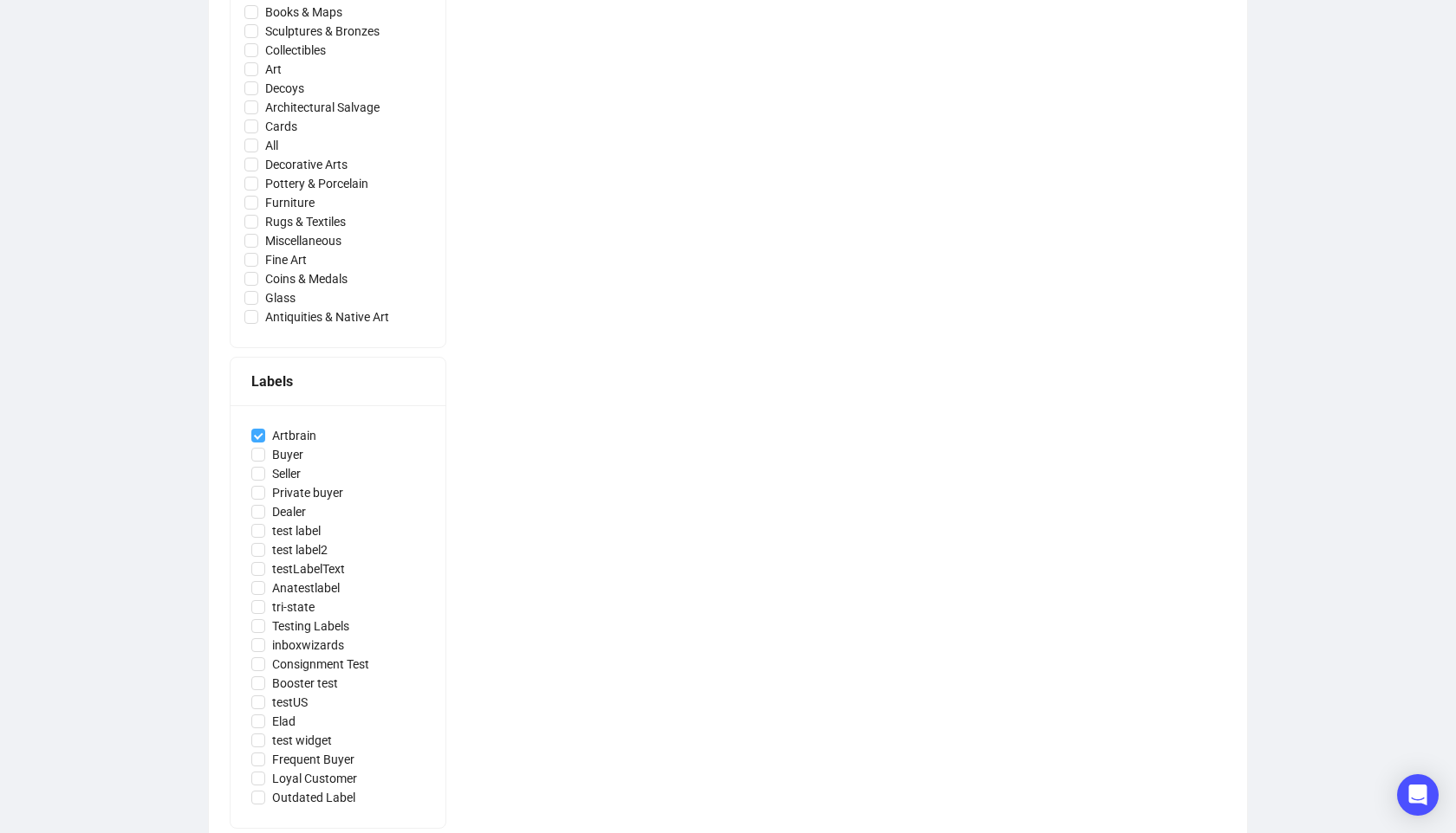
click at [271, 429] on span "Artbrain" at bounding box center [294, 435] width 58 height 19
click at [265, 429] on input "Artbrain" at bounding box center [258, 435] width 14 height 14
checkbox input "false"
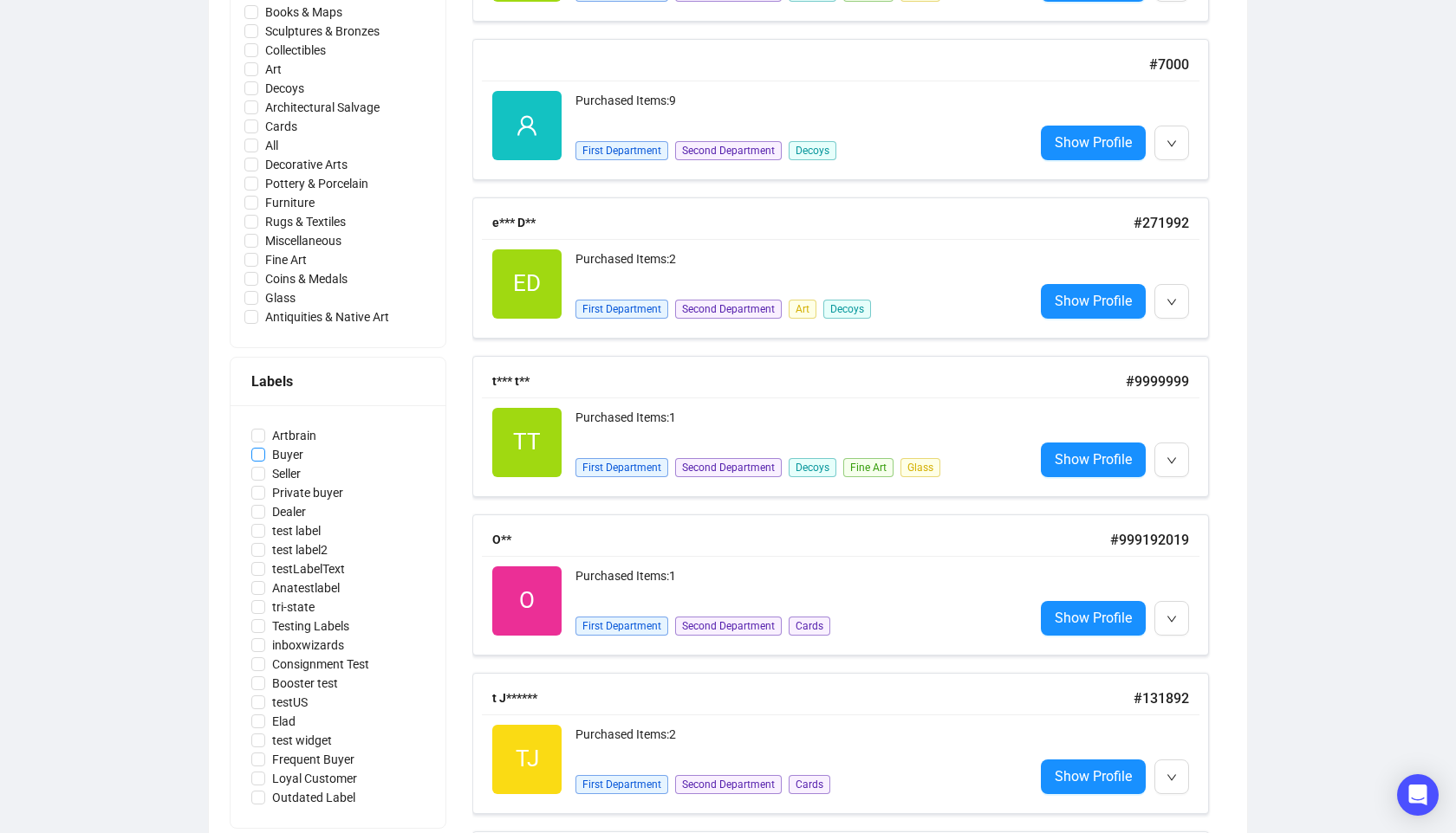
click at [264, 455] on input "Buyer" at bounding box center [258, 454] width 14 height 14
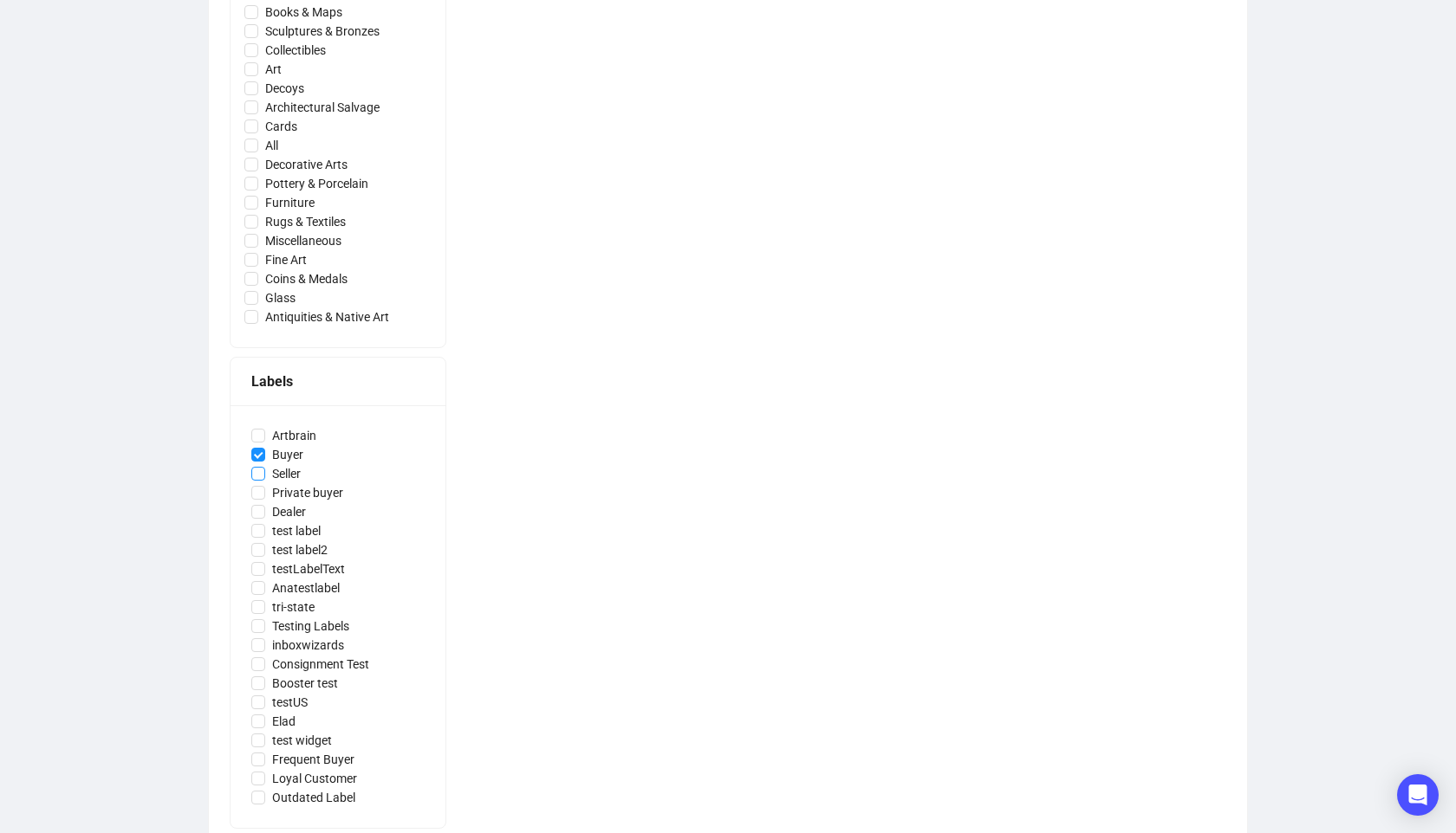
drag, startPoint x: 263, startPoint y: 454, endPoint x: 263, endPoint y: 469, distance: 15.0
click at [263, 454] on input "Buyer" at bounding box center [258, 454] width 14 height 14
checkbox input "false"
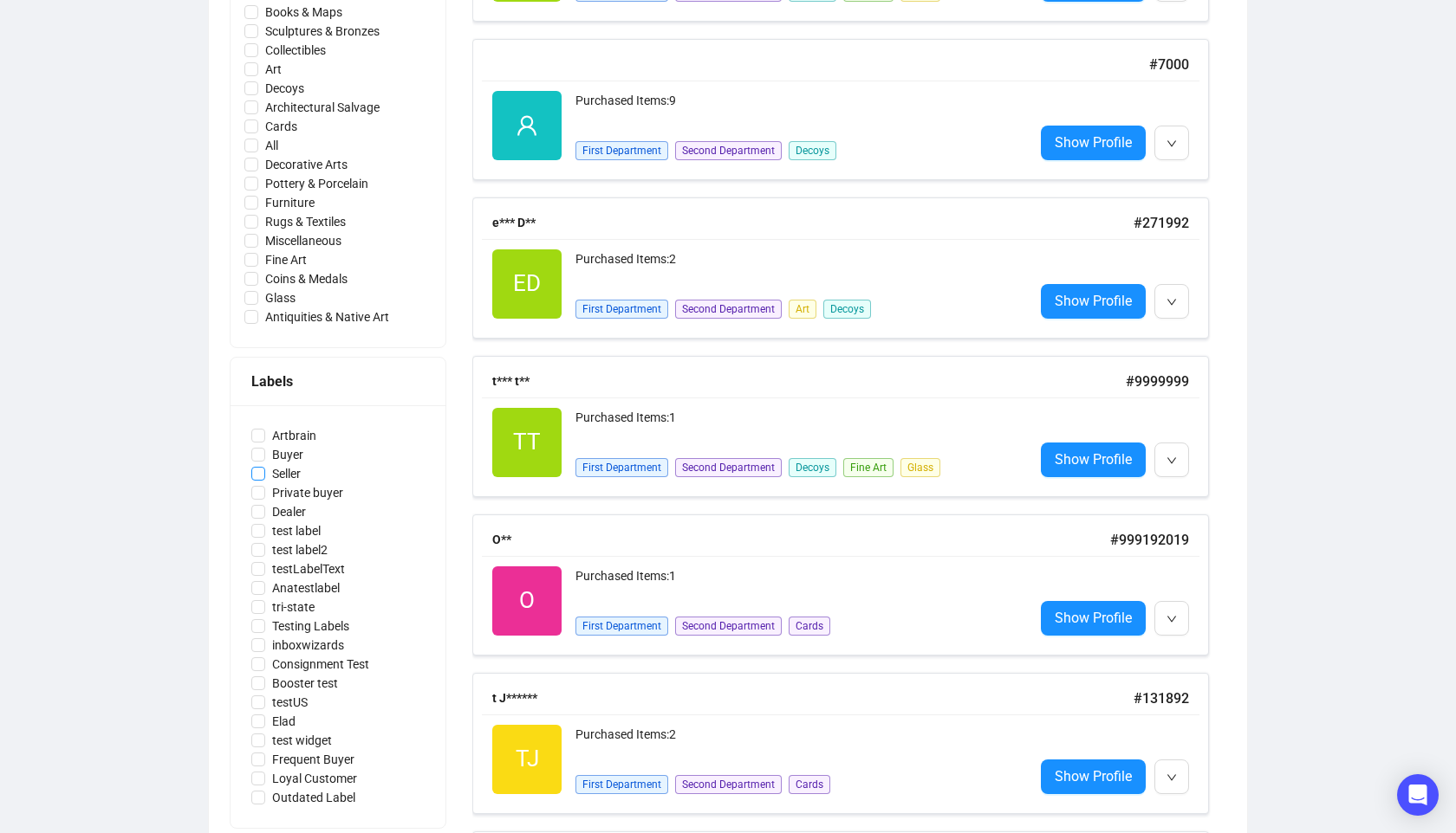
click at [263, 470] on input "Seller" at bounding box center [258, 473] width 14 height 14
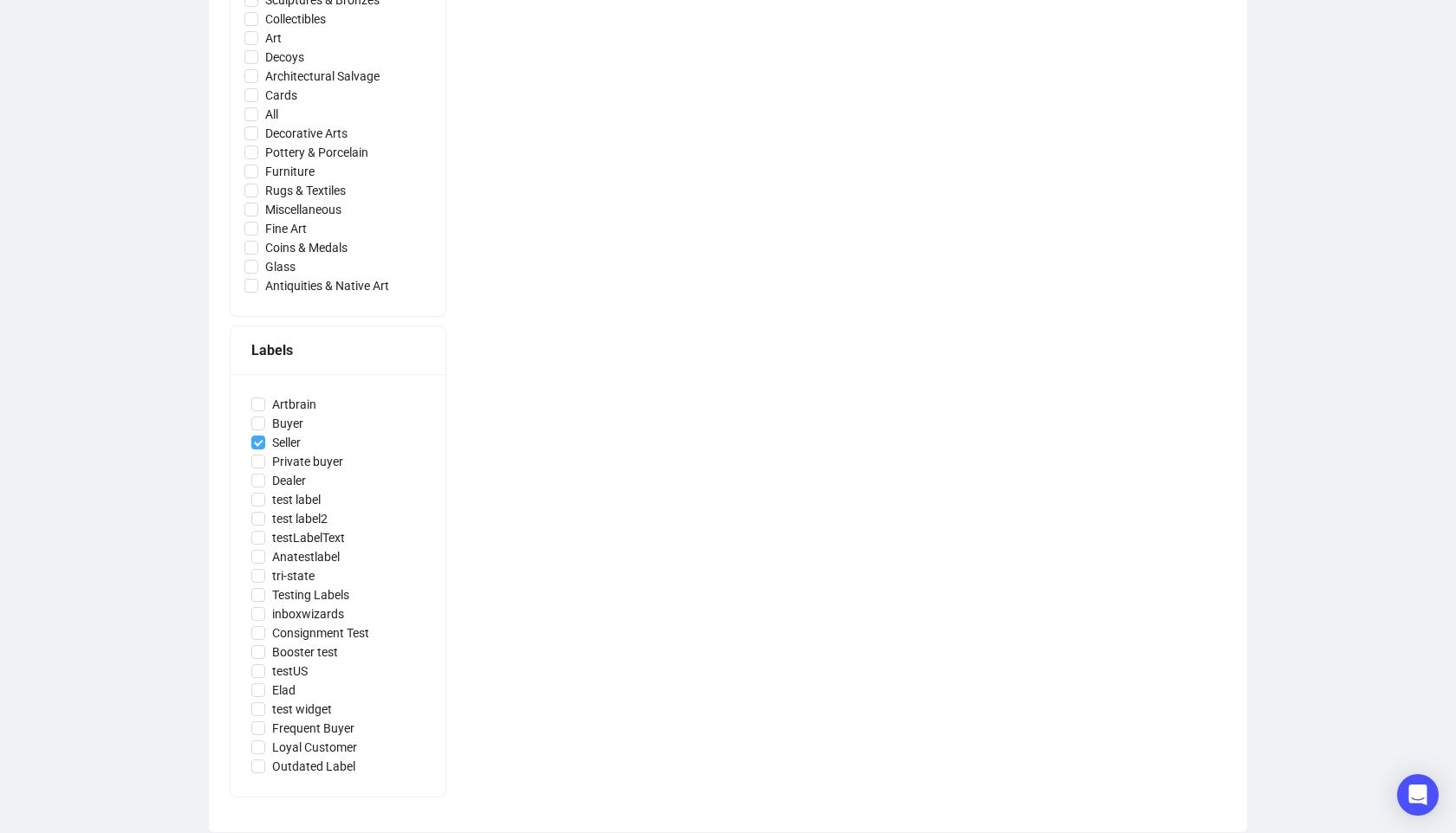
click at [263, 450] on input "Seller" at bounding box center [258, 442] width 14 height 14
checkbox input "false"
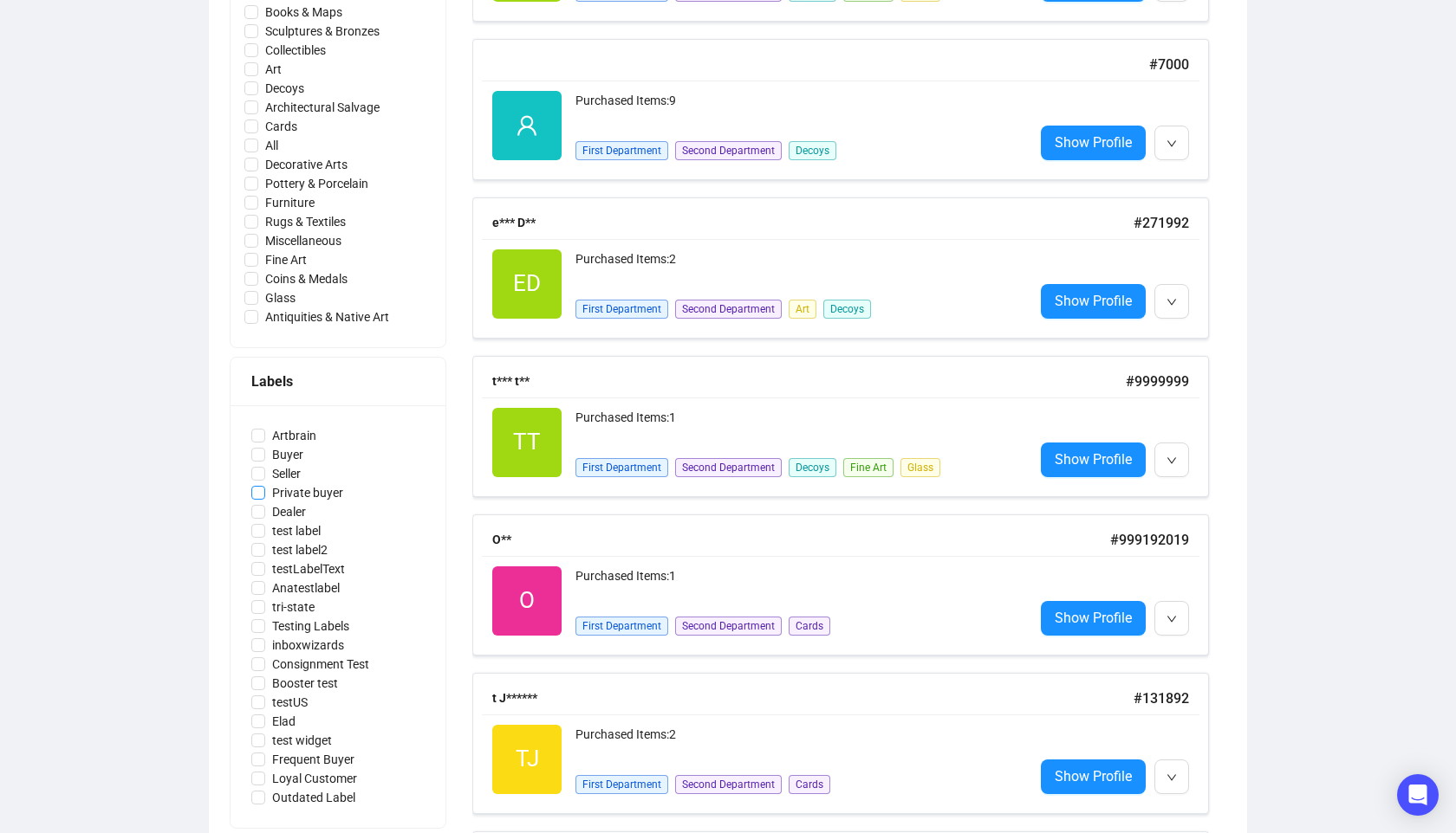
click at [257, 496] on input "Private buyer" at bounding box center [258, 492] width 14 height 14
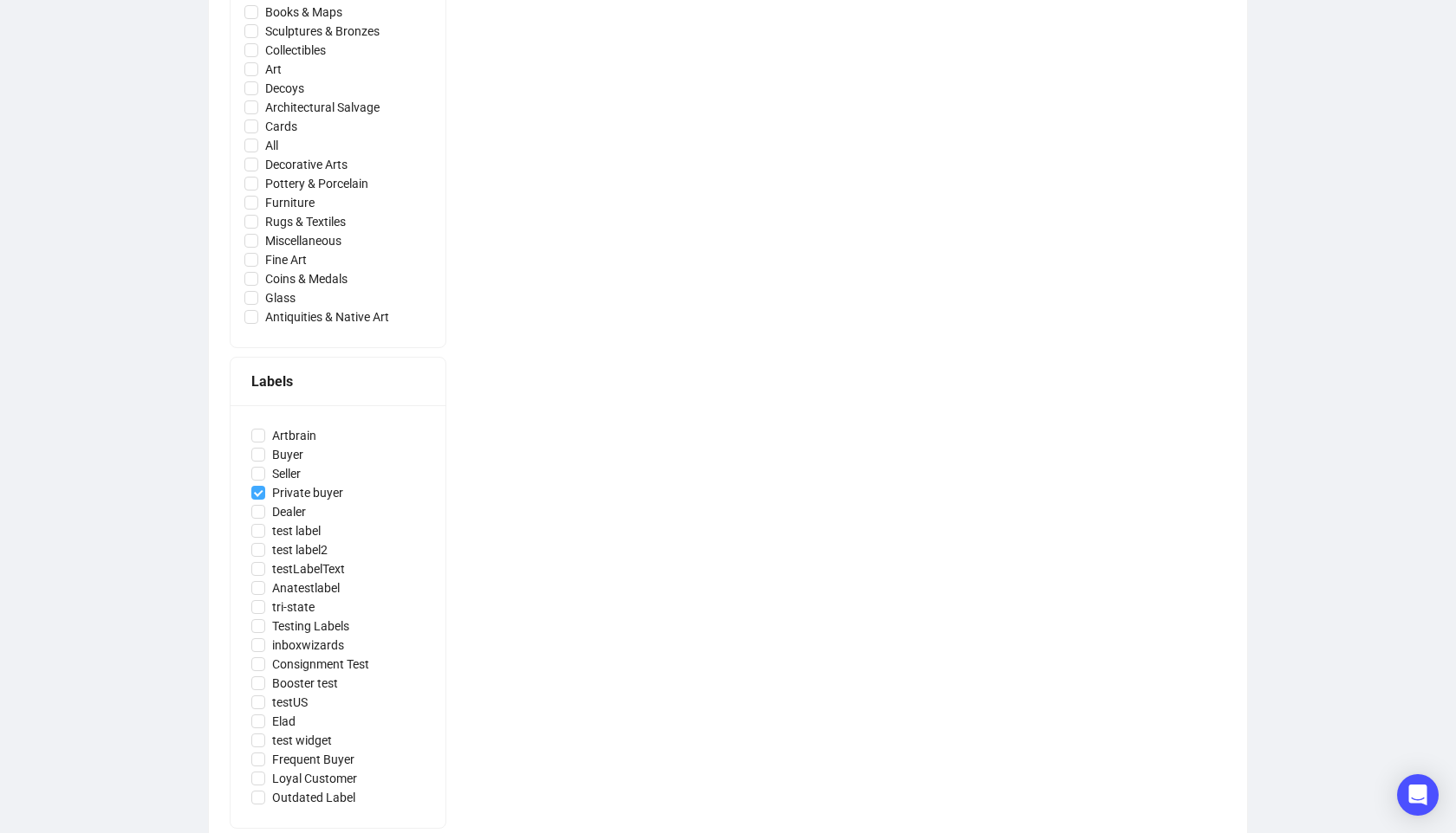
click at [258, 496] on input "Private buyer" at bounding box center [258, 492] width 14 height 14
checkbox input "false"
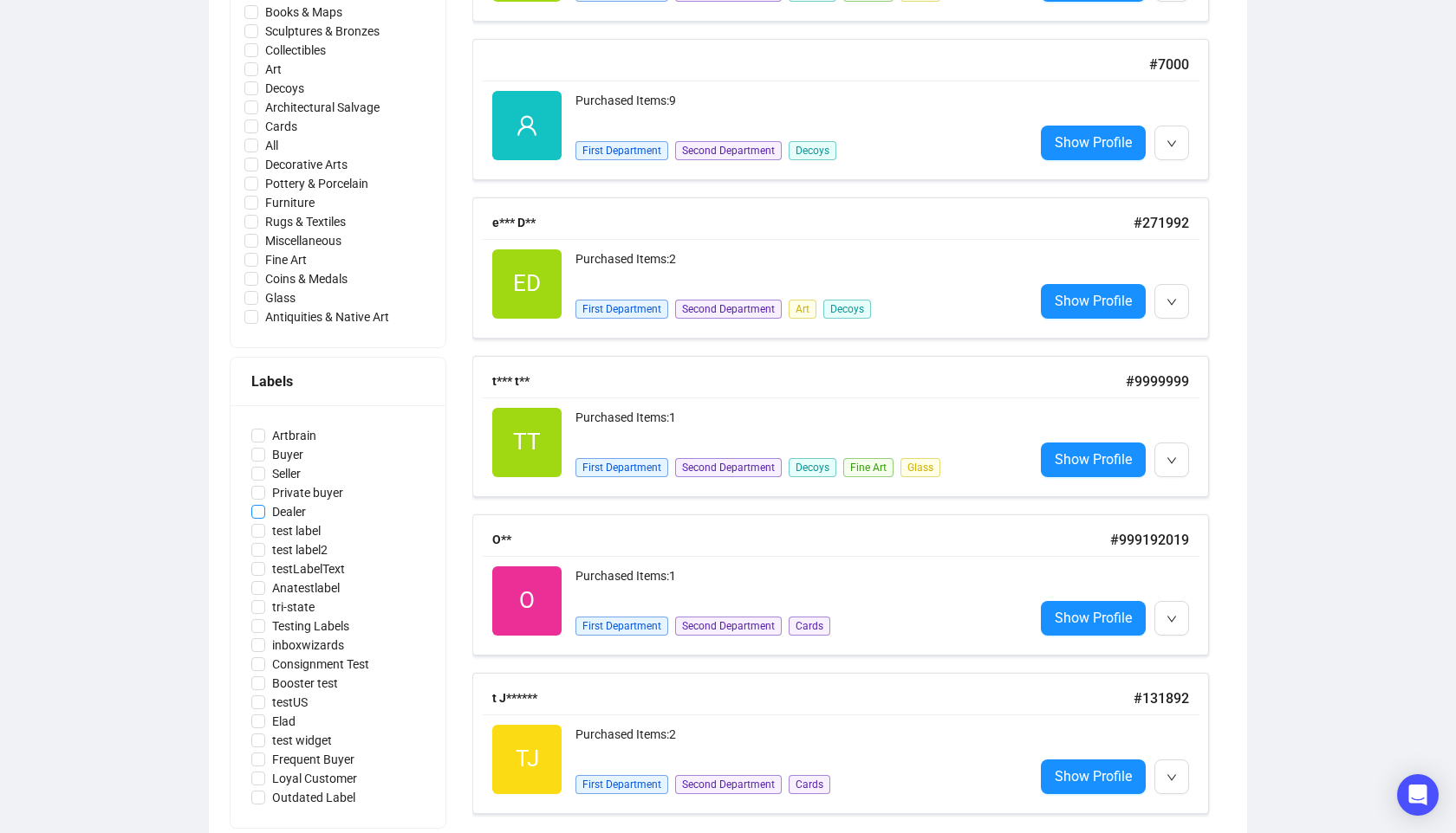
click at [262, 519] on label "Dealer" at bounding box center [338, 511] width 174 height 19
click at [262, 519] on input "Dealer" at bounding box center [258, 511] width 14 height 14
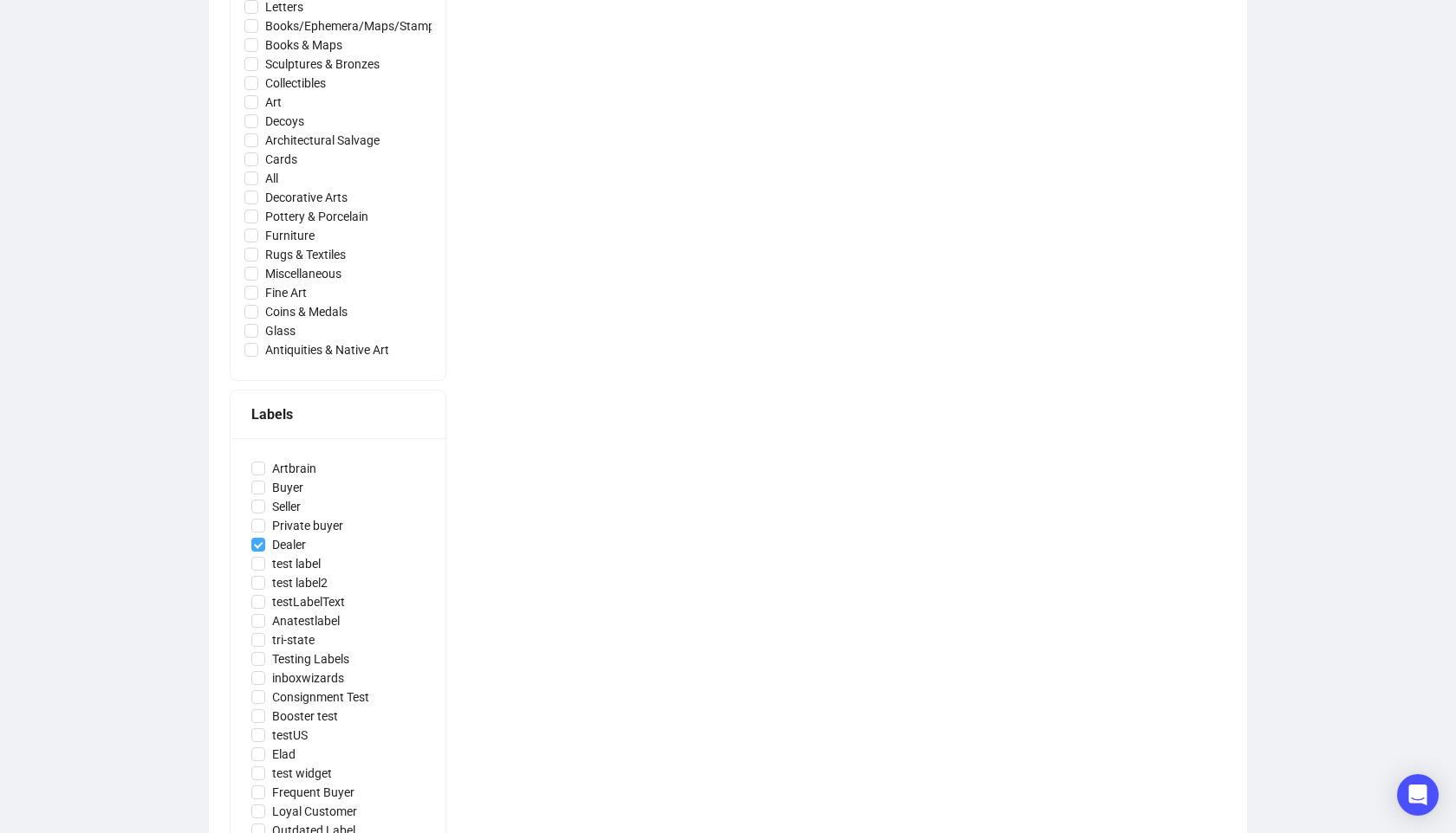
click at [262, 536] on label "Dealer" at bounding box center [338, 545] width 174 height 19
click at [262, 538] on input "Dealer" at bounding box center [258, 544] width 14 height 14
checkbox input "false"
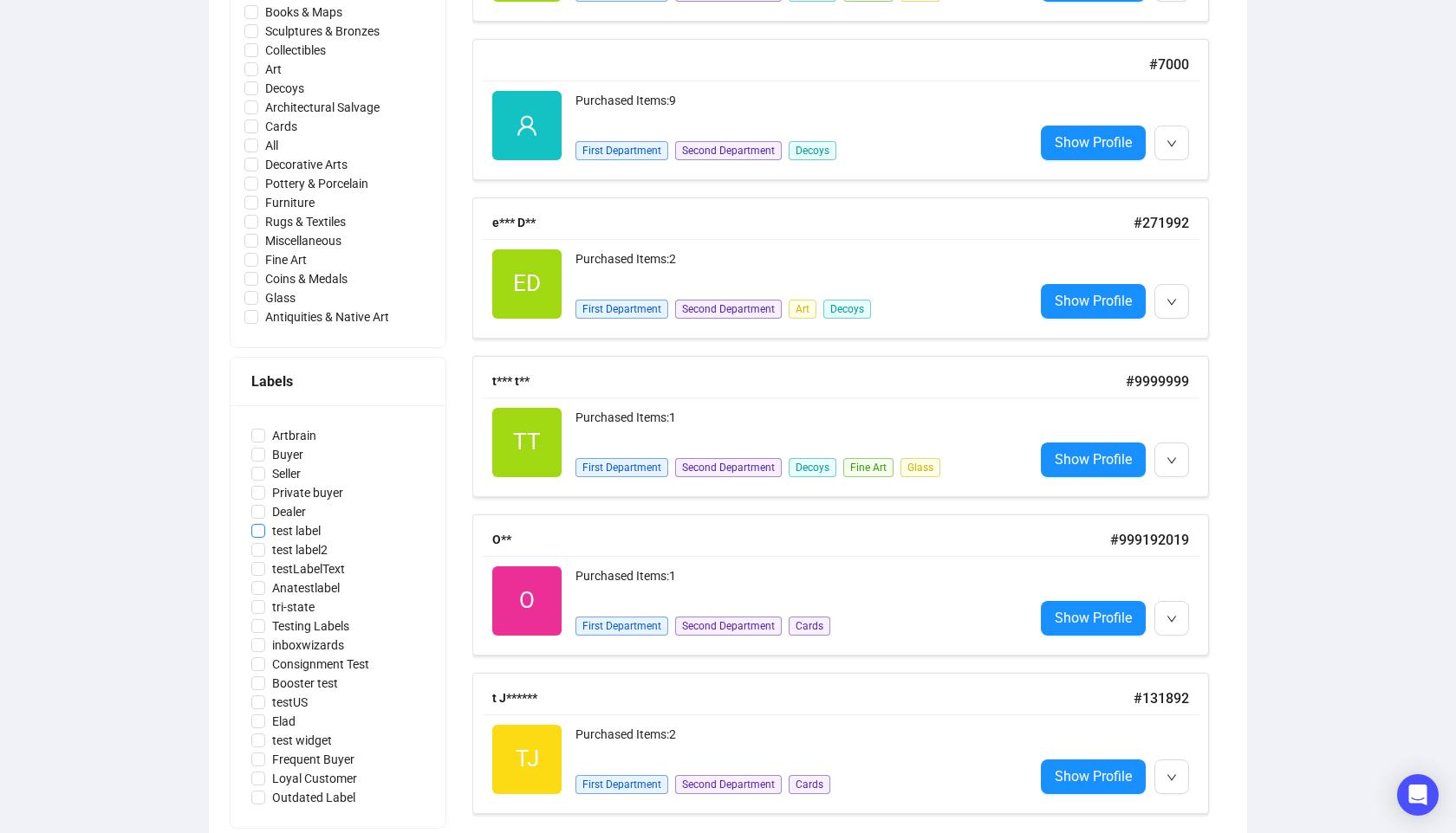
click at [262, 530] on input "test label" at bounding box center [258, 530] width 14 height 14
checkbox input "true"
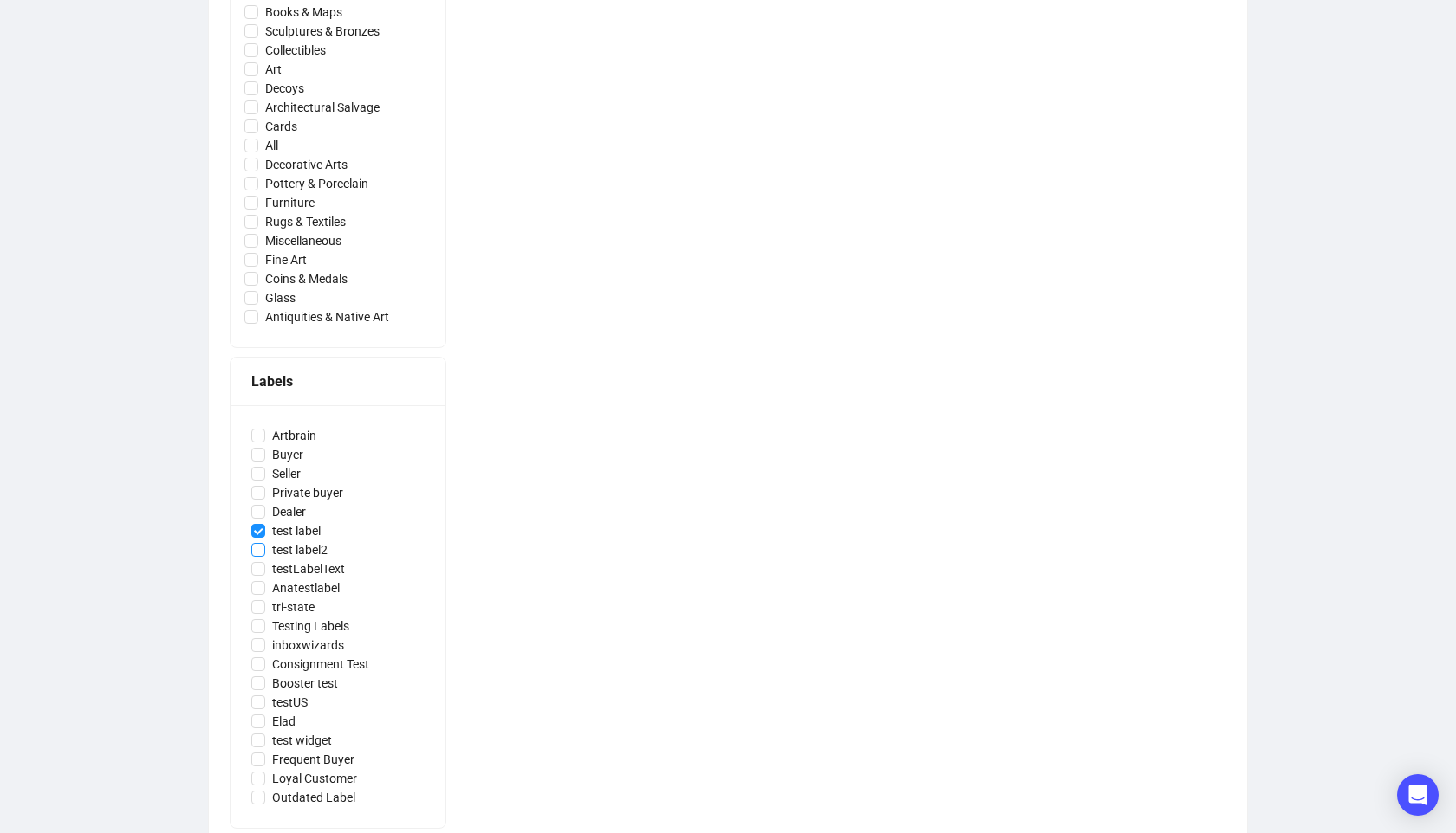
click at [262, 543] on input "test label2" at bounding box center [258, 549] width 14 height 14
checkbox input "true"
click at [258, 527] on input "test label" at bounding box center [258, 530] width 14 height 14
checkbox input "false"
click at [259, 571] on input "testLabelText" at bounding box center [258, 568] width 14 height 14
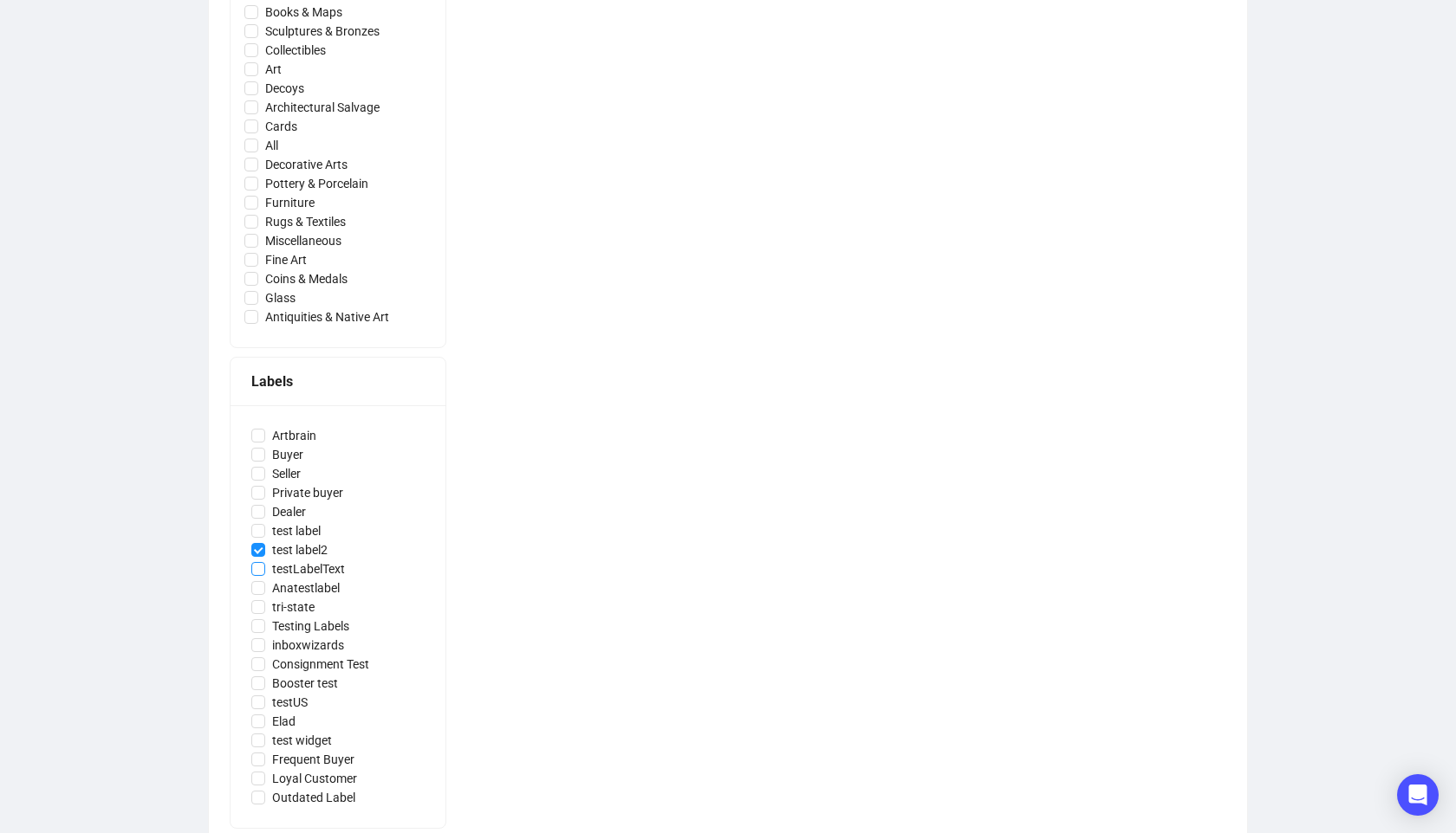
checkbox input "true"
click at [257, 548] on input "test label2" at bounding box center [258, 549] width 14 height 14
checkbox input "false"
click at [257, 569] on input "testLabelText" at bounding box center [258, 568] width 14 height 14
checkbox input "false"
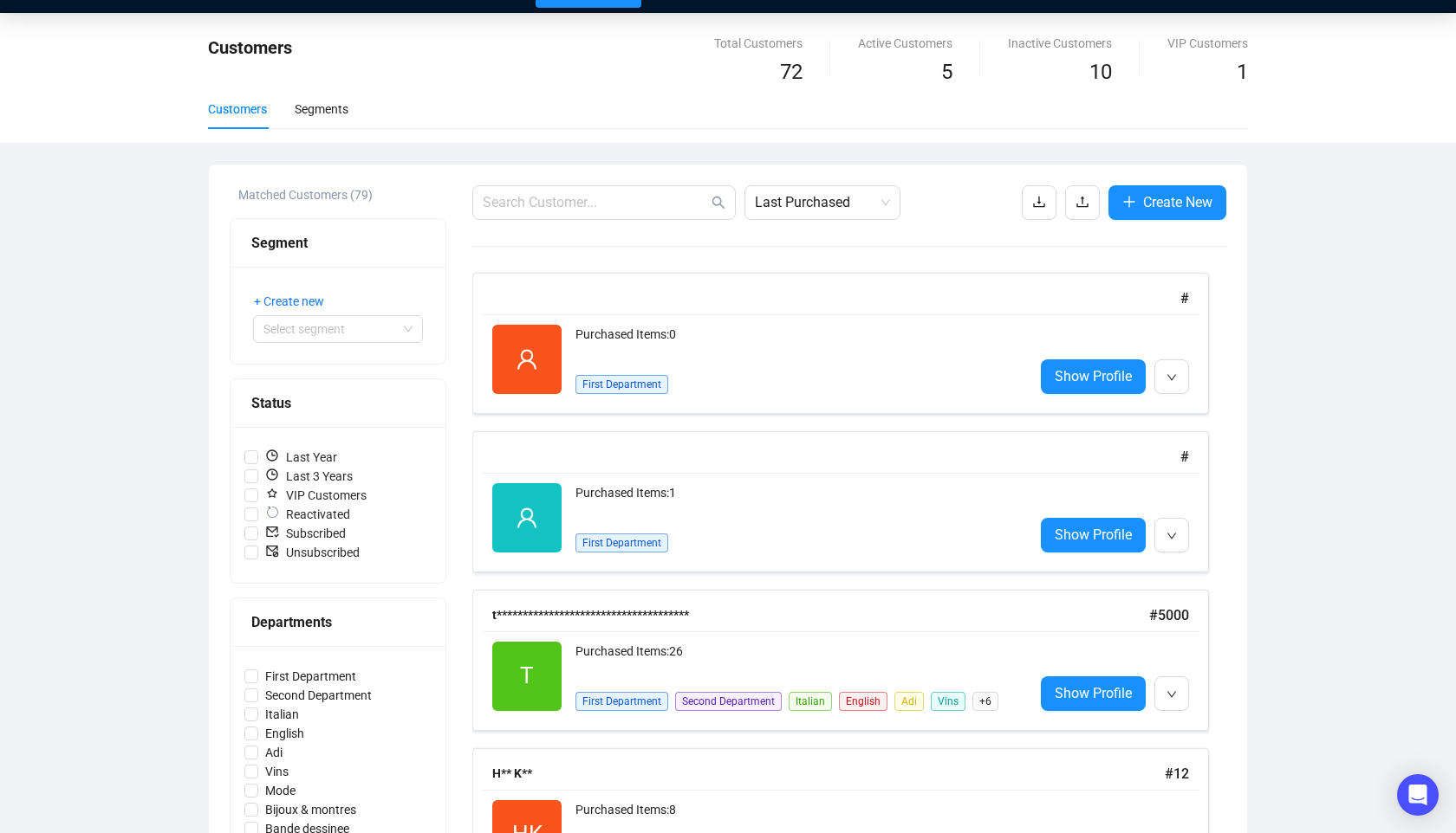
scroll to position [0, 0]
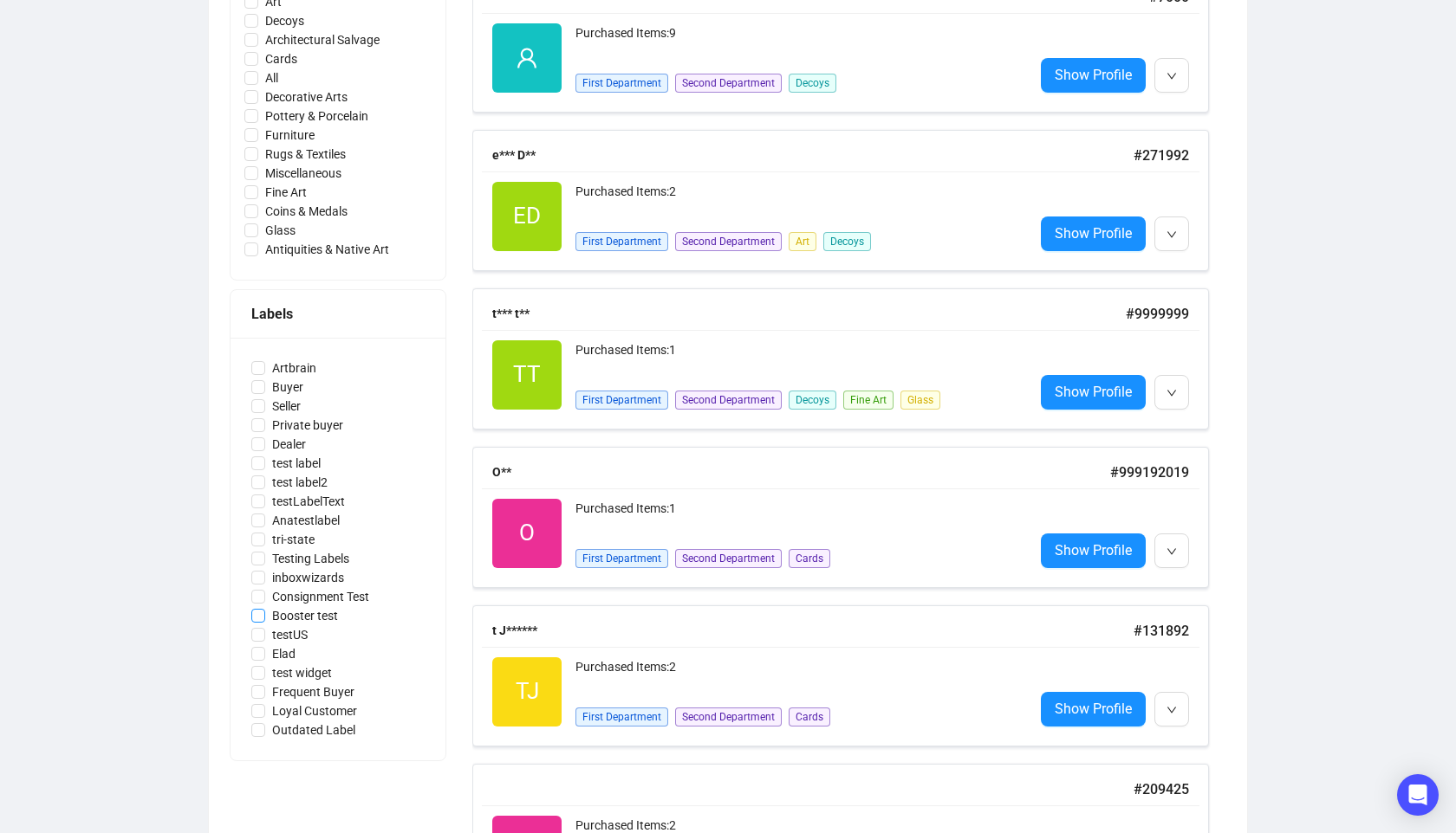
click at [268, 606] on span "Booster test" at bounding box center [305, 615] width 80 height 19
click at [265, 609] on input "Booster test" at bounding box center [258, 615] width 14 height 14
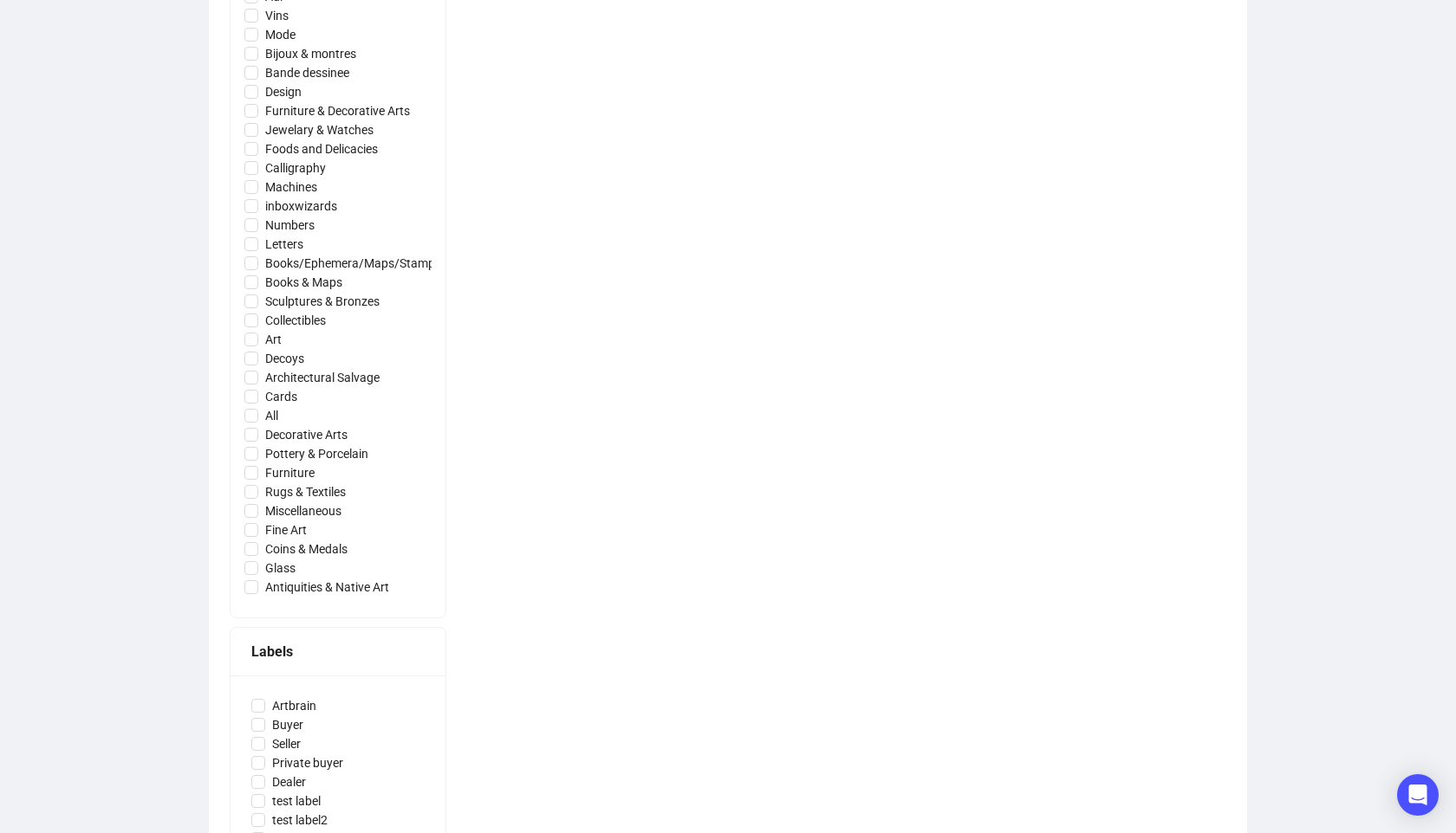
scroll to position [1100, 0]
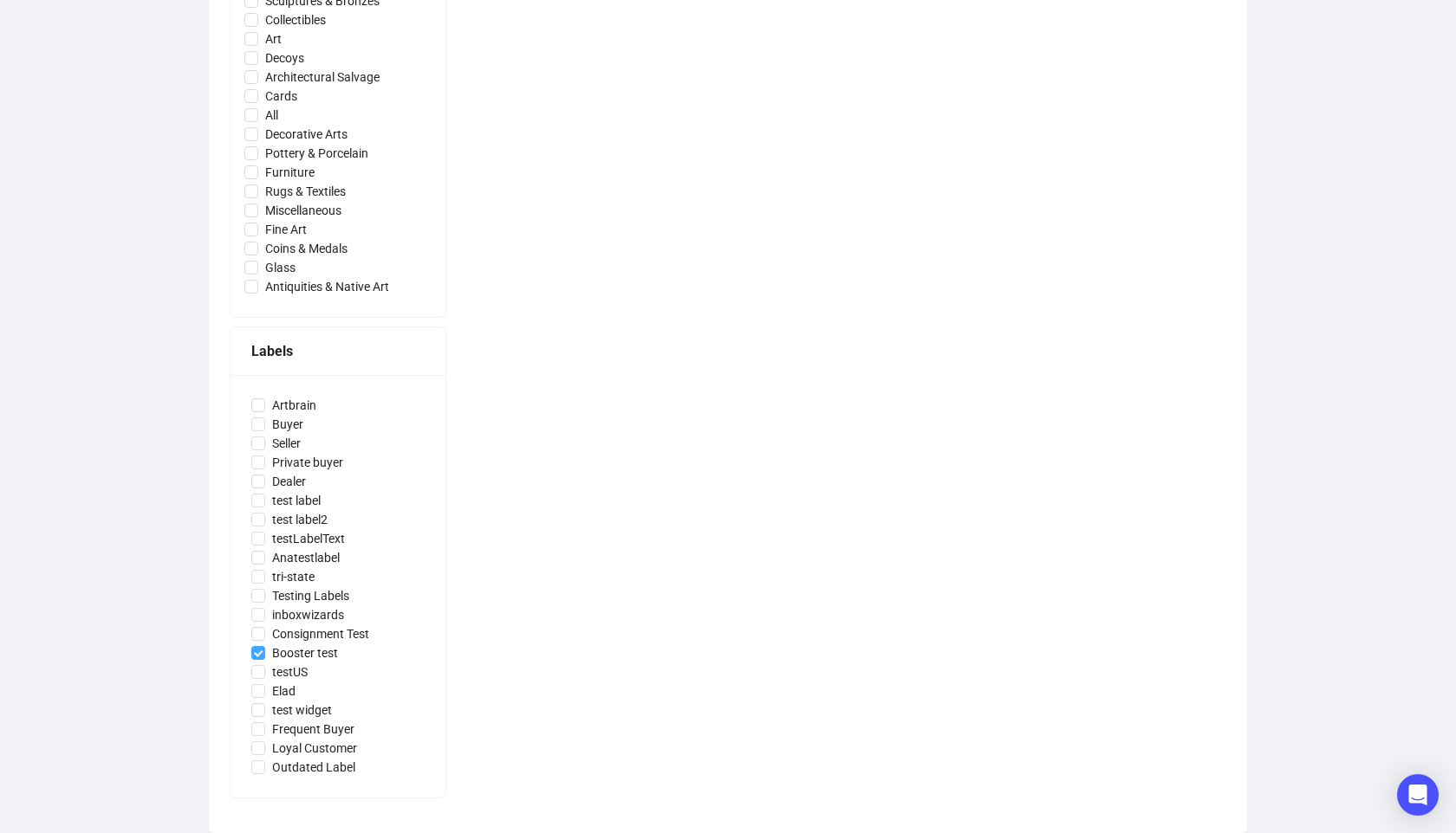
click at [273, 643] on span "Booster test" at bounding box center [305, 652] width 80 height 19
click at [265, 646] on input "Booster test" at bounding box center [258, 652] width 14 height 14
checkbox input "false"
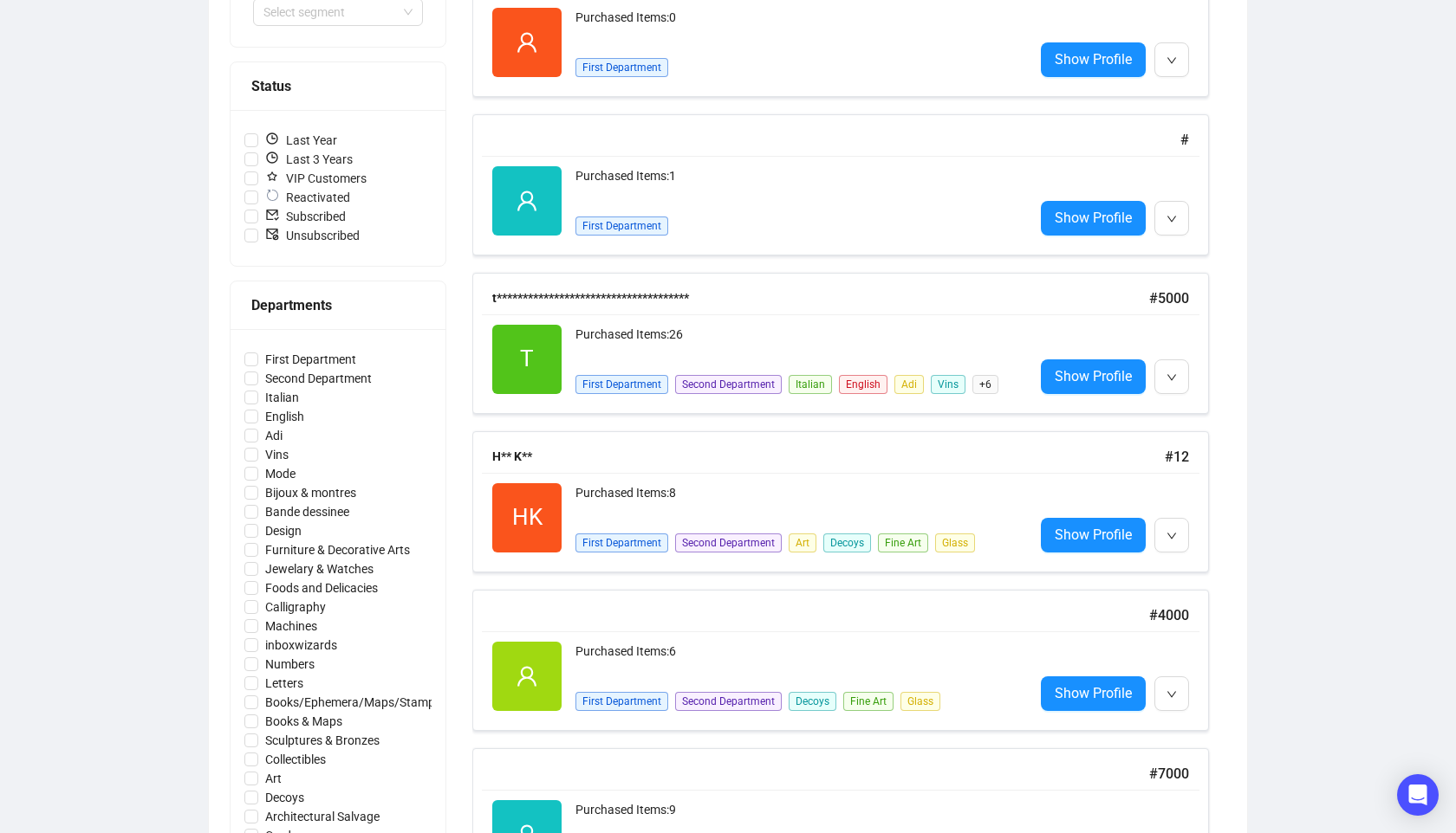
scroll to position [0, 0]
